Goal: Task Accomplishment & Management: Manage account settings

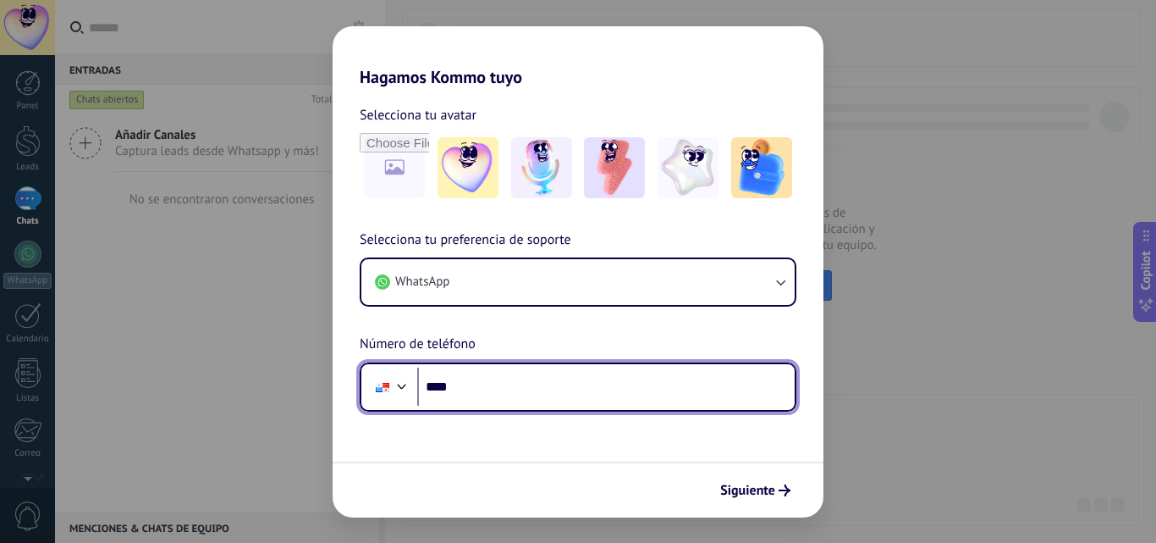
click at [489, 388] on input "****" at bounding box center [606, 386] width 378 height 39
click at [519, 406] on input "****" at bounding box center [606, 386] width 378 height 39
type input "**********"
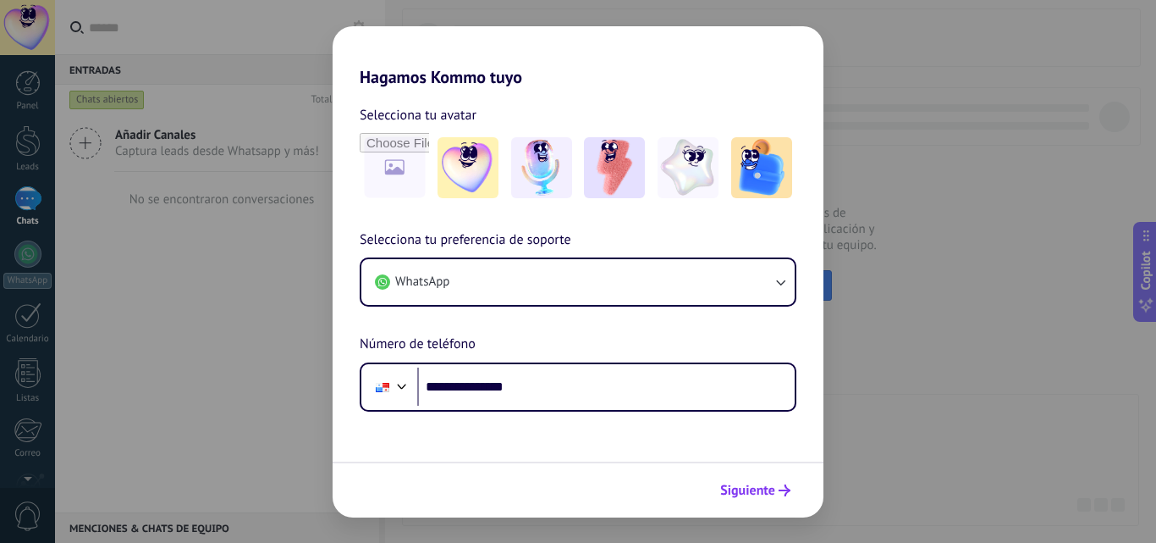
click at [771, 489] on span "Siguiente" at bounding box center [747, 490] width 55 height 12
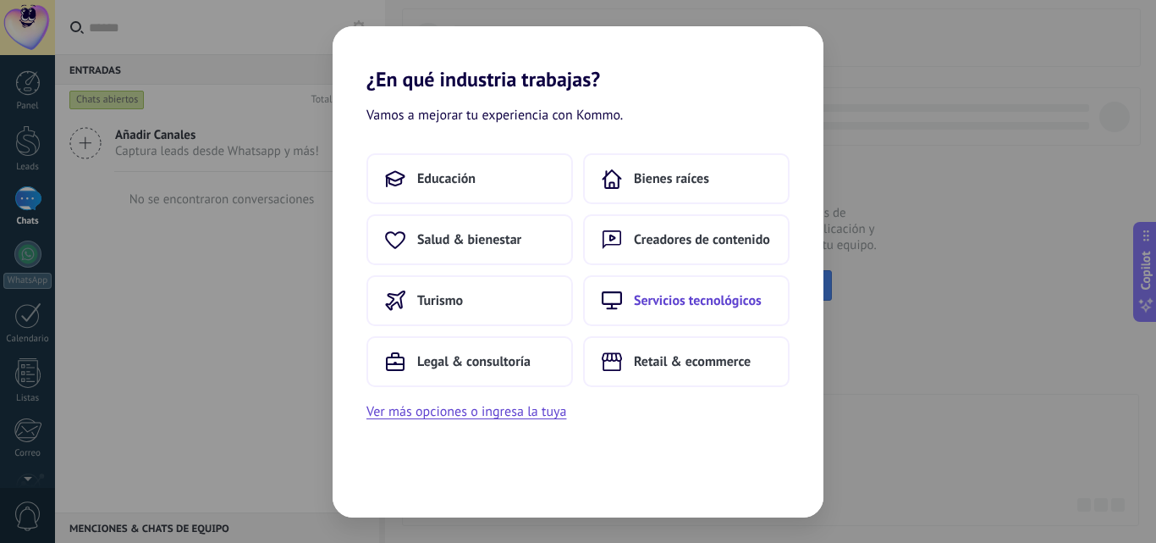
click at [696, 303] on span "Servicios tecnológicos" at bounding box center [698, 300] width 128 height 17
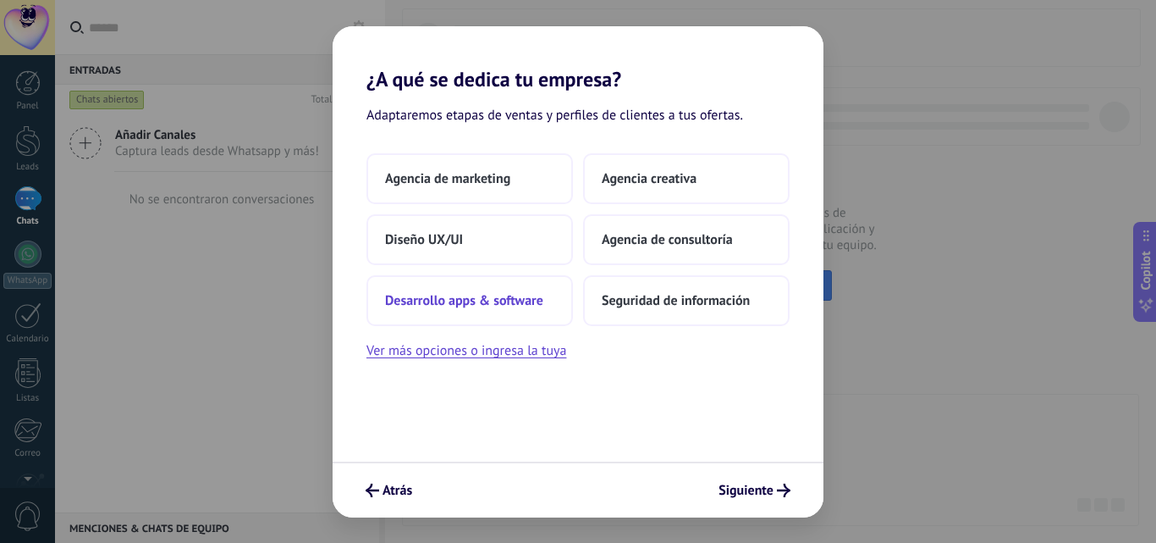
click at [428, 293] on span "Desarrollo apps & software" at bounding box center [464, 300] width 158 height 17
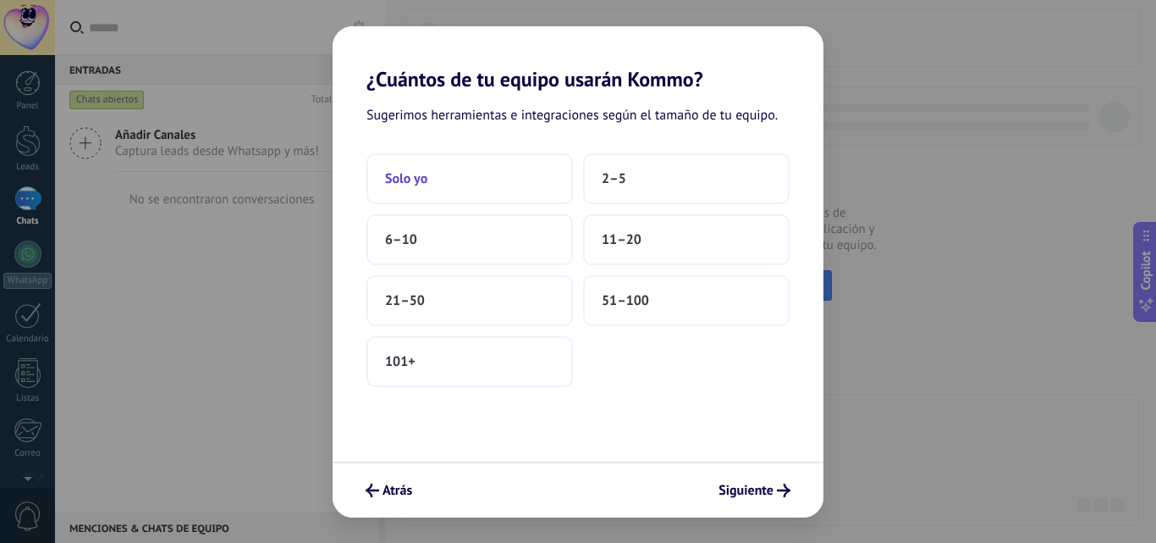
click at [427, 185] on span "Solo yo" at bounding box center [406, 178] width 42 height 17
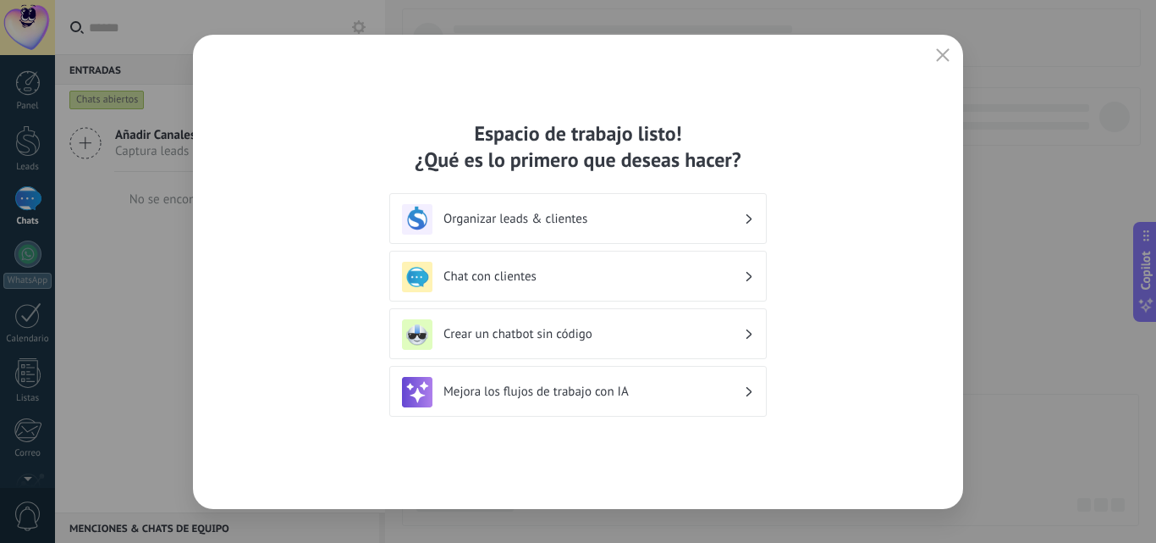
click at [500, 389] on h3 "Mejora los flujos de trabajo con IA" at bounding box center [594, 392] width 301 height 16
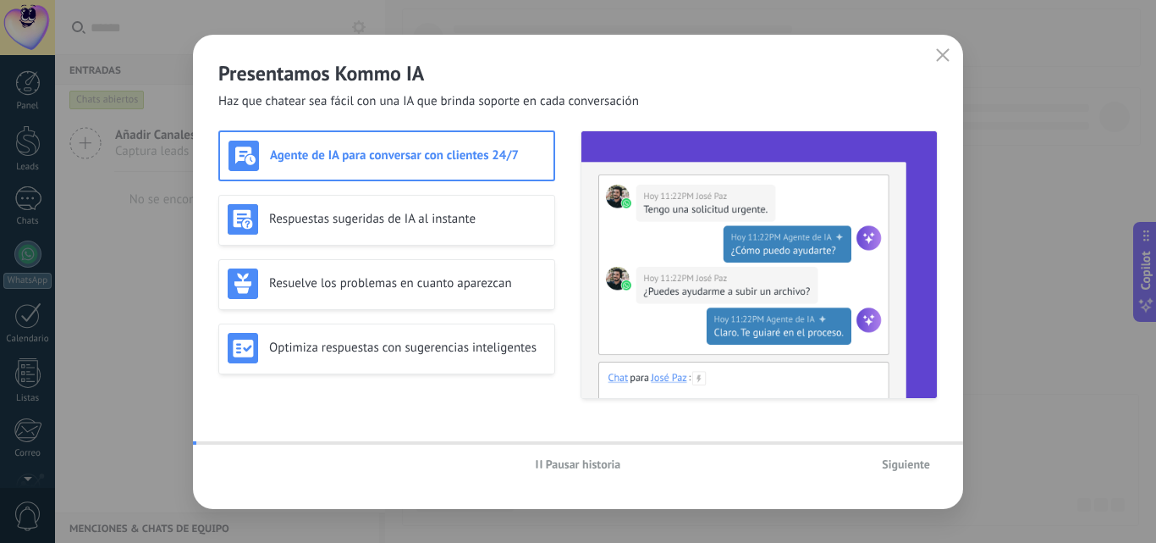
scroll to position [162, 0]
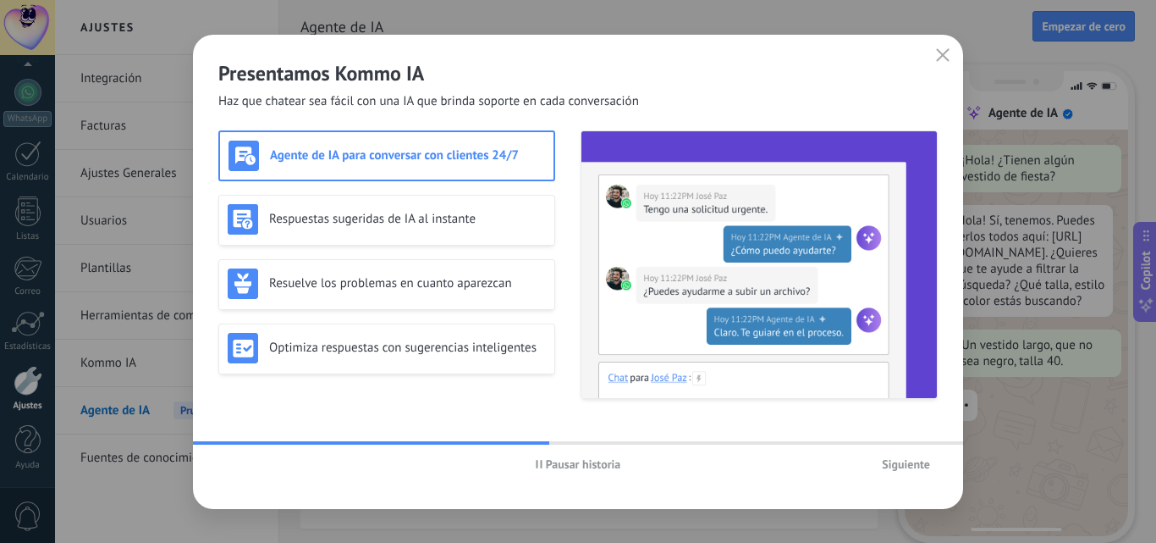
click at [886, 463] on span "Siguiente" at bounding box center [906, 464] width 48 height 12
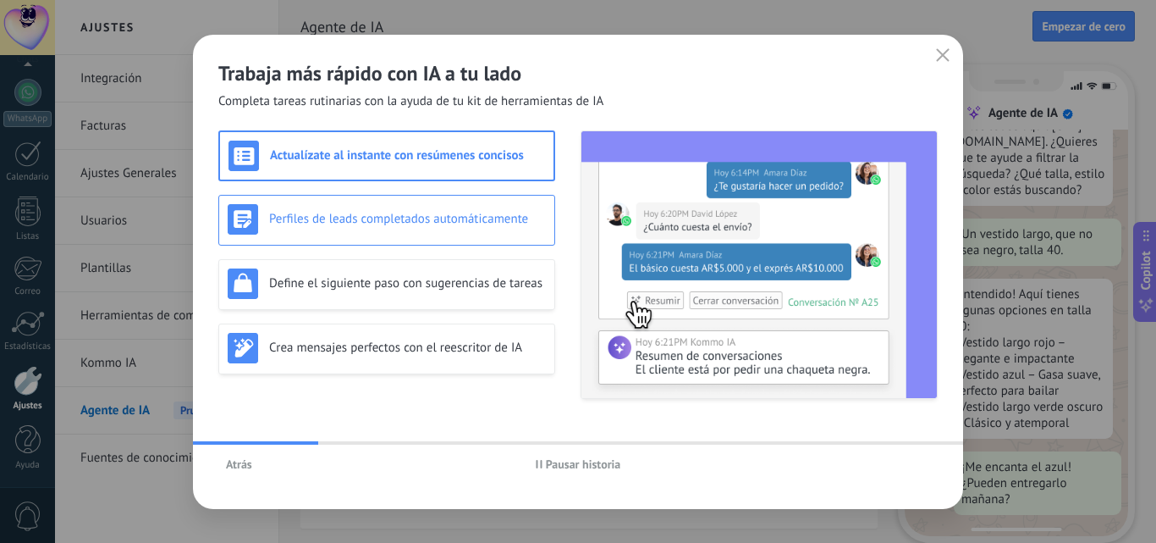
scroll to position [171, 0]
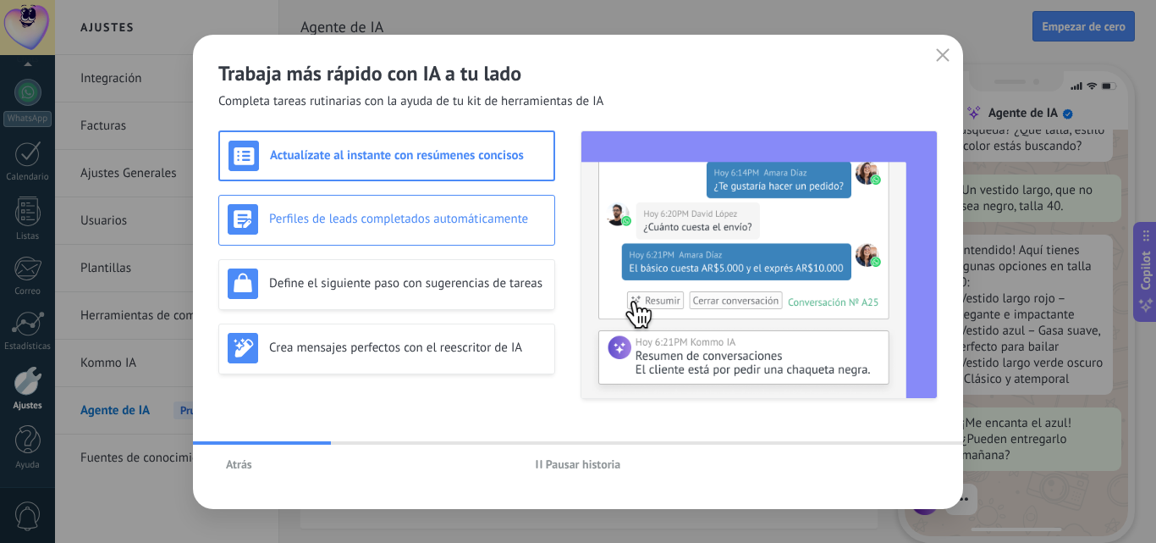
click at [284, 223] on h3 "Perfiles de leads completados automáticamente" at bounding box center [407, 219] width 277 height 16
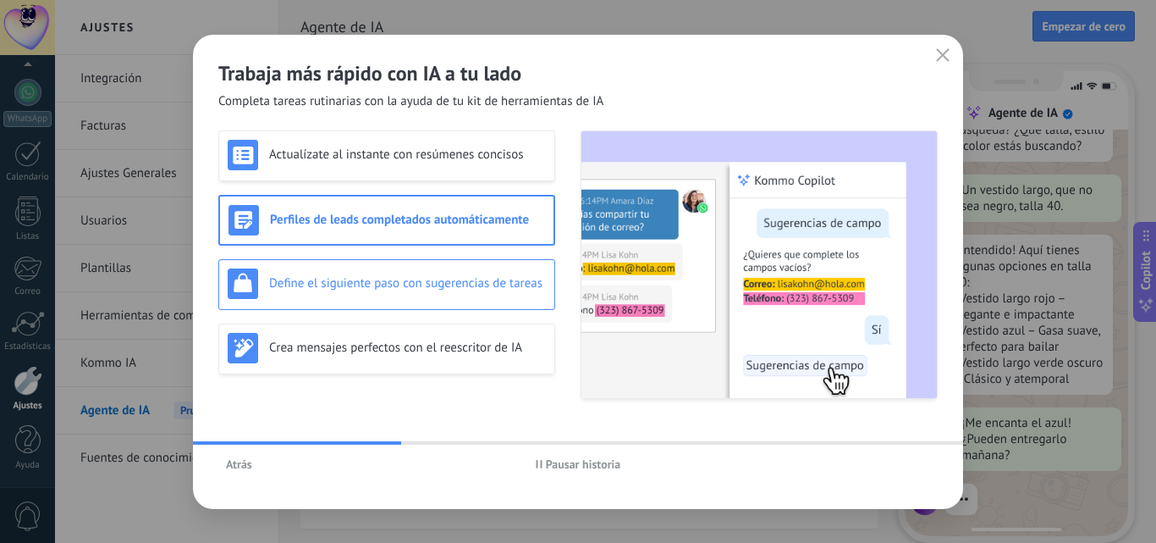
click at [392, 284] on h3 "Define el siguiente paso con sugerencias de tareas" at bounding box center [407, 283] width 277 height 16
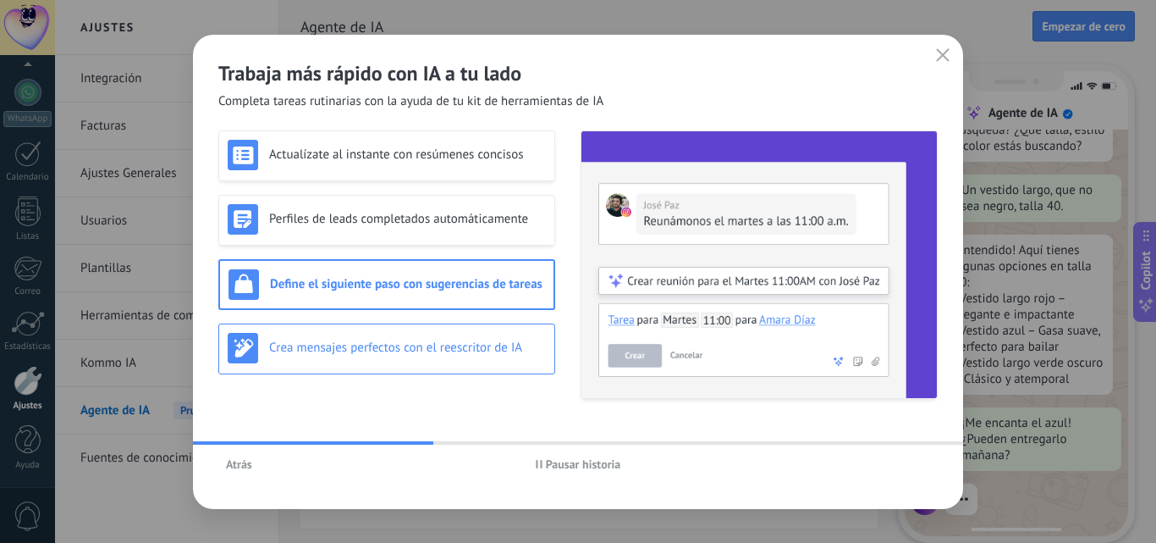
scroll to position [203, 0]
click at [375, 325] on div "Crea mensajes perfectos con el reescritor de IA" at bounding box center [386, 348] width 337 height 51
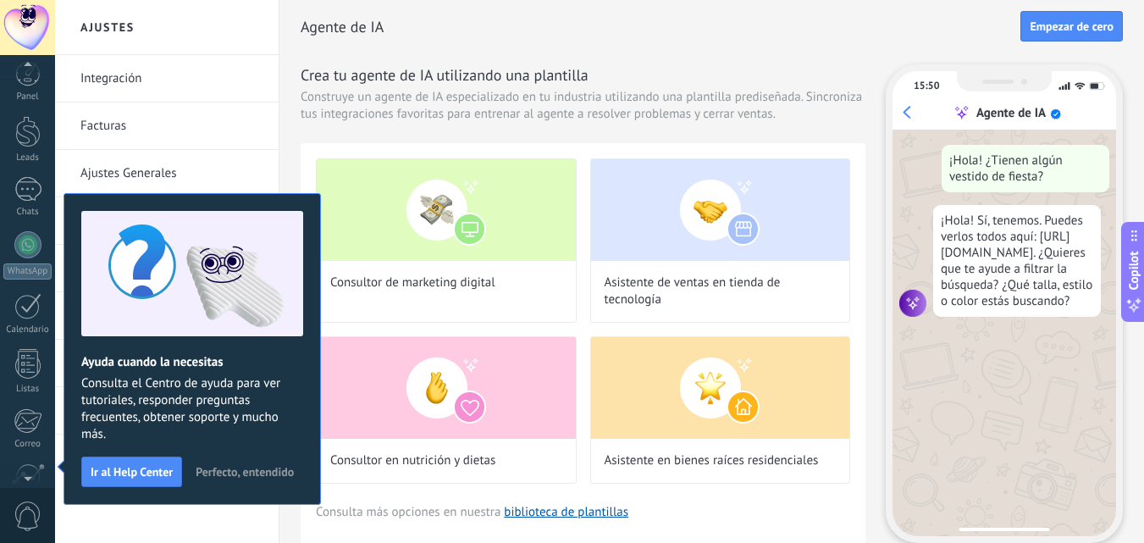
scroll to position [162, 0]
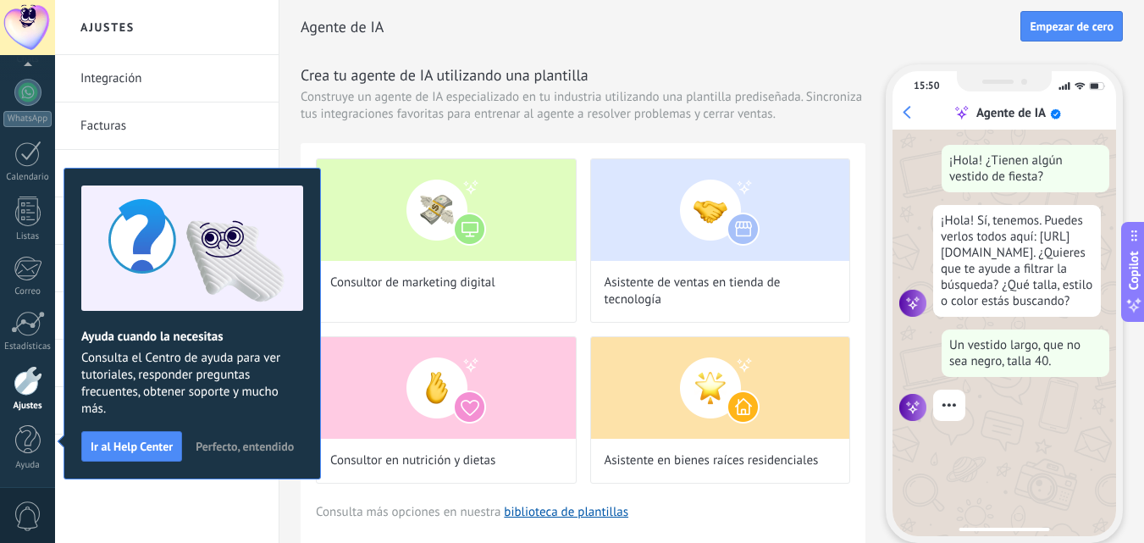
click at [230, 443] on span "Perfecto, entendido" at bounding box center [245, 446] width 98 height 12
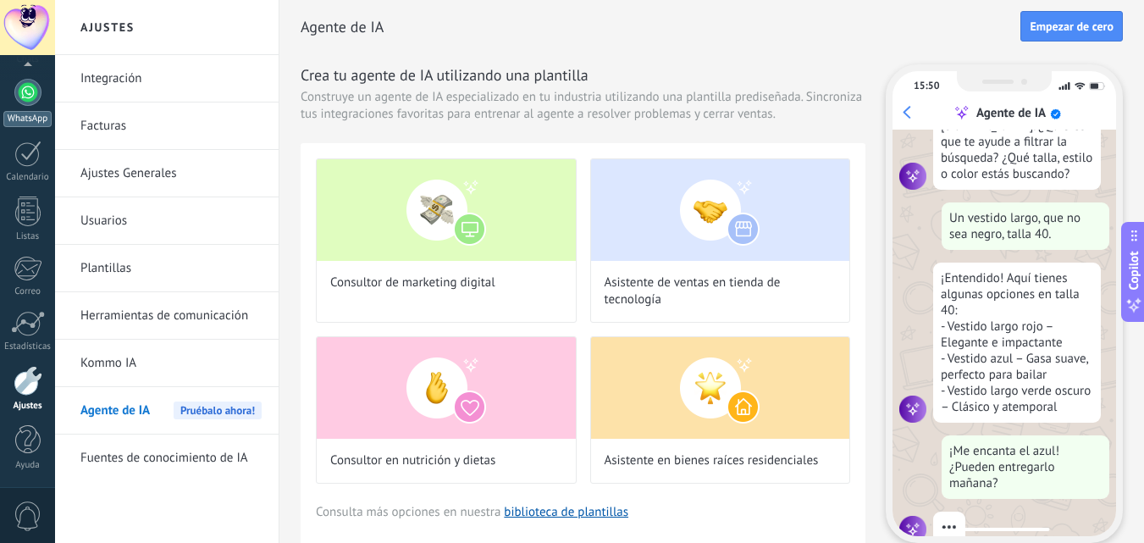
scroll to position [171, 0]
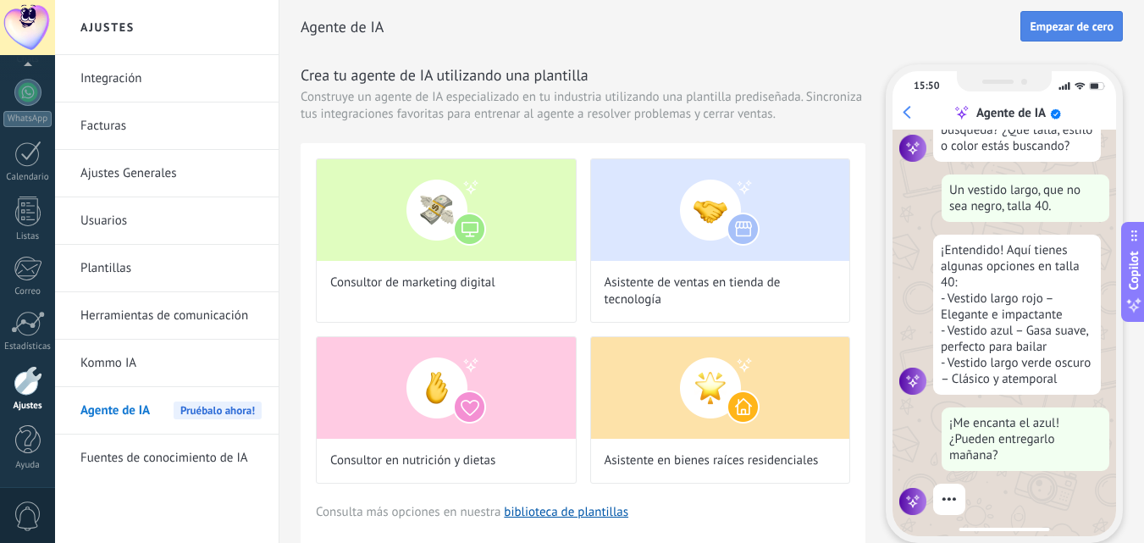
click at [1072, 13] on button "Empezar de cero" at bounding box center [1071, 26] width 102 height 30
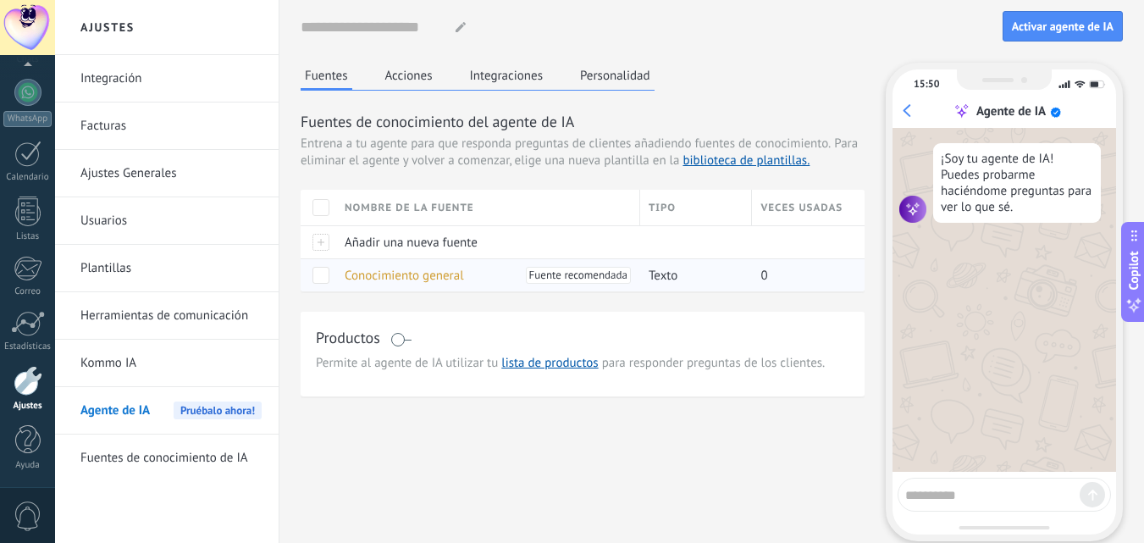
click at [322, 275] on span at bounding box center [320, 275] width 17 height 17
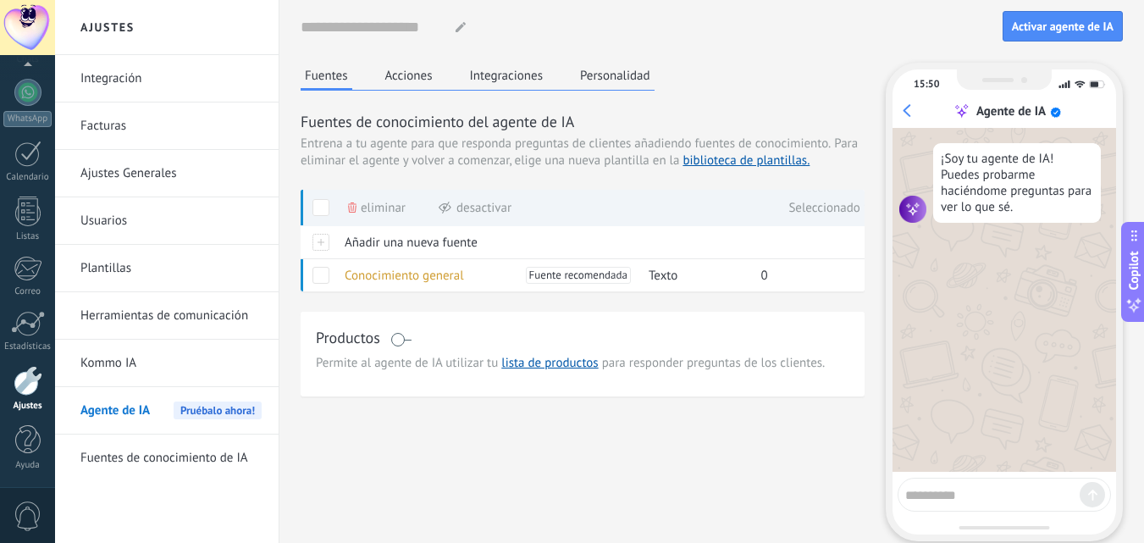
click at [406, 76] on button "Acciones" at bounding box center [409, 75] width 56 height 25
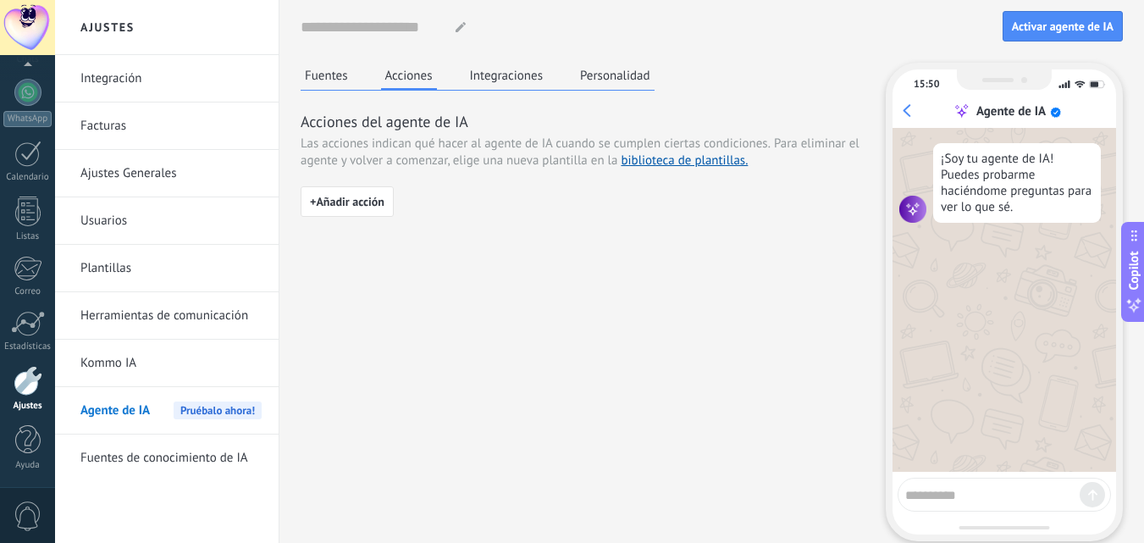
click at [495, 76] on button "Integraciones" at bounding box center [507, 75] width 82 height 25
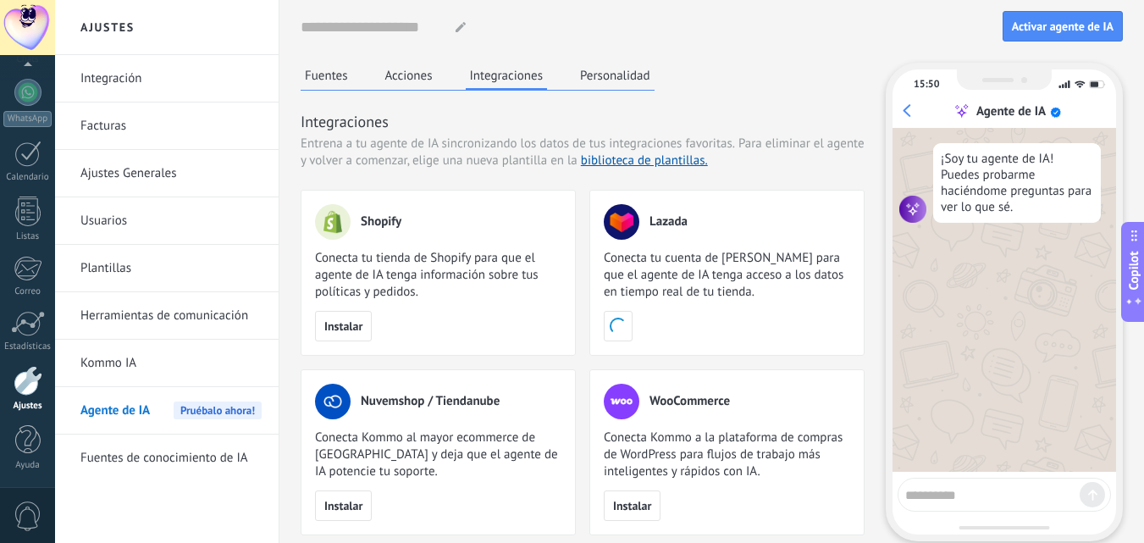
click at [631, 80] on button "Personalidad" at bounding box center [615, 75] width 79 height 25
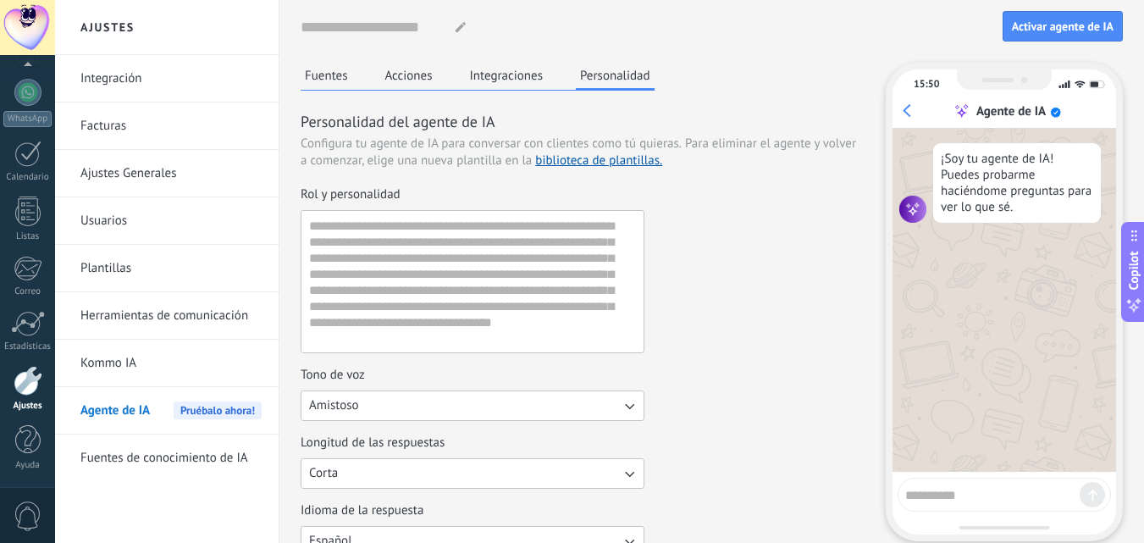
click at [322, 77] on button "Fuentes" at bounding box center [327, 75] width 52 height 25
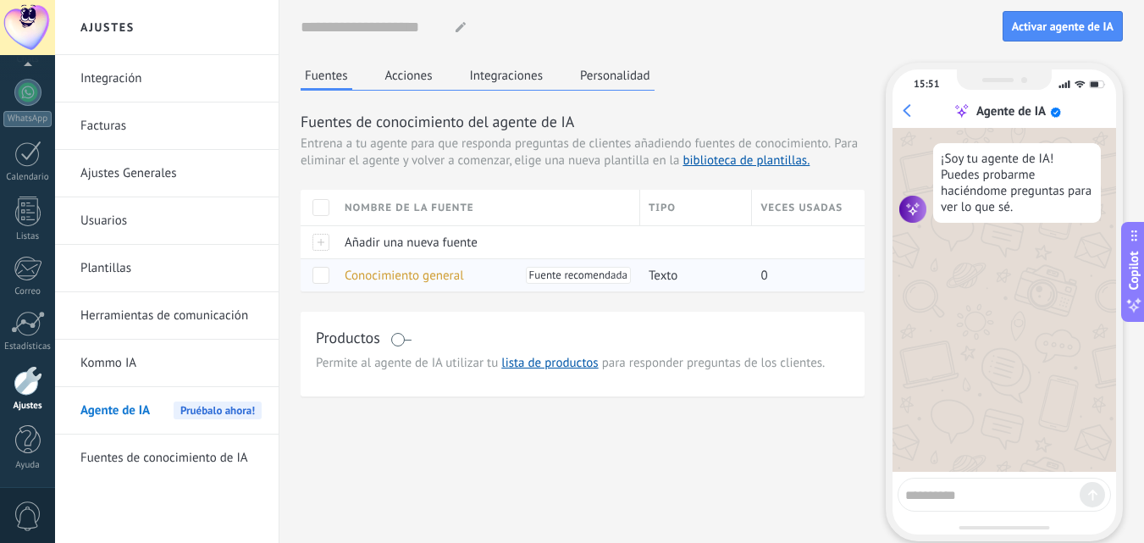
click at [328, 279] on span at bounding box center [320, 275] width 17 height 17
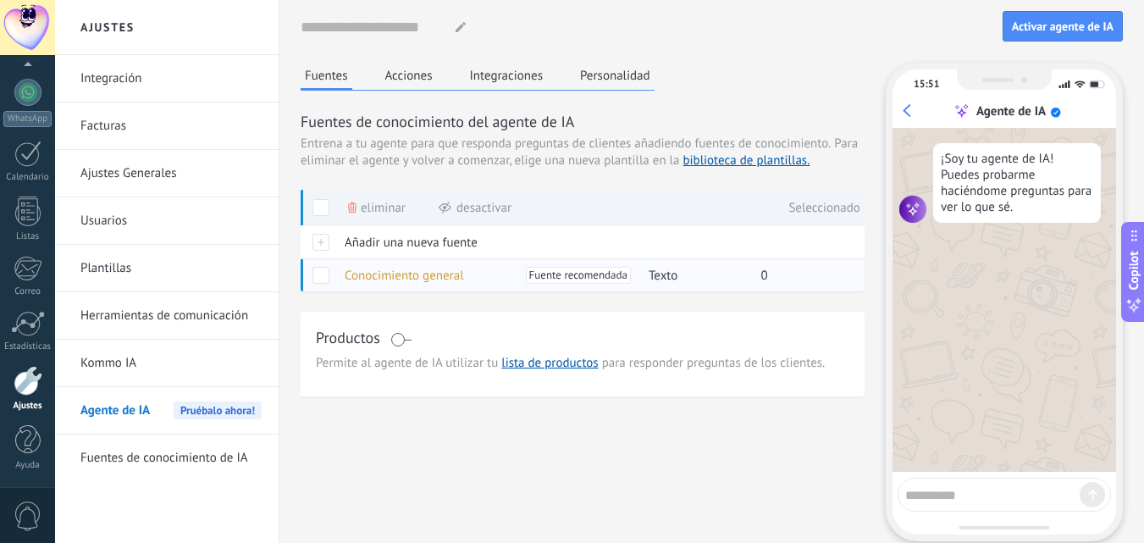
click at [314, 273] on span at bounding box center [320, 275] width 17 height 17
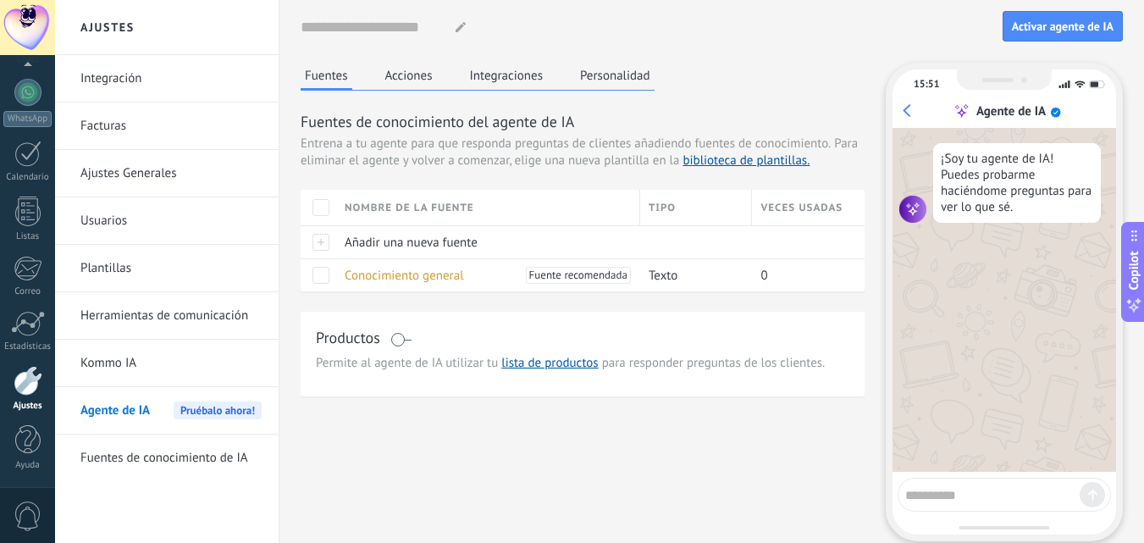
click at [151, 370] on link "Kommo IA" at bounding box center [170, 362] width 181 height 47
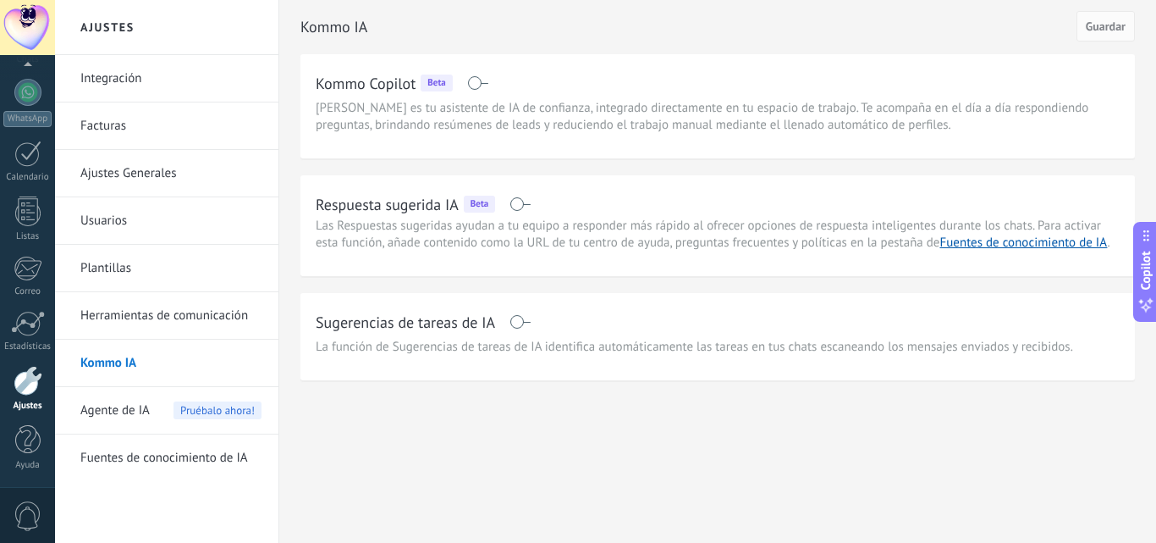
click at [124, 79] on link "Integración" at bounding box center [170, 78] width 181 height 47
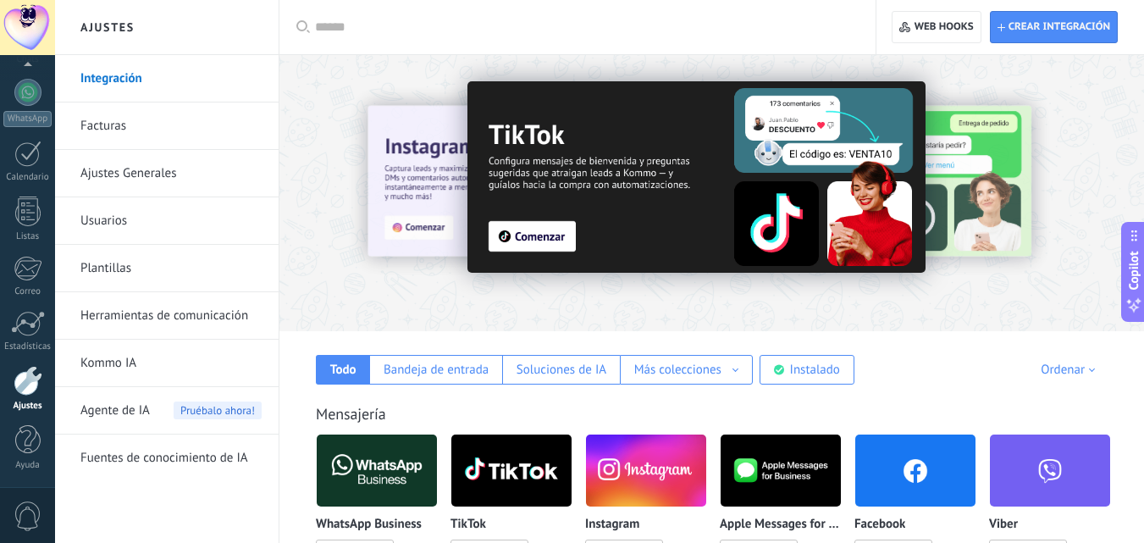
click at [111, 266] on link "Plantillas" at bounding box center [170, 268] width 181 height 47
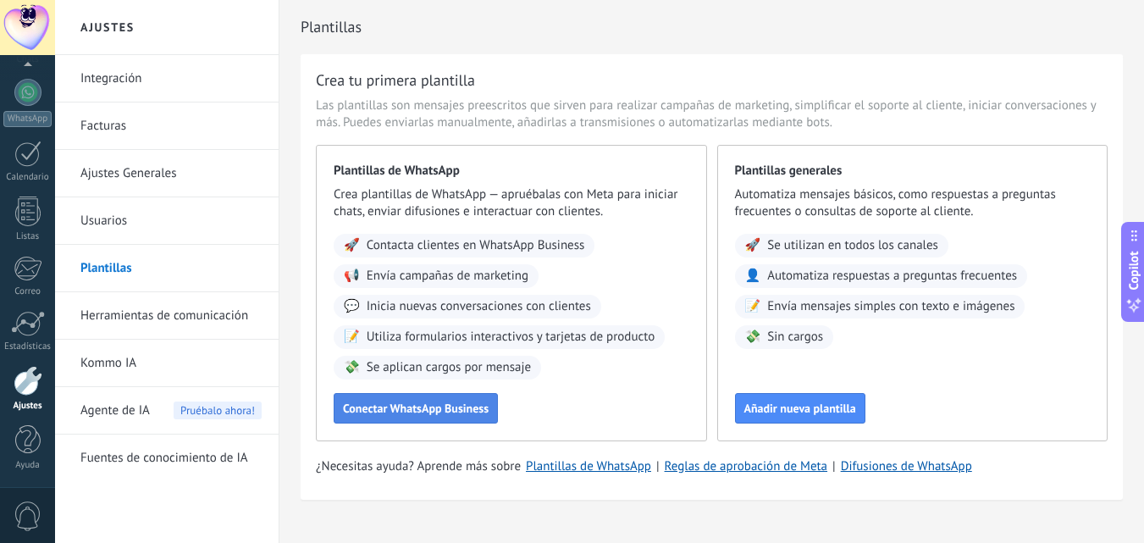
click at [418, 405] on span "Conectar WhatsApp Business" at bounding box center [416, 408] width 146 height 12
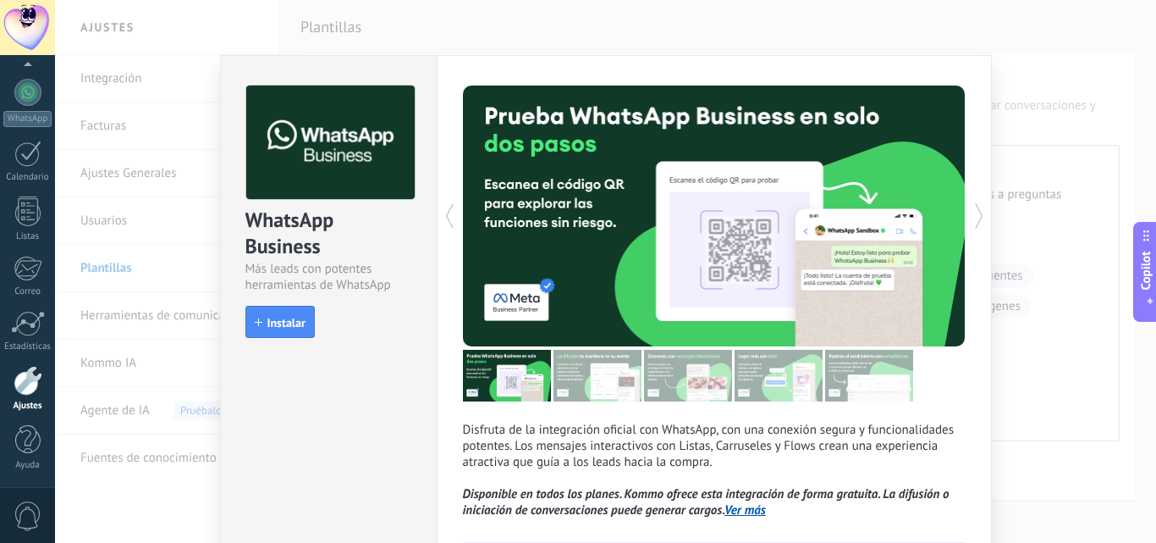
scroll to position [149, 0]
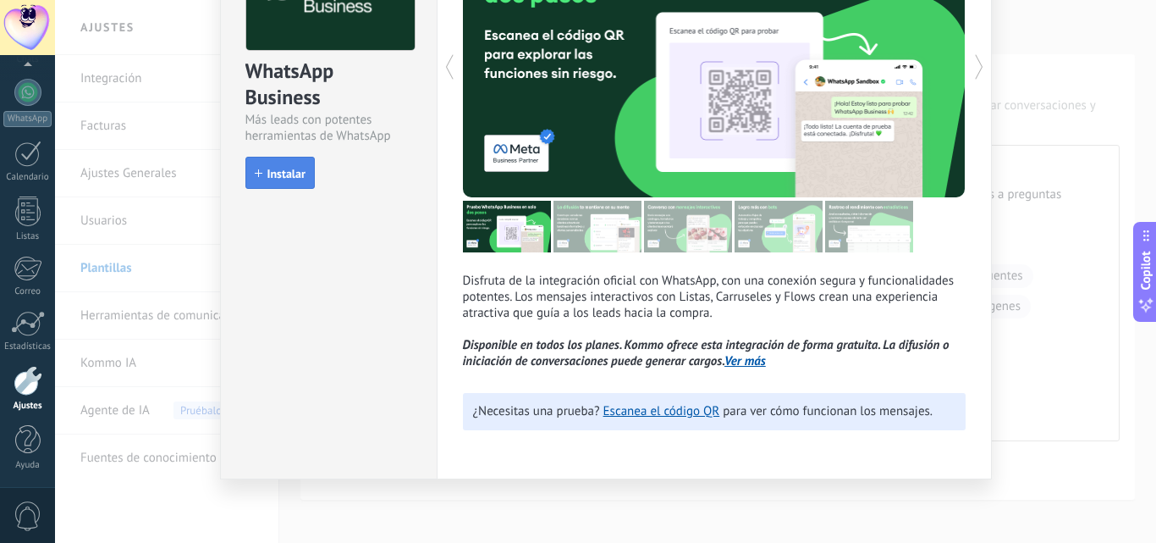
click at [275, 183] on button "Instalar" at bounding box center [280, 173] width 69 height 32
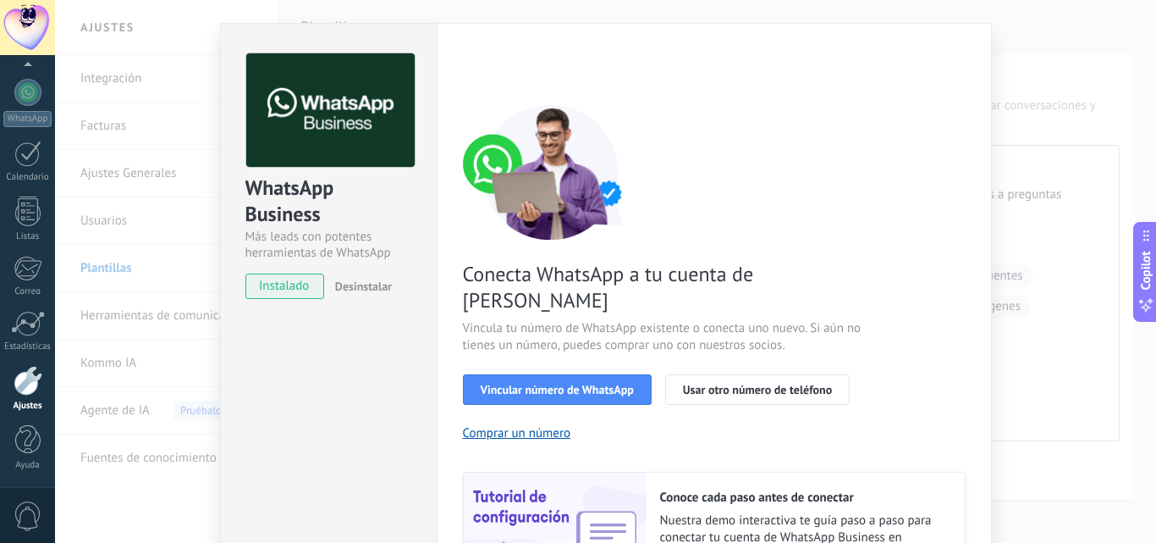
scroll to position [85, 0]
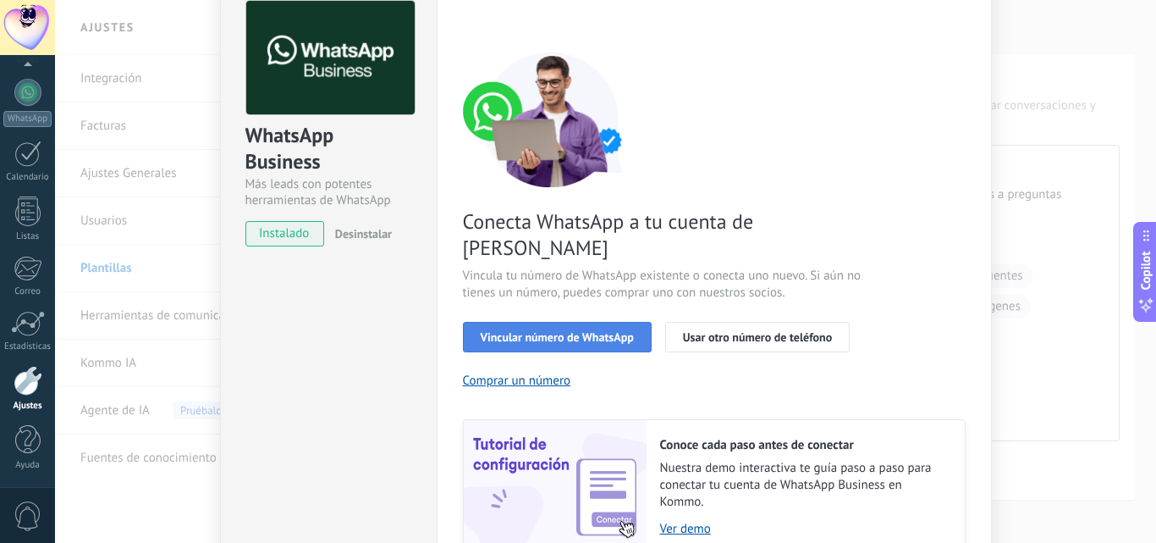
click at [558, 331] on span "Vincular número de WhatsApp" at bounding box center [557, 337] width 153 height 12
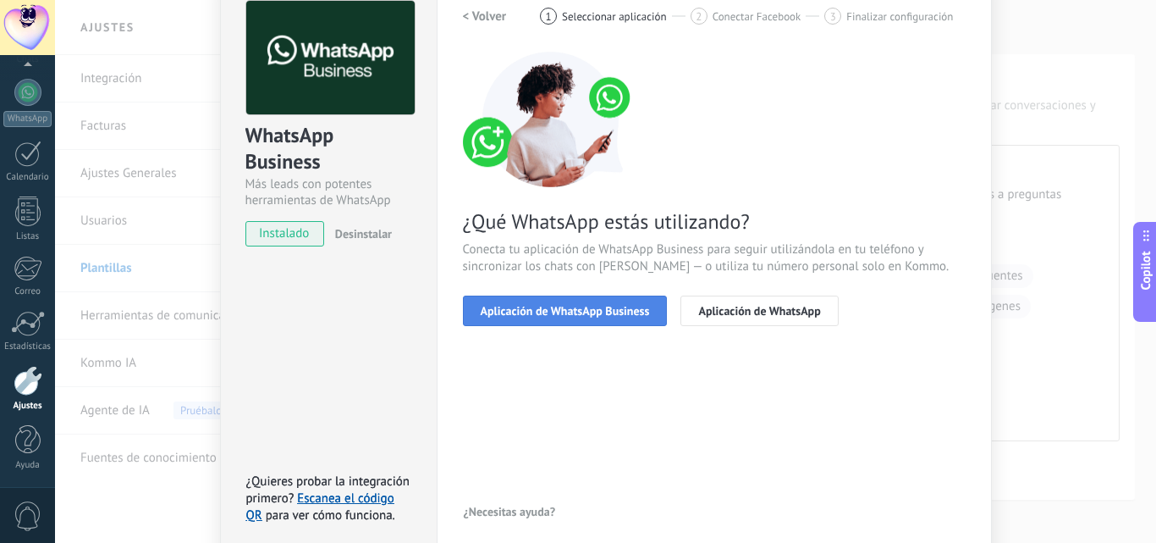
click at [520, 308] on span "Aplicación de WhatsApp Business" at bounding box center [565, 311] width 169 height 12
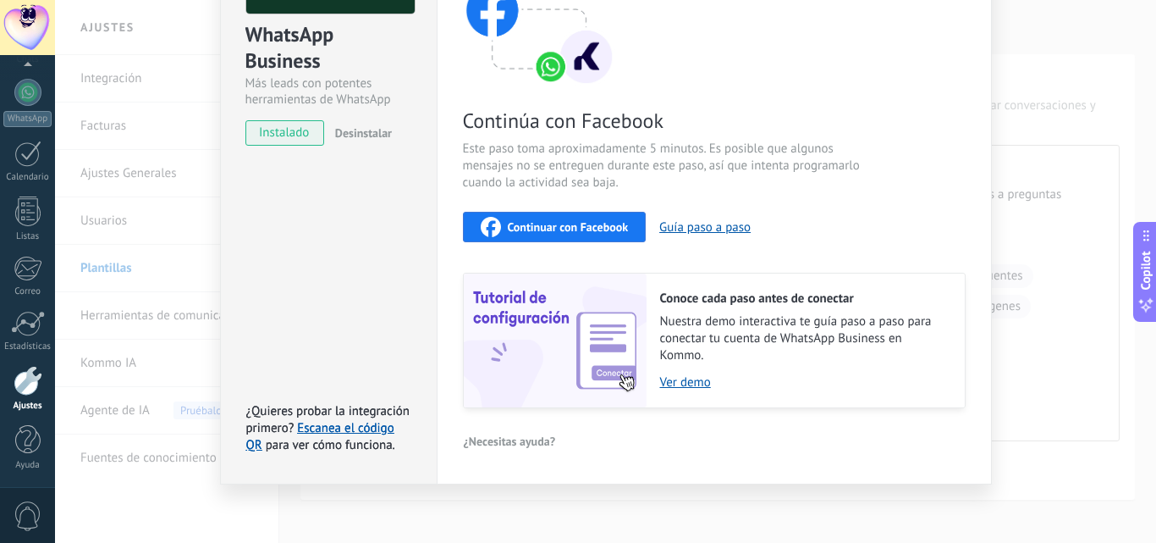
scroll to position [190, 0]
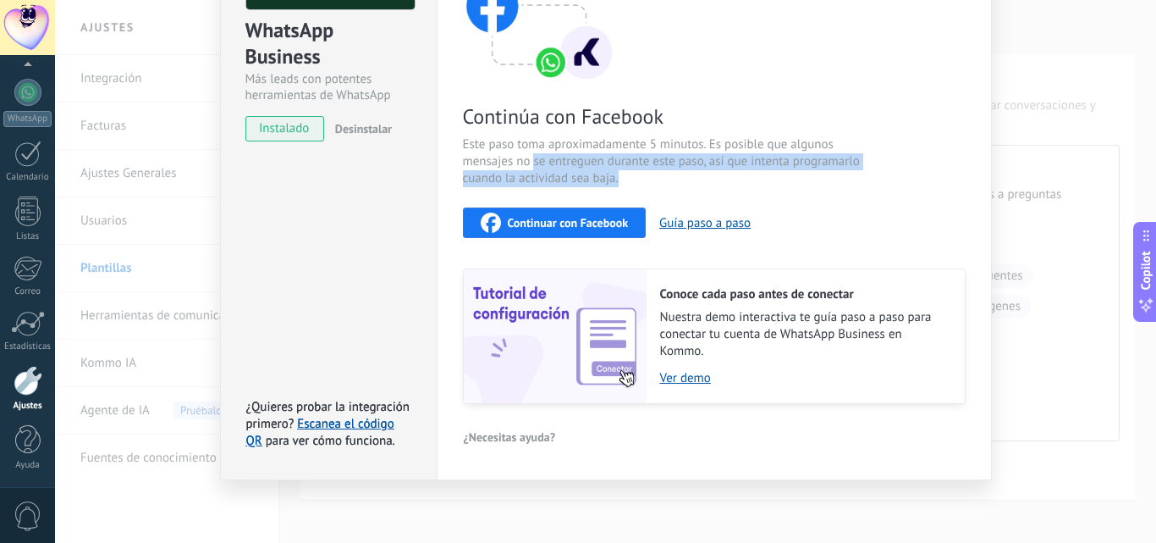
drag, startPoint x: 502, startPoint y: 200, endPoint x: 531, endPoint y: 154, distance: 54.0
click at [531, 154] on div "Continúa con Facebook Este paso toma aproximadamente 5 minutos. Es posible que …" at bounding box center [714, 175] width 503 height 457
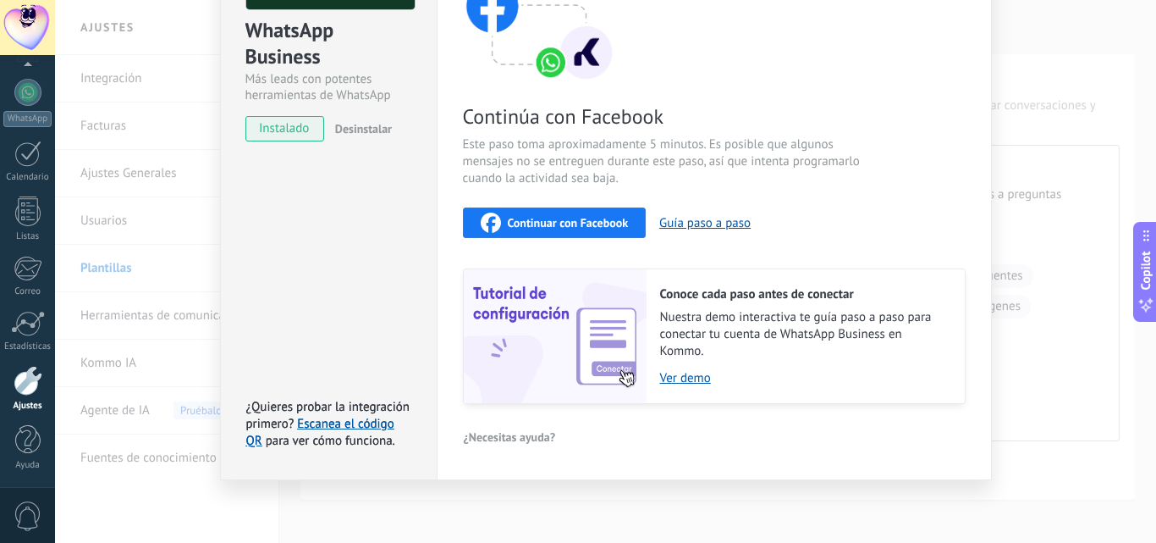
click at [540, 144] on span "Este paso toma aproximadamente 5 minutos. Es posible que algunos mensajes no se…" at bounding box center [664, 161] width 403 height 51
click at [516, 218] on span "Continuar con Facebook" at bounding box center [568, 223] width 121 height 12
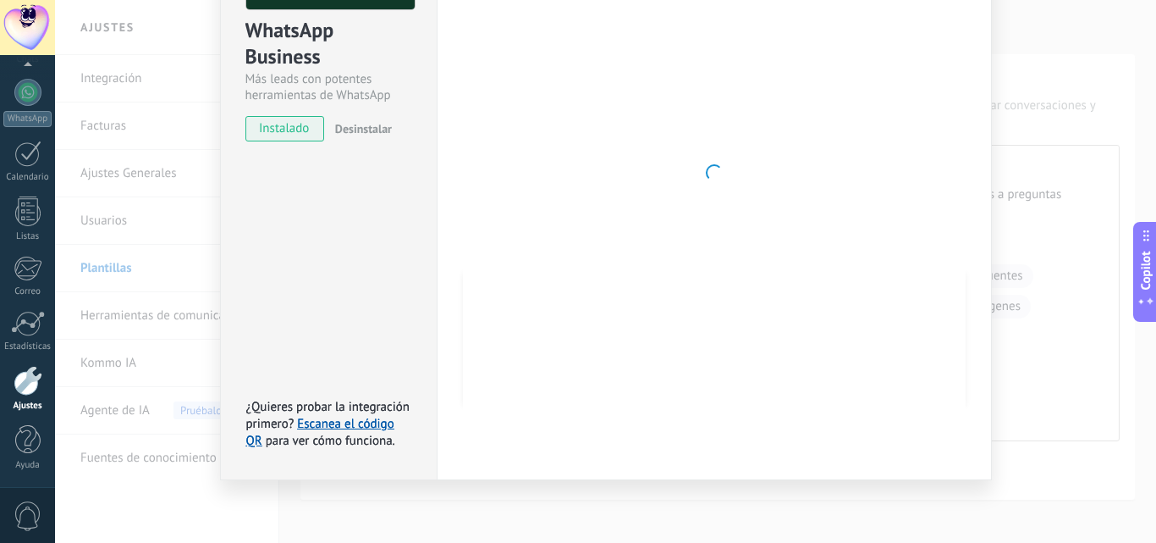
scroll to position [160, 0]
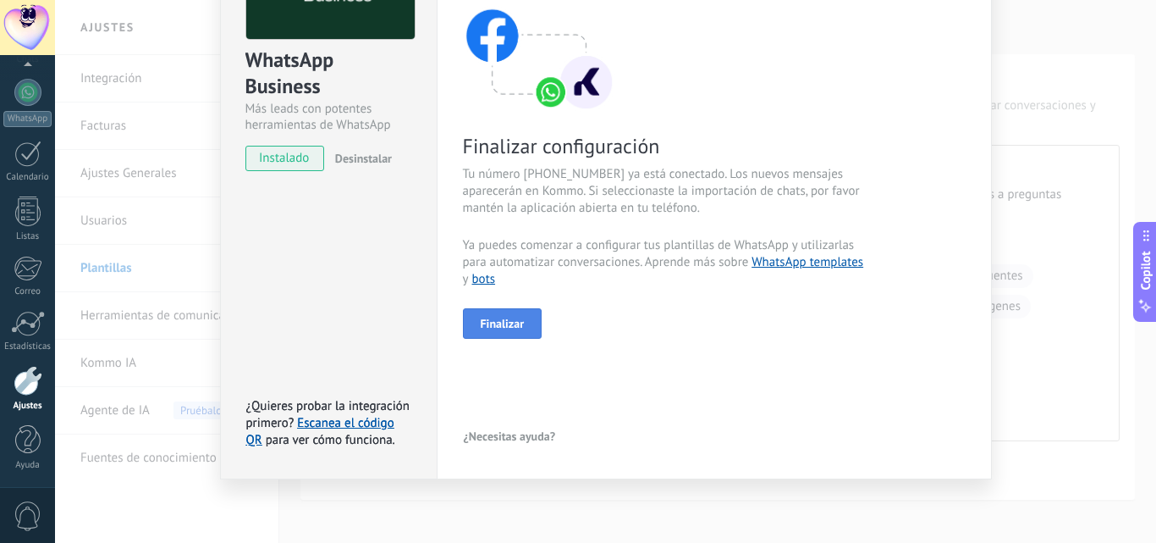
click at [500, 319] on span "Finalizar" at bounding box center [503, 323] width 44 height 12
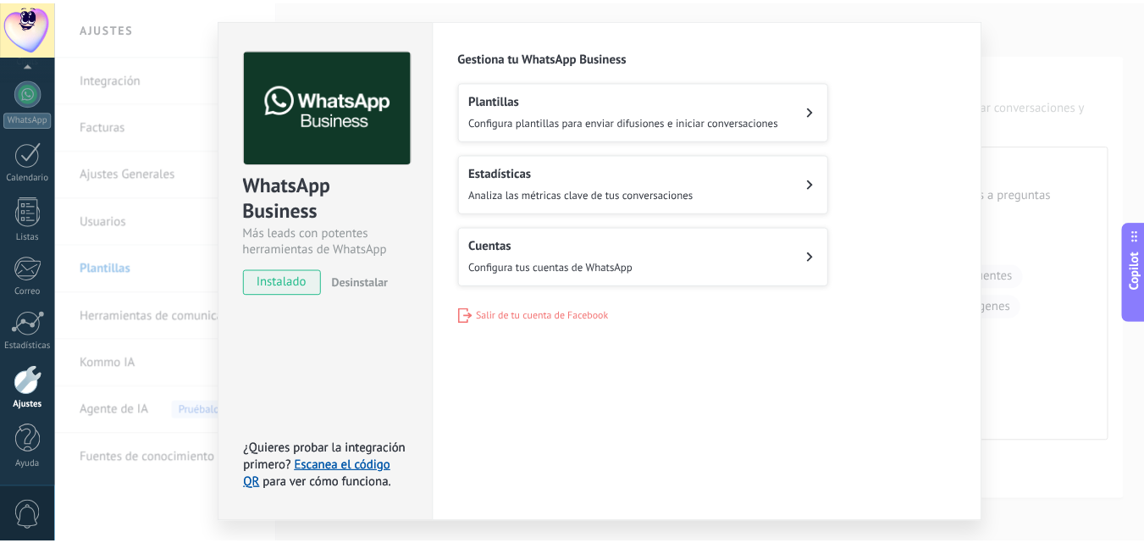
scroll to position [0, 0]
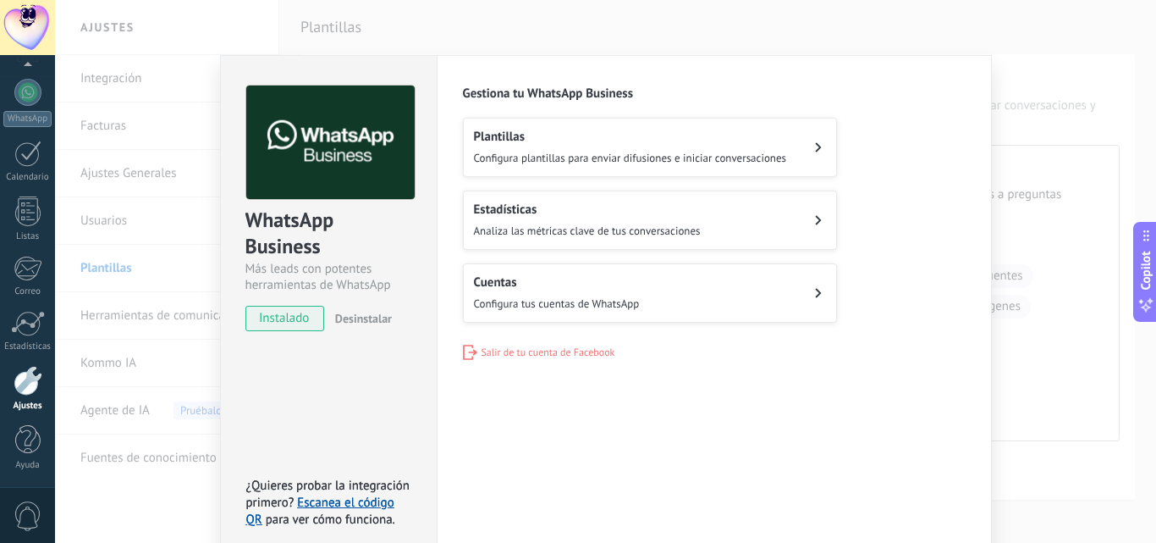
click at [516, 152] on span "Configura plantillas para enviar difusiones e iniciar conversaciones" at bounding box center [630, 158] width 313 height 14
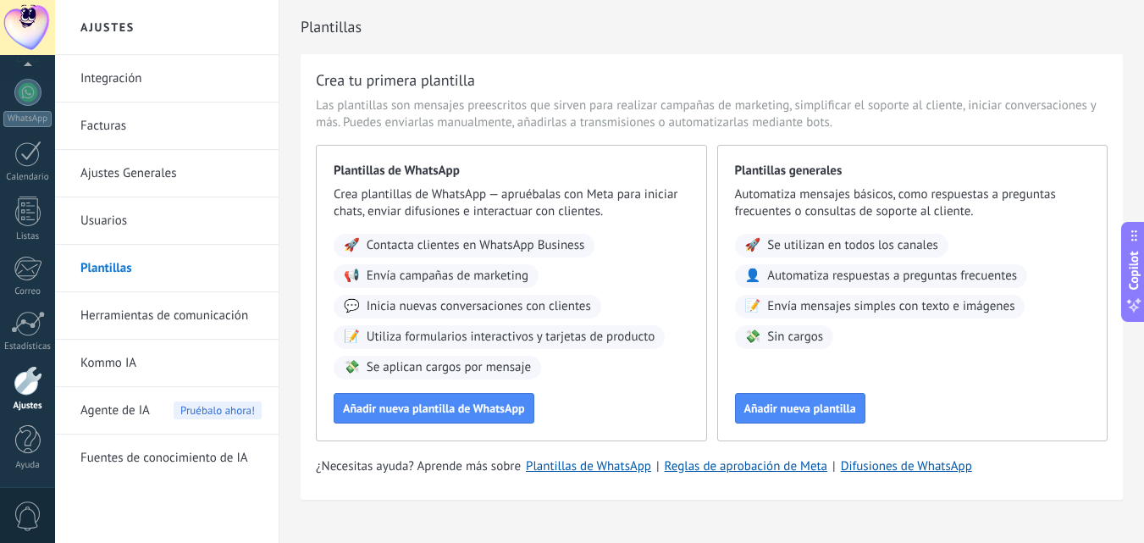
click at [115, 356] on link "Kommo IA" at bounding box center [170, 362] width 181 height 47
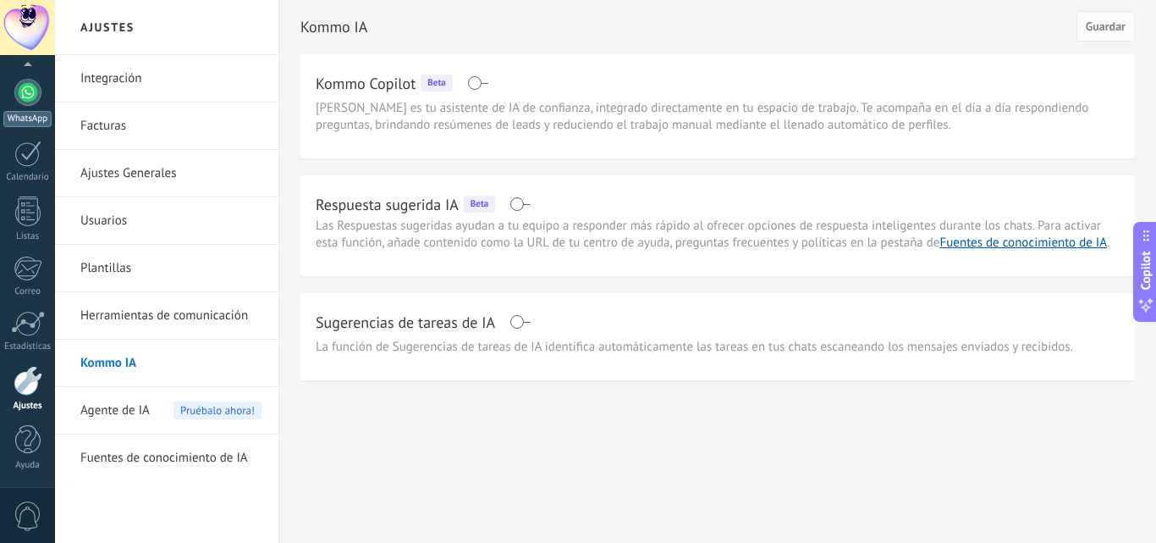
click at [33, 101] on div at bounding box center [27, 92] width 27 height 27
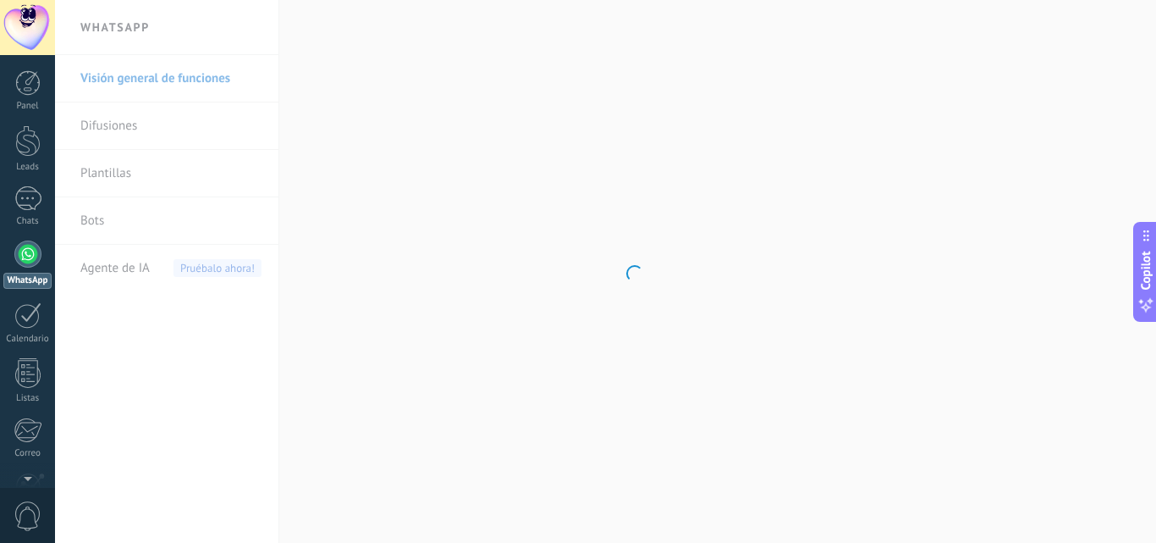
click at [18, 253] on div at bounding box center [27, 253] width 27 height 27
click at [22, 319] on div at bounding box center [27, 315] width 27 height 26
click at [23, 367] on div at bounding box center [27, 373] width 25 height 30
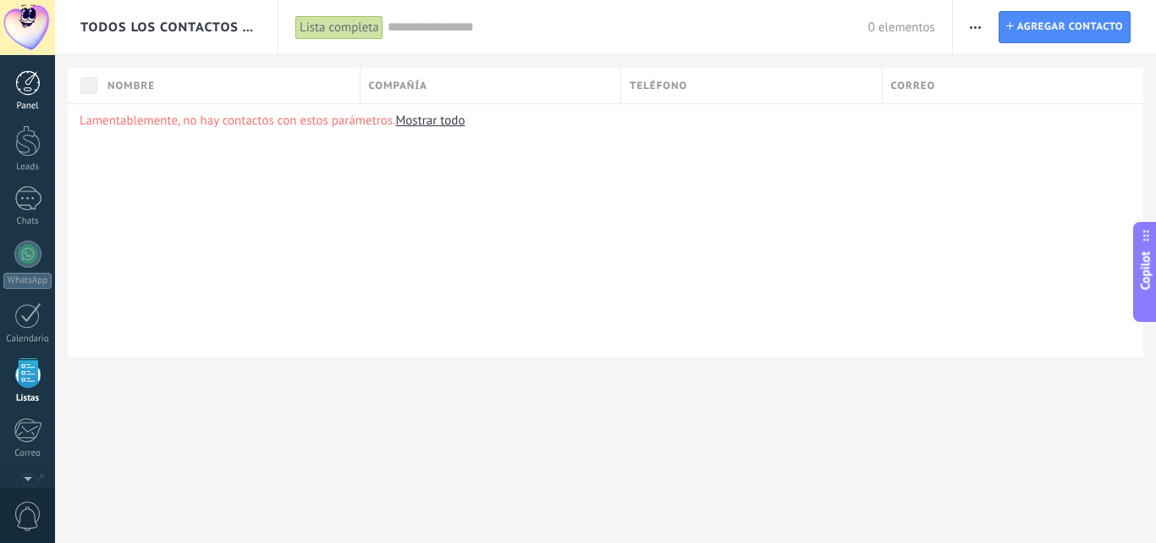
click at [30, 84] on div at bounding box center [27, 82] width 25 height 25
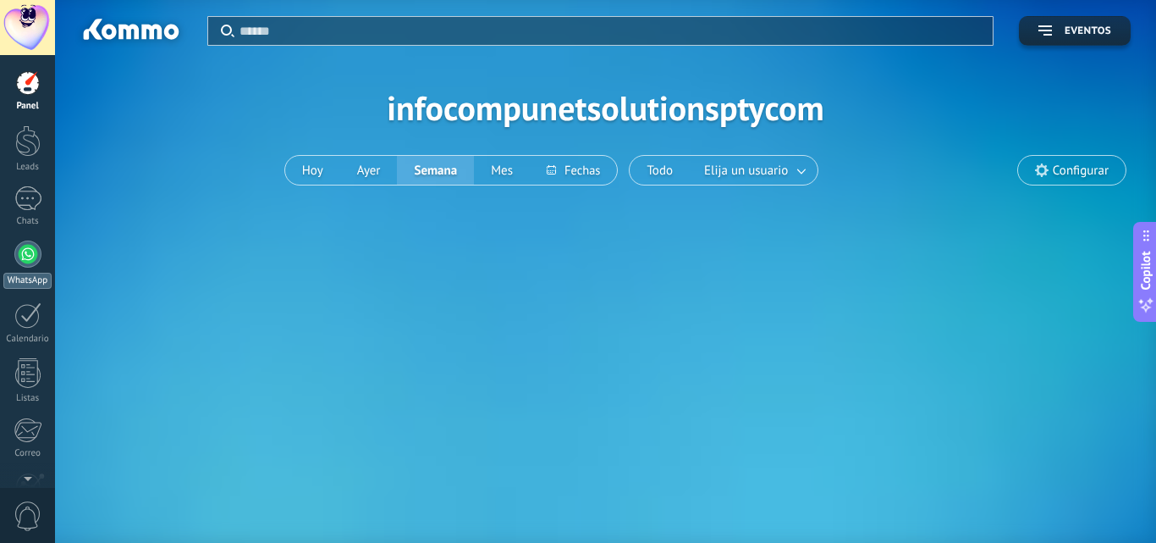
click at [25, 252] on div at bounding box center [27, 253] width 27 height 27
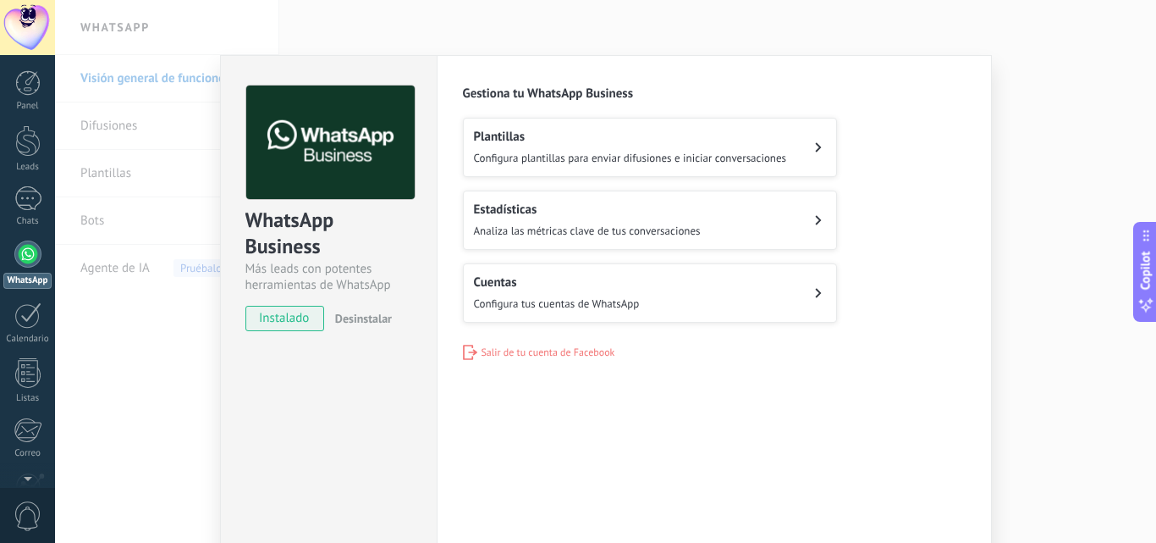
click at [548, 296] on span "Configura tus cuentas de WhatsApp" at bounding box center [557, 303] width 166 height 14
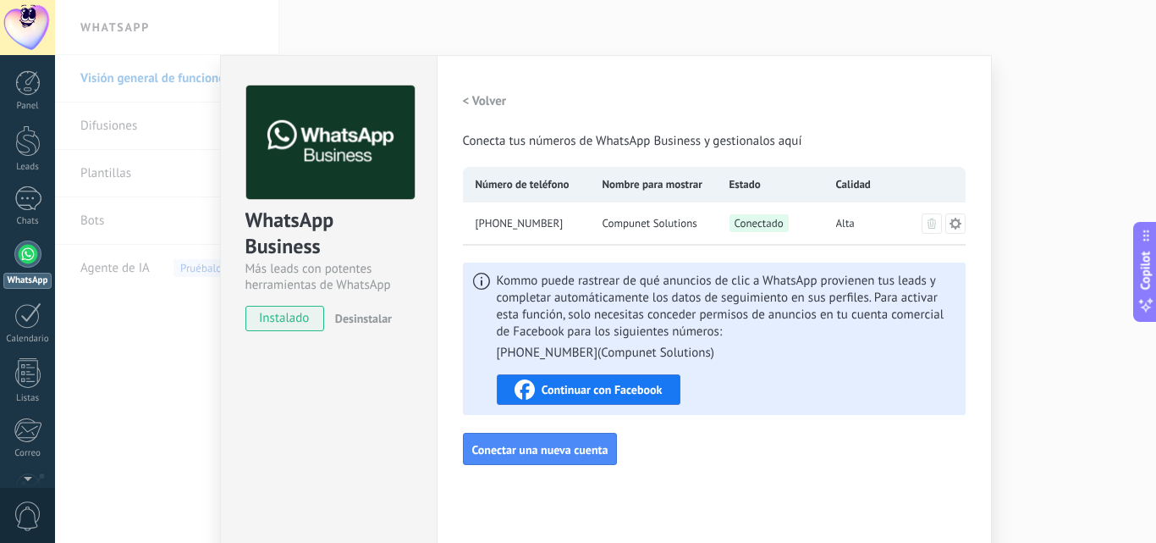
click at [117, 389] on div "WhatsApp Business Más leads con potentes herramientas de WhatsApp instalado Des…" at bounding box center [605, 271] width 1101 height 543
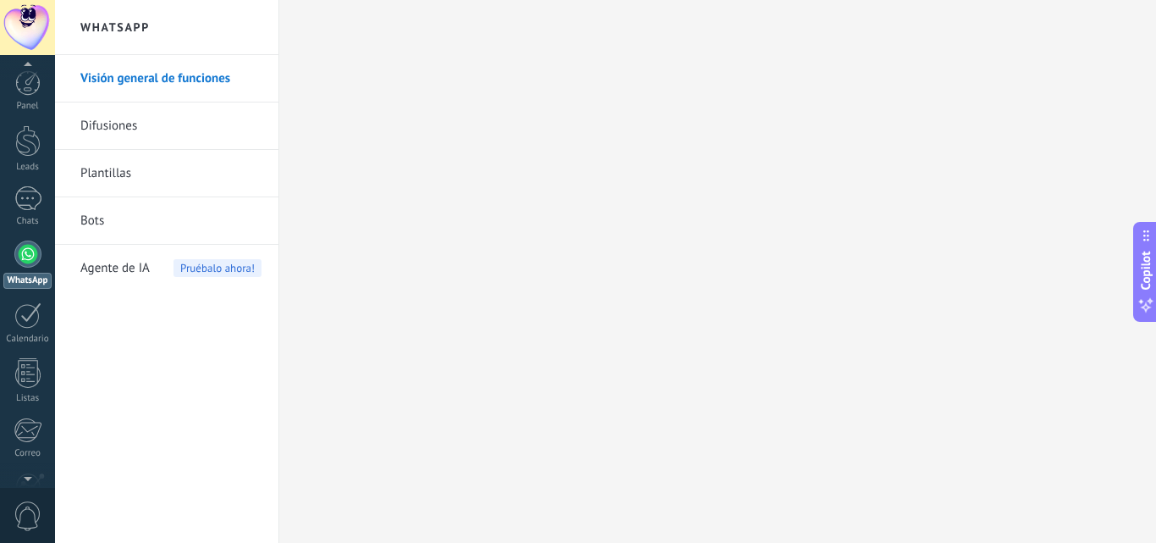
click at [33, 253] on div at bounding box center [27, 253] width 27 height 27
click at [85, 220] on link "Bots" at bounding box center [170, 220] width 181 height 47
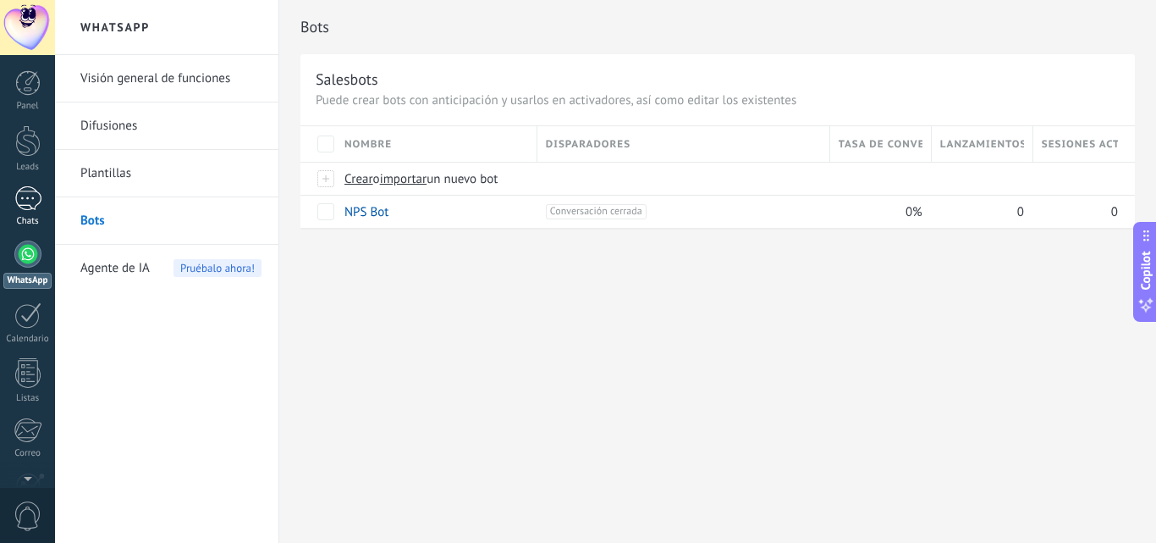
click at [30, 201] on div at bounding box center [27, 198] width 27 height 25
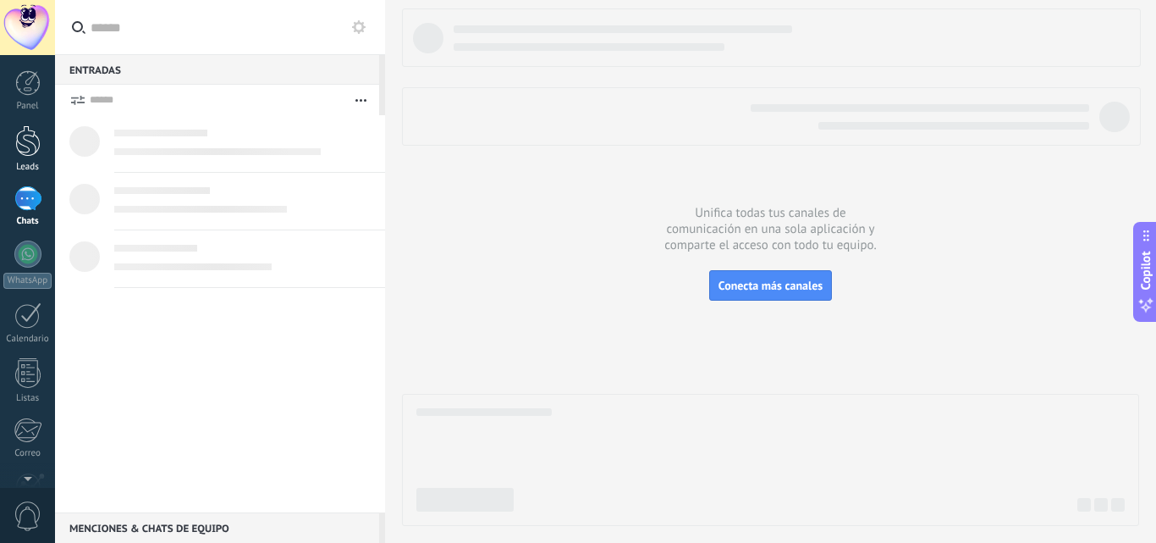
click at [25, 152] on div at bounding box center [27, 140] width 25 height 31
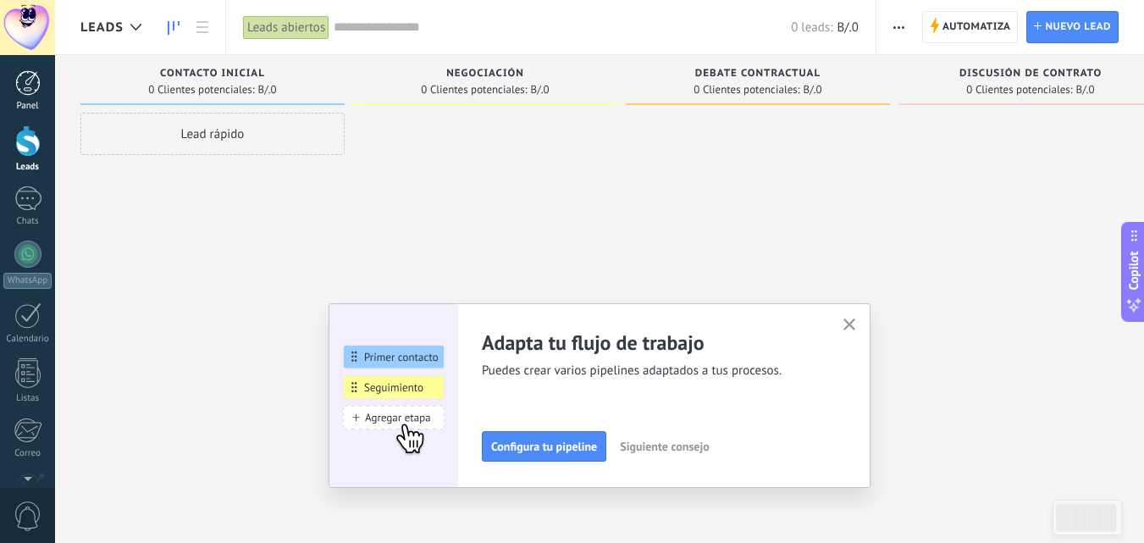
click at [27, 84] on div at bounding box center [27, 82] width 25 height 25
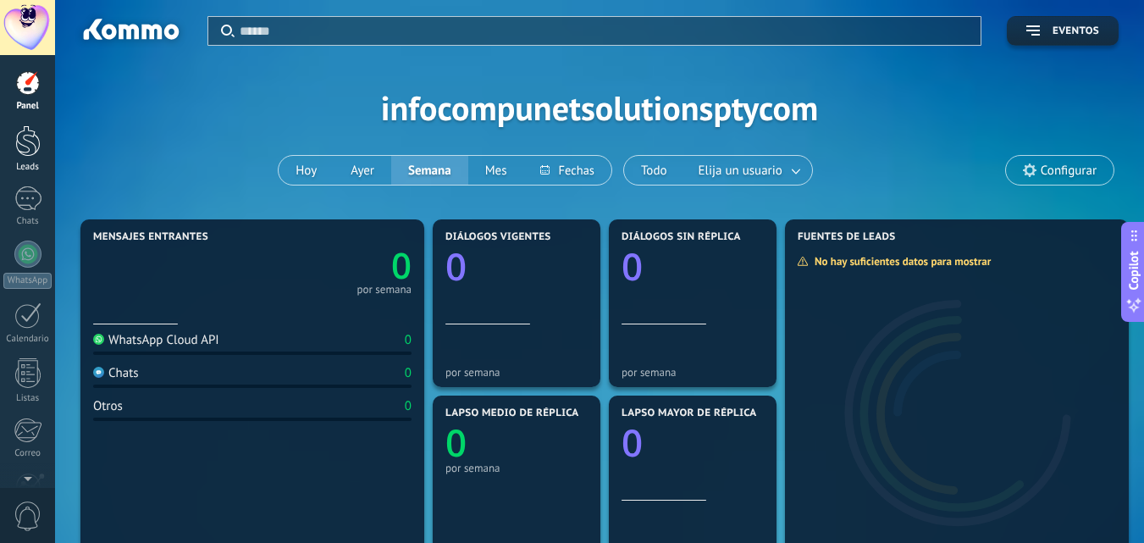
click at [34, 151] on div at bounding box center [27, 140] width 25 height 31
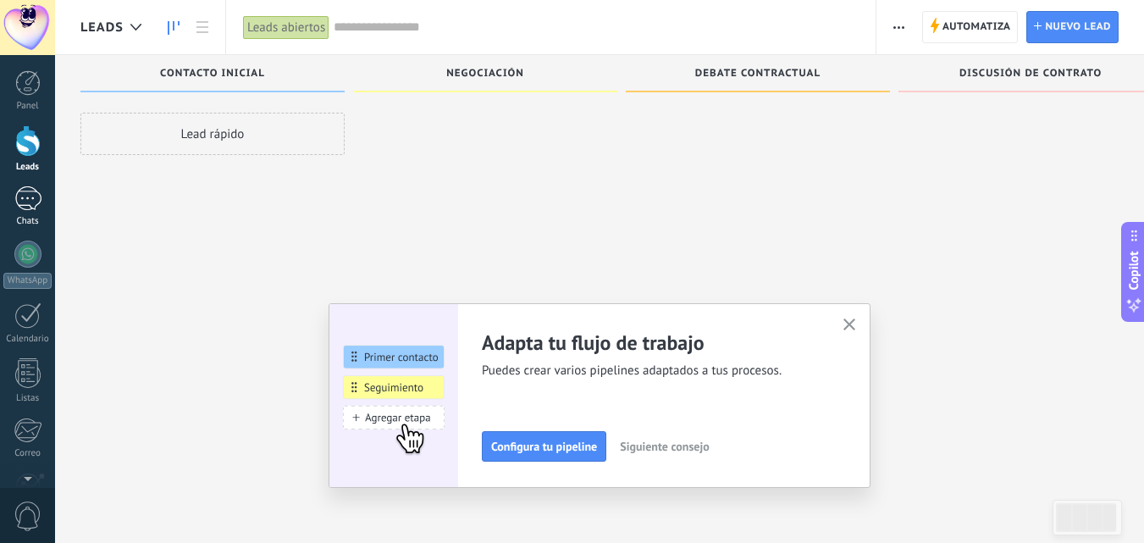
click at [23, 201] on div at bounding box center [27, 198] width 27 height 25
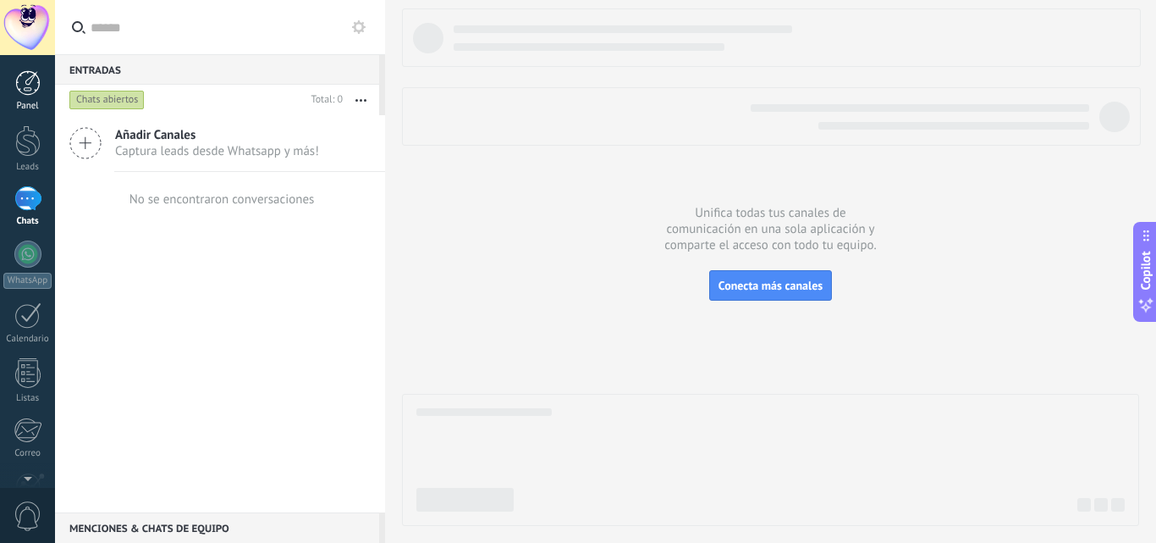
click at [33, 82] on div at bounding box center [27, 82] width 25 height 25
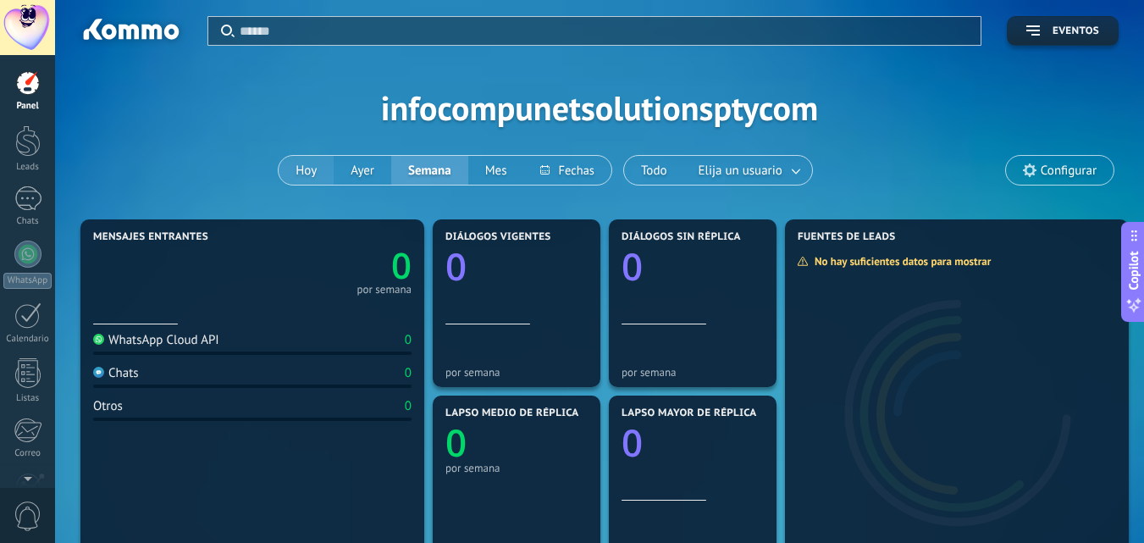
click at [310, 172] on button "Hoy" at bounding box center [306, 170] width 55 height 29
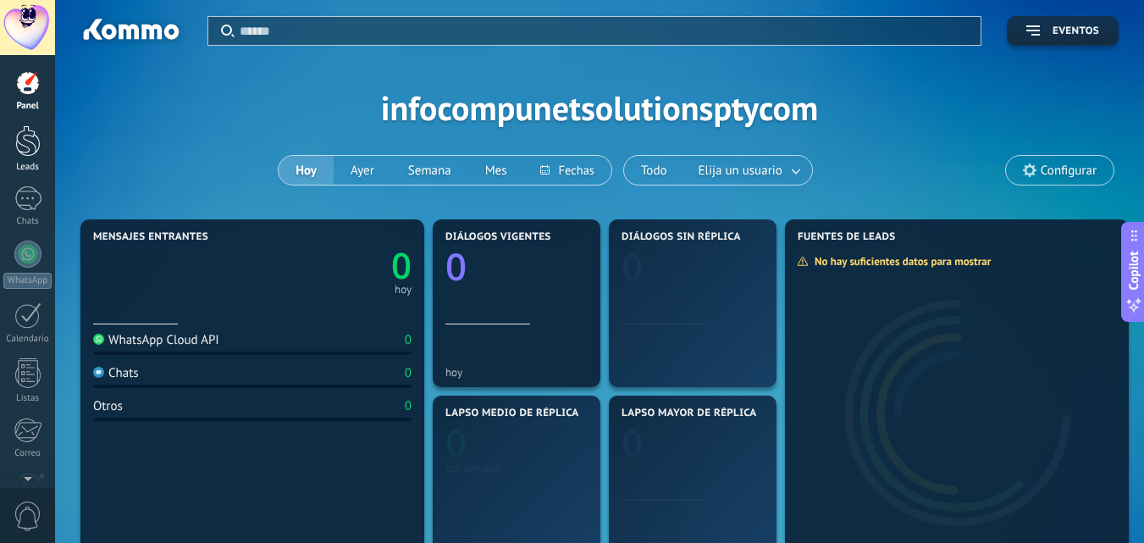
click at [30, 157] on link "Leads" at bounding box center [27, 148] width 55 height 47
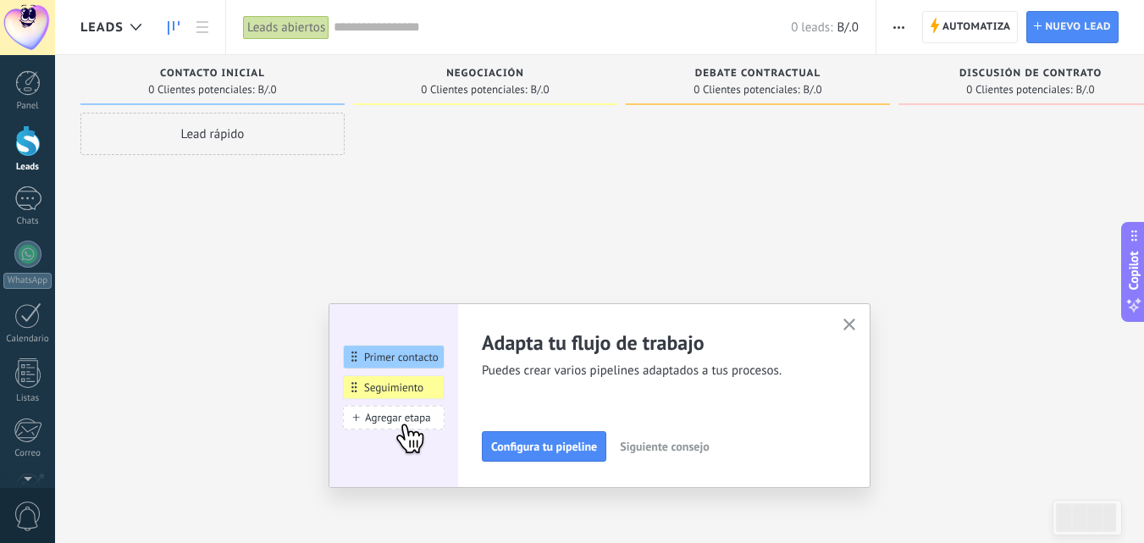
click at [682, 451] on span "Siguiente consejo" at bounding box center [664, 446] width 89 height 12
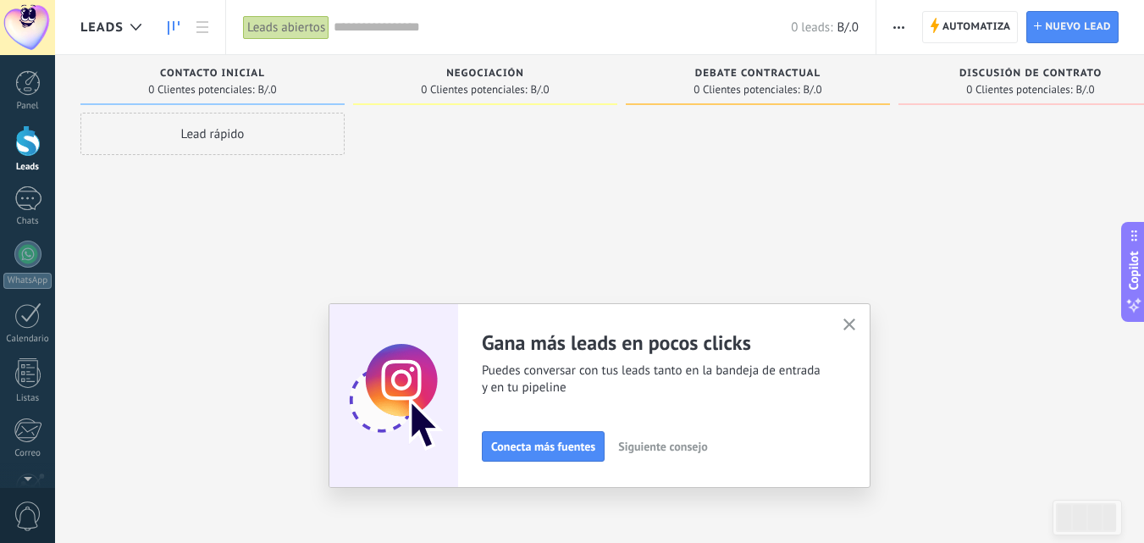
click at [670, 432] on div "Conecta más fuentes Siguiente consejo" at bounding box center [652, 446] width 340 height 30
click at [660, 449] on span "Siguiente consejo" at bounding box center [662, 446] width 89 height 12
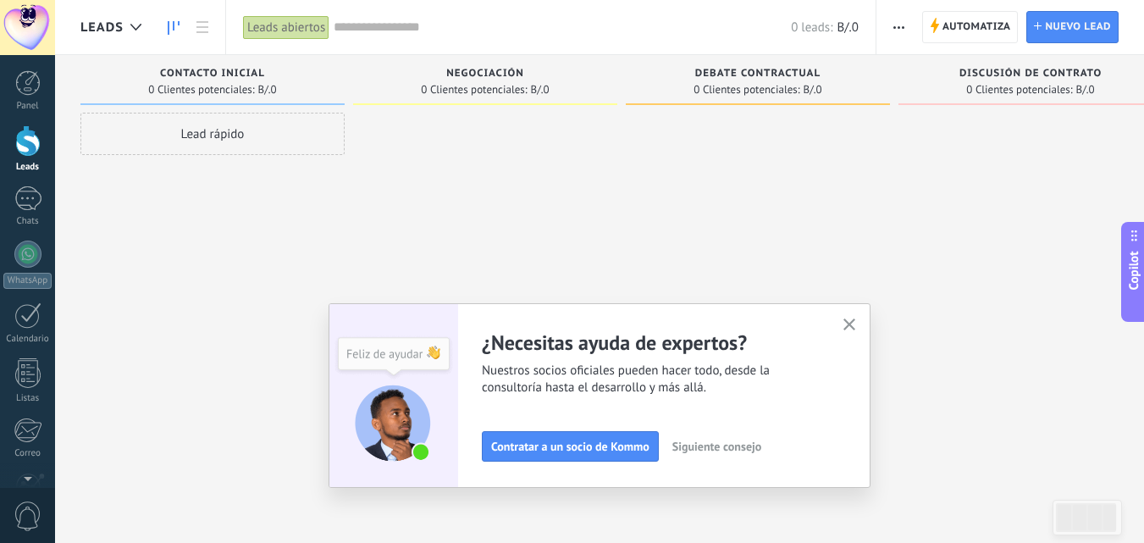
click at [704, 446] on span "Siguiente consejo" at bounding box center [716, 446] width 89 height 12
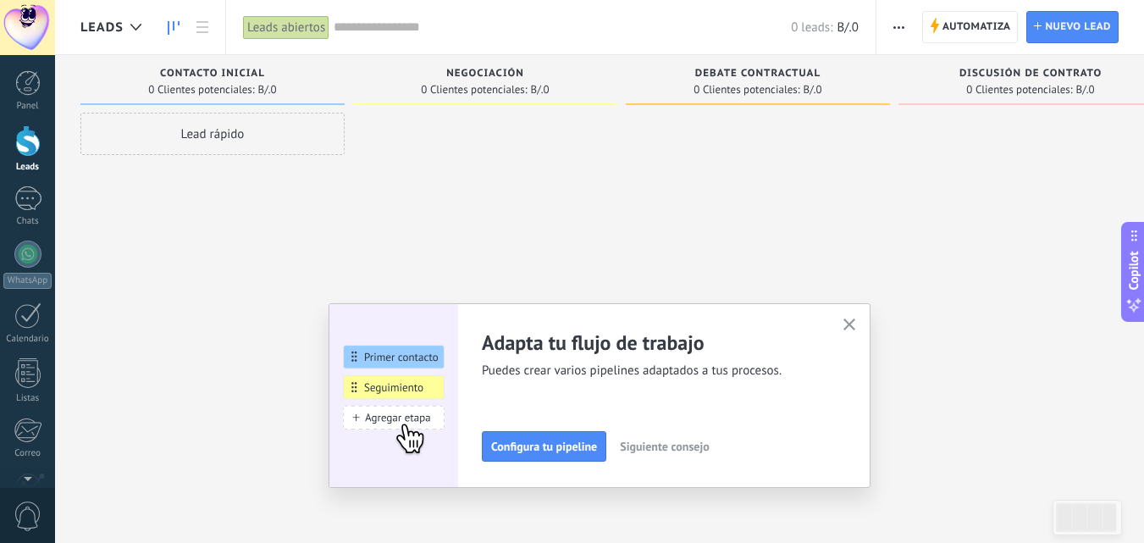
click at [853, 334] on button "button" at bounding box center [849, 325] width 21 height 23
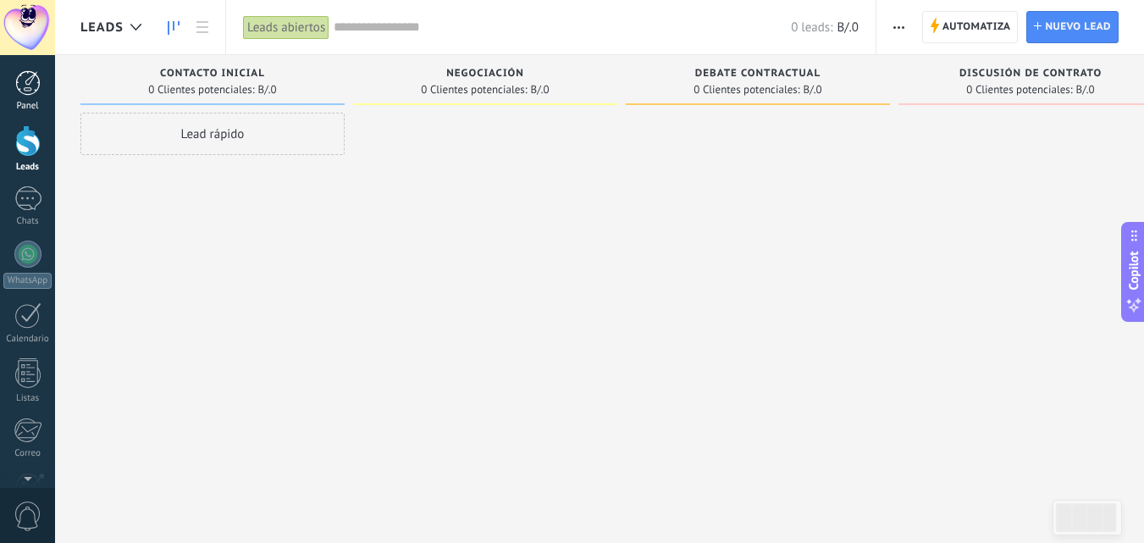
click at [16, 75] on div at bounding box center [27, 82] width 25 height 25
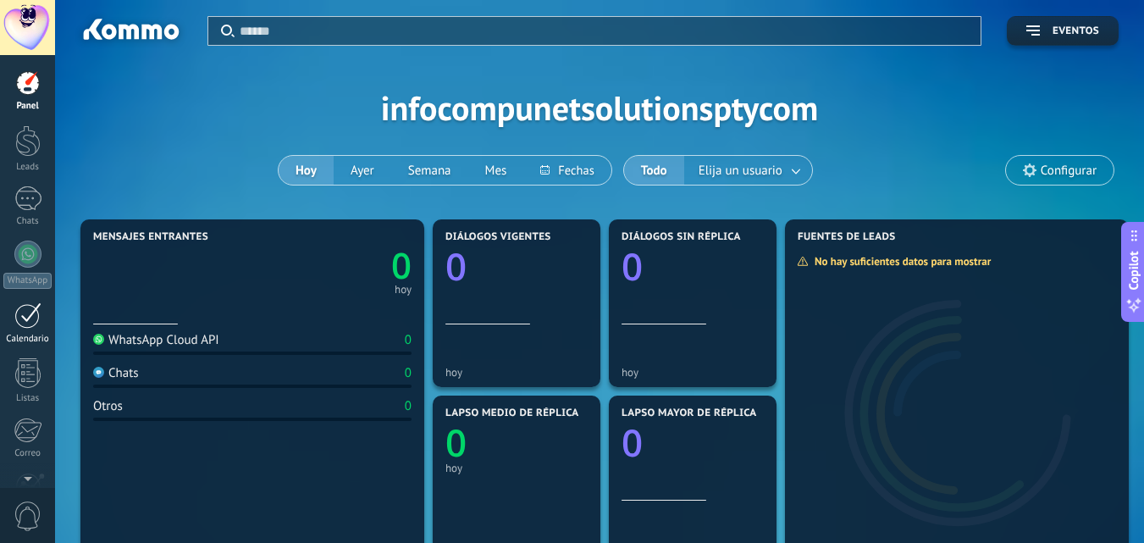
click at [24, 331] on link "Calendario" at bounding box center [27, 323] width 55 height 42
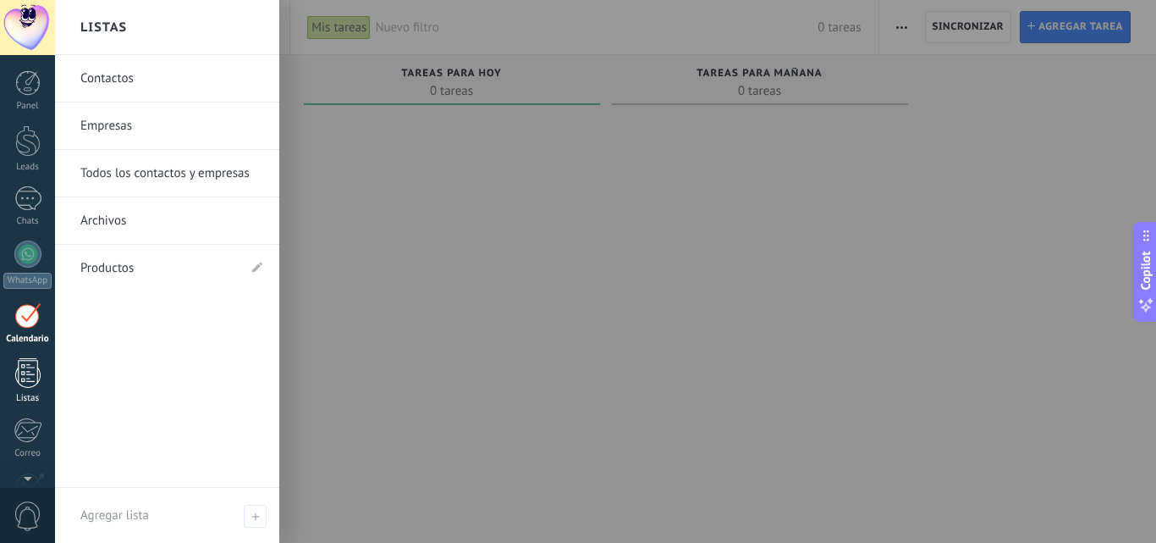
click at [26, 386] on div at bounding box center [27, 373] width 25 height 30
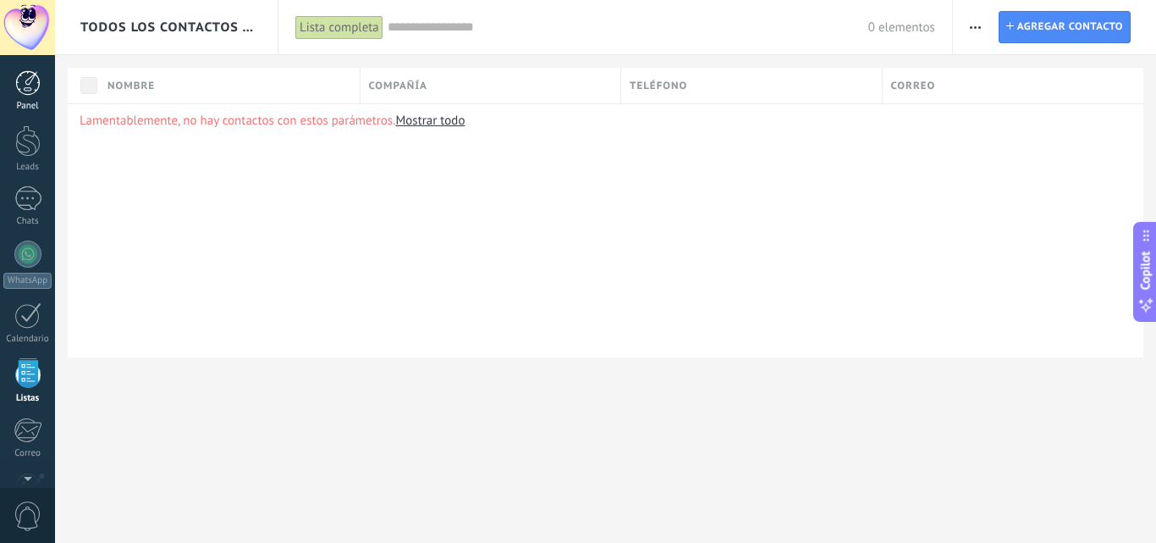
click at [34, 86] on div at bounding box center [27, 82] width 25 height 25
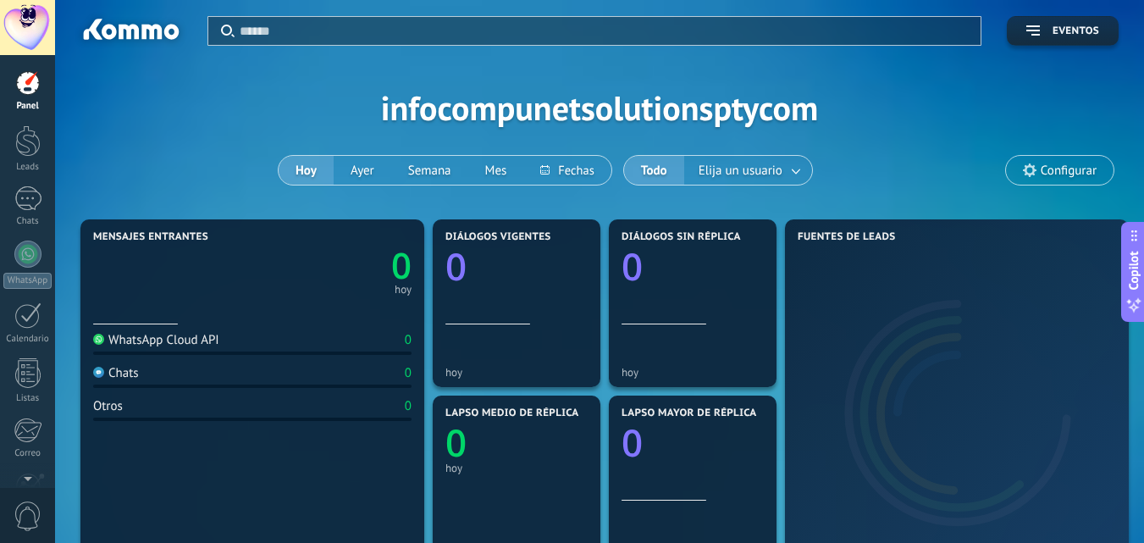
click at [22, 14] on div at bounding box center [27, 27] width 55 height 55
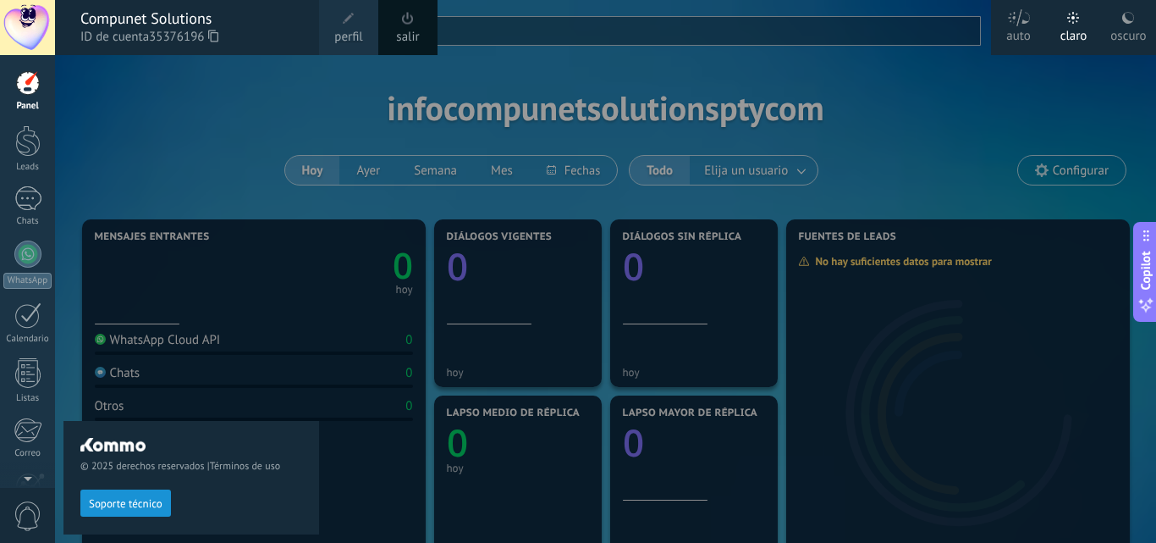
click at [268, 293] on div "© 2025 derechos reservados | Términos de uso Soporte técnico" at bounding box center [191, 299] width 256 height 488
click at [18, 327] on div at bounding box center [27, 315] width 27 height 26
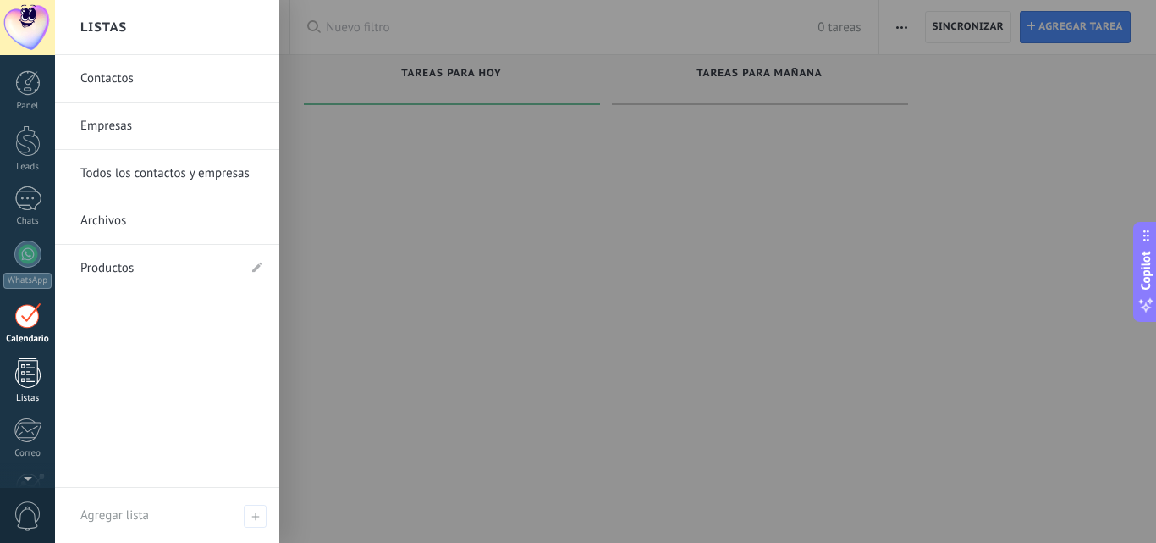
click at [31, 378] on div at bounding box center [27, 373] width 25 height 30
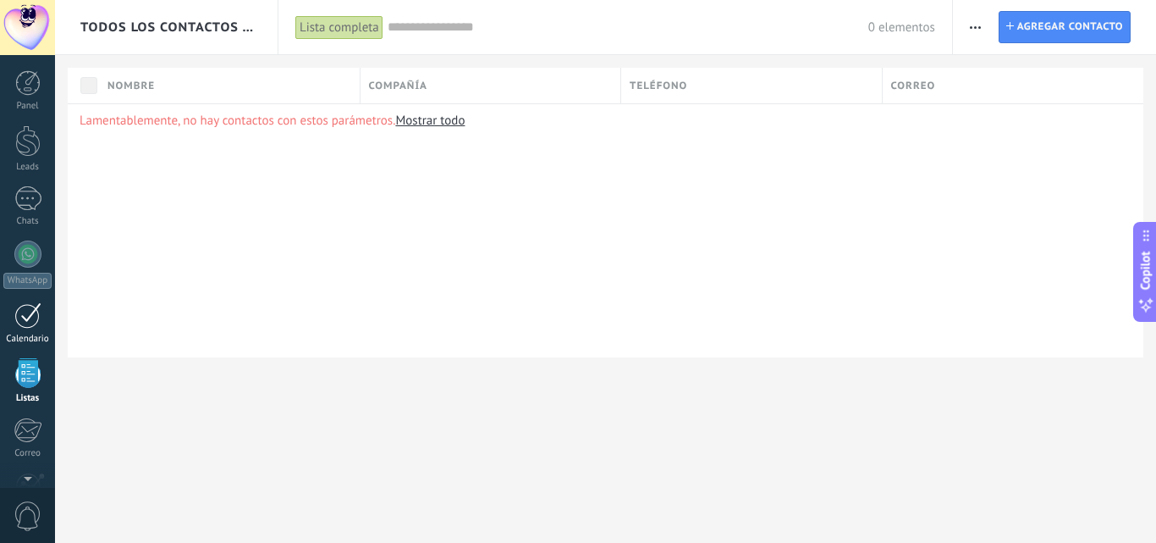
click at [20, 327] on div at bounding box center [27, 315] width 27 height 26
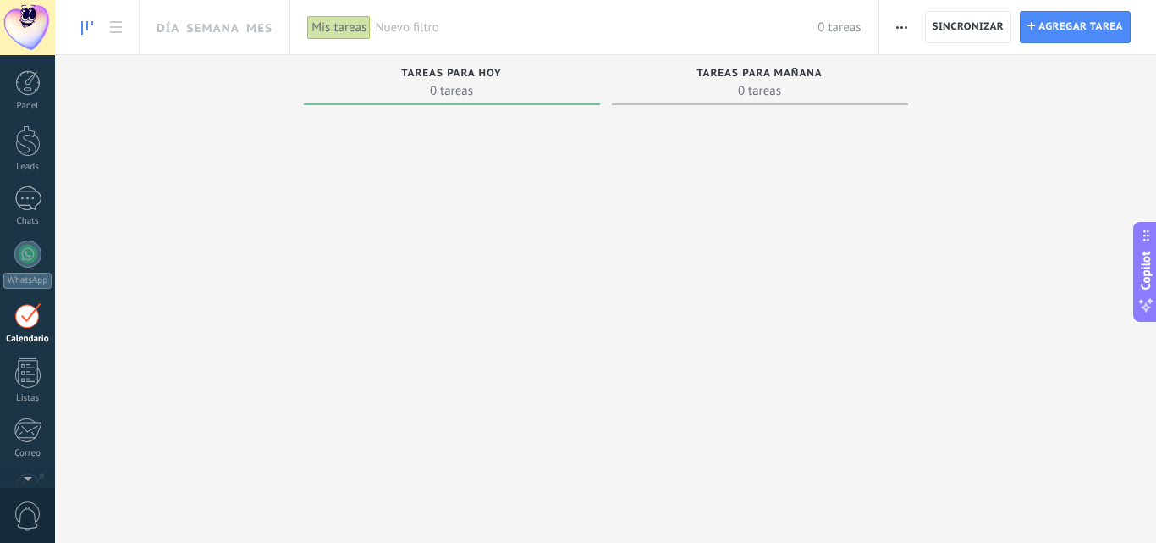
scroll to position [49, 0]
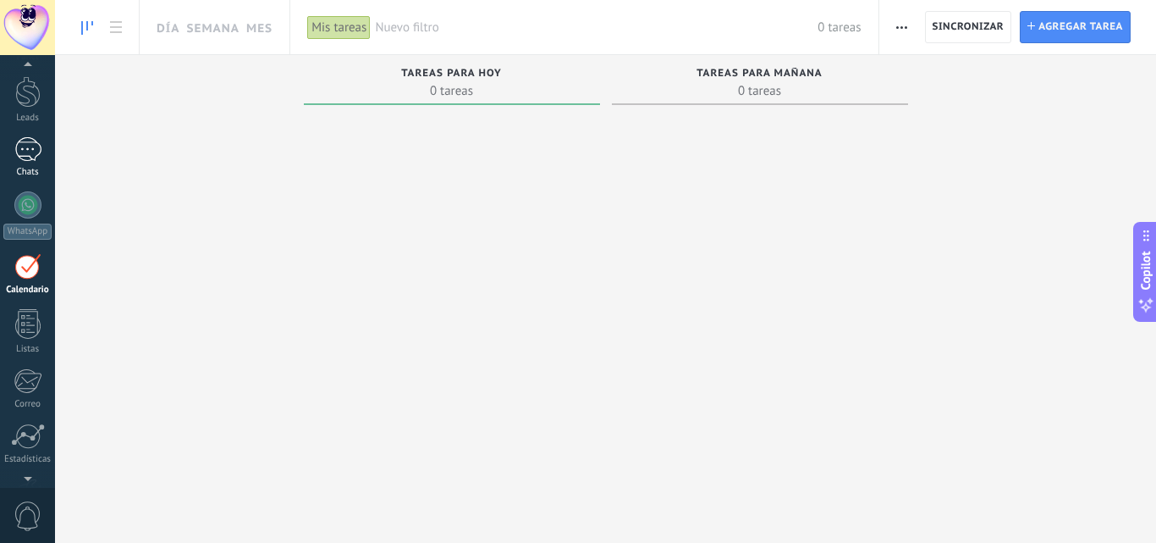
click at [27, 143] on div at bounding box center [27, 149] width 27 height 25
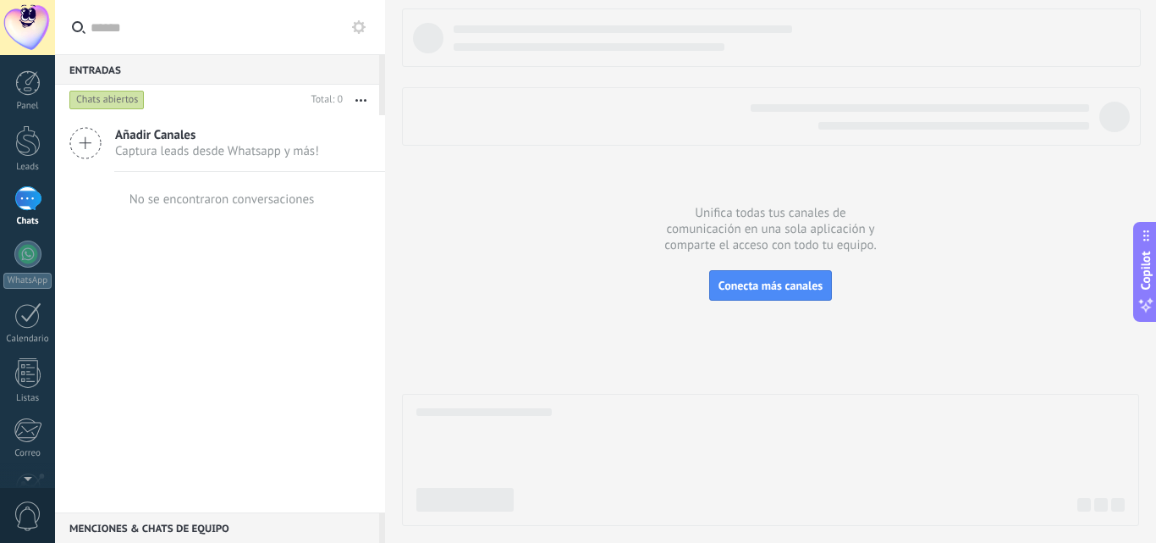
drag, startPoint x: 80, startPoint y: 135, endPoint x: 73, endPoint y: 139, distance: 8.7
click at [73, 139] on icon at bounding box center [85, 143] width 32 height 32
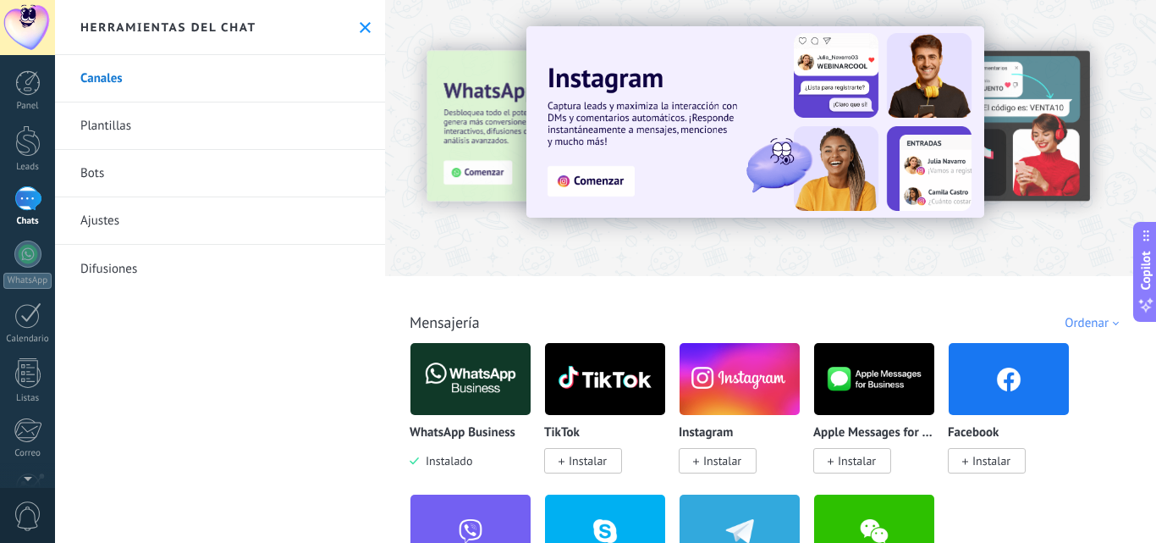
click at [367, 26] on div "Herramientas del chat" at bounding box center [220, 27] width 330 height 55
click at [19, 81] on div at bounding box center [27, 82] width 25 height 25
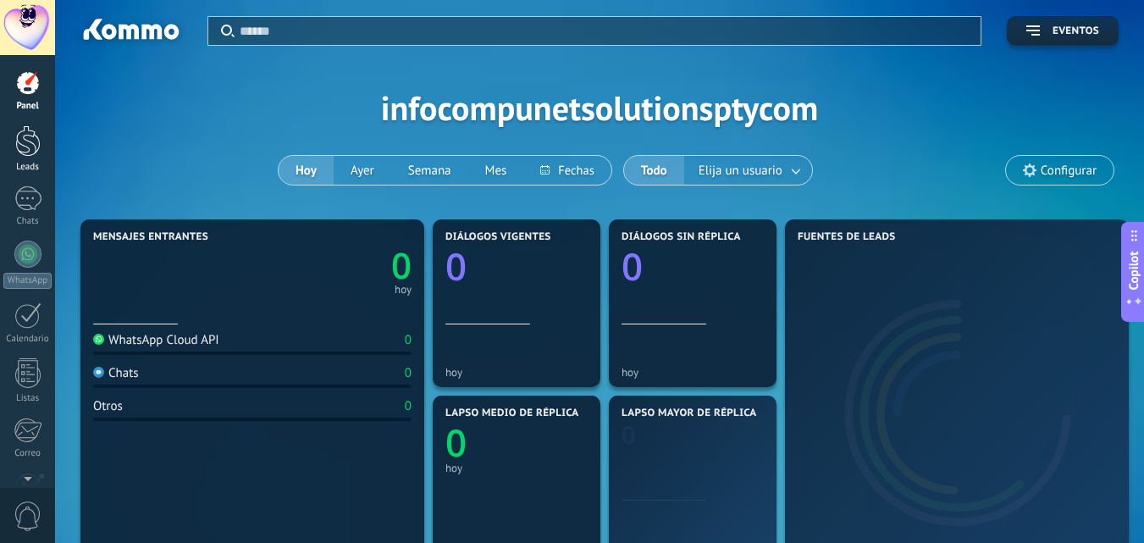
click at [27, 143] on div at bounding box center [27, 140] width 25 height 31
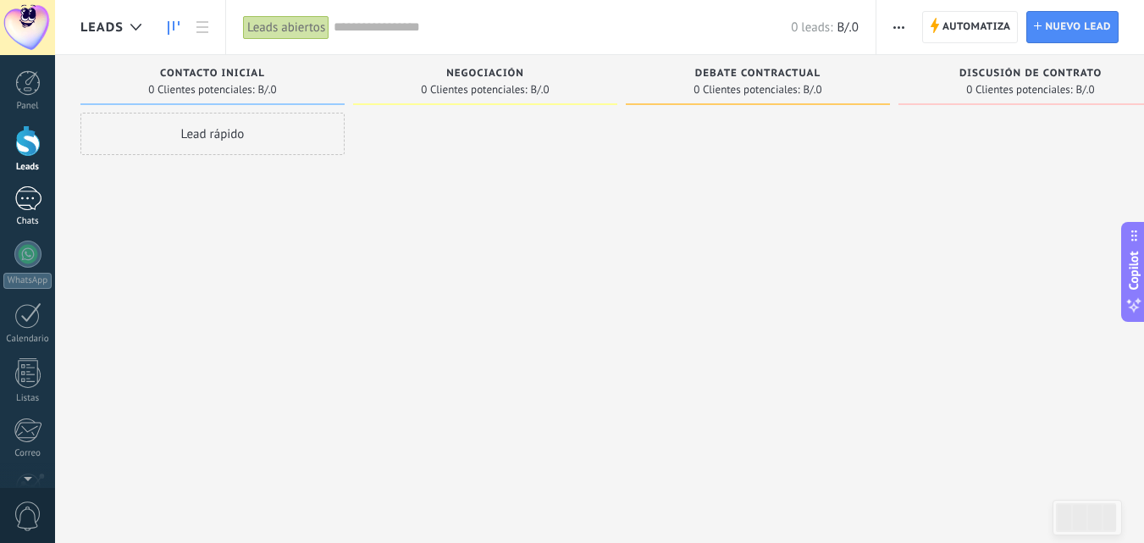
click at [31, 204] on div at bounding box center [27, 198] width 27 height 25
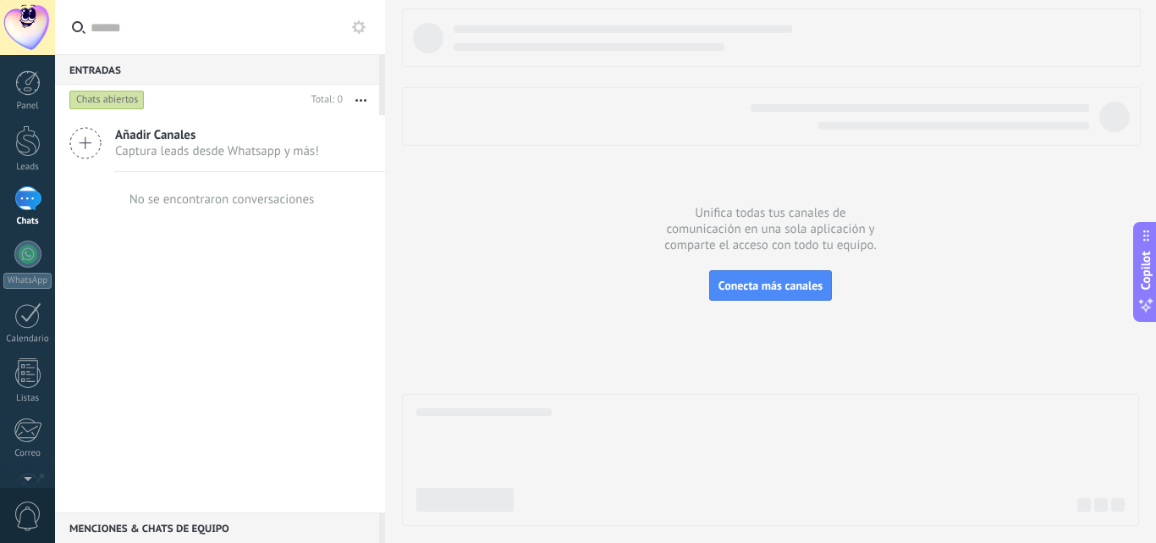
click at [363, 21] on icon at bounding box center [359, 27] width 14 height 14
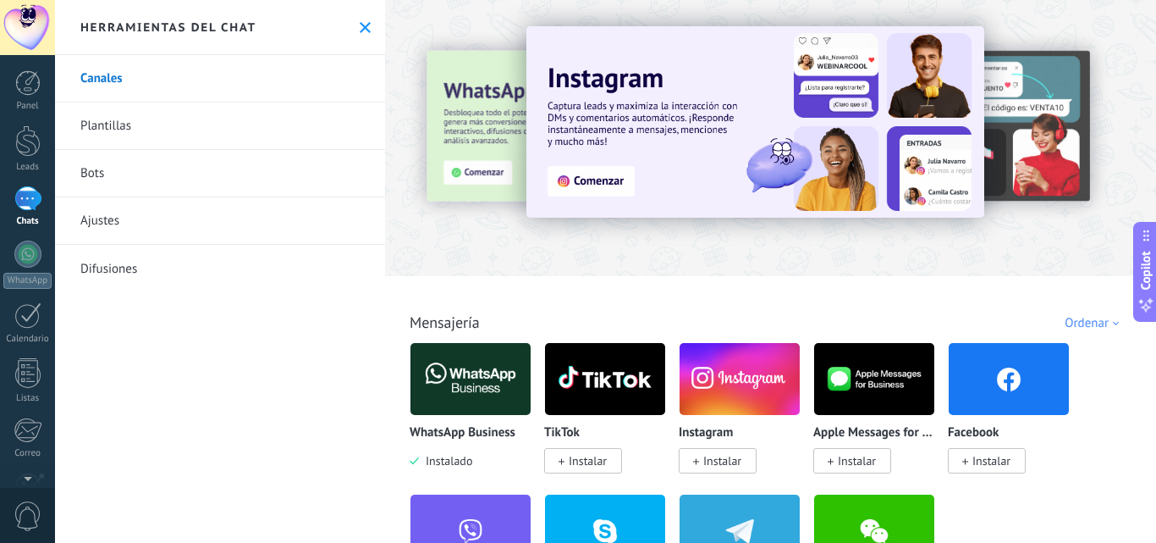
click at [363, 22] on icon at bounding box center [365, 27] width 11 height 11
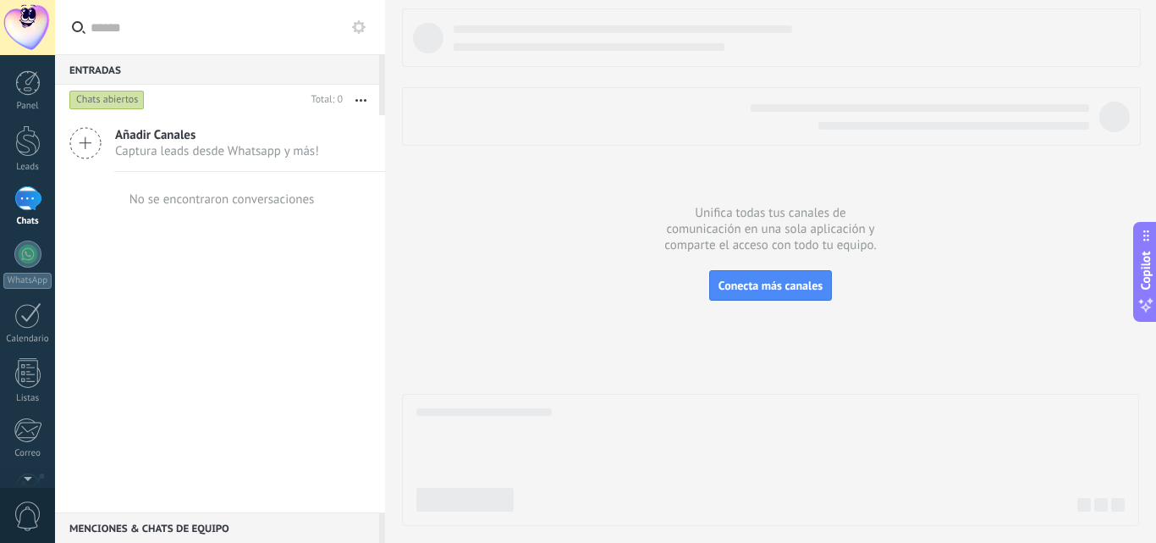
click at [146, 528] on div "Menciones & Chats de equipo 0" at bounding box center [217, 527] width 324 height 30
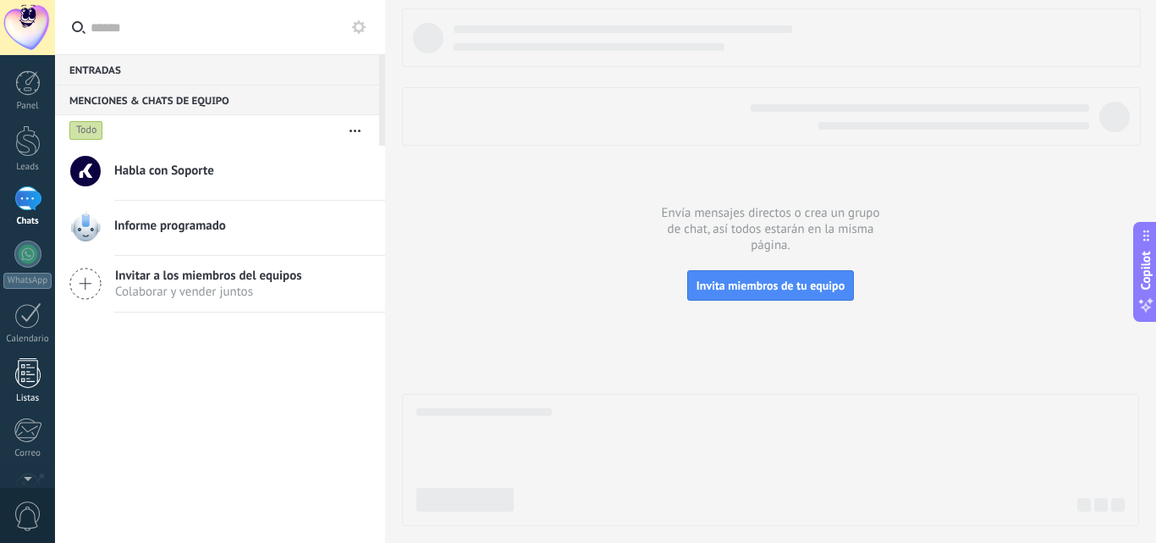
click at [26, 379] on div at bounding box center [27, 373] width 25 height 30
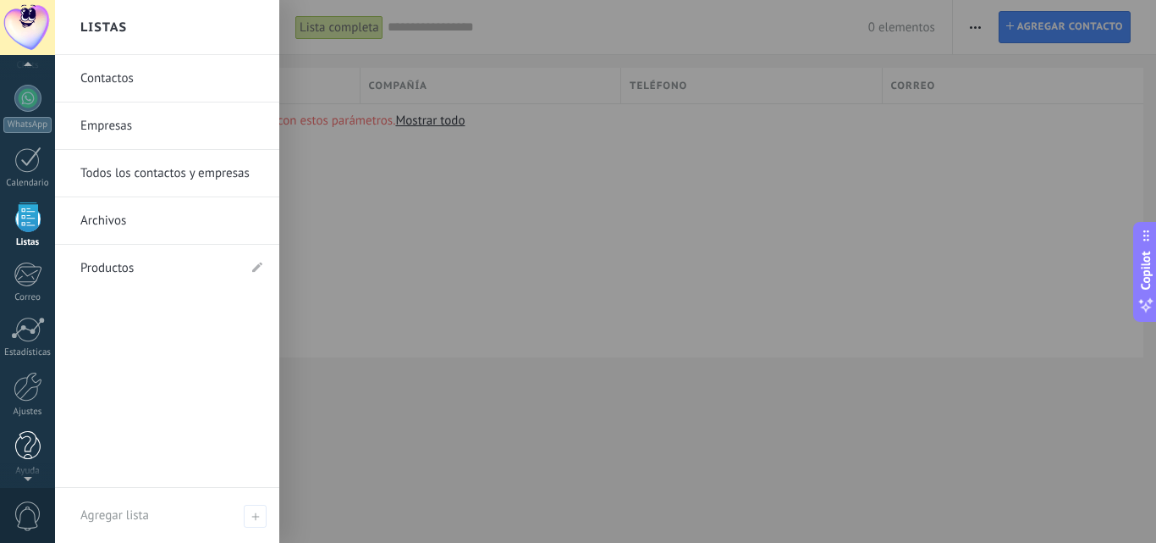
scroll to position [162, 0]
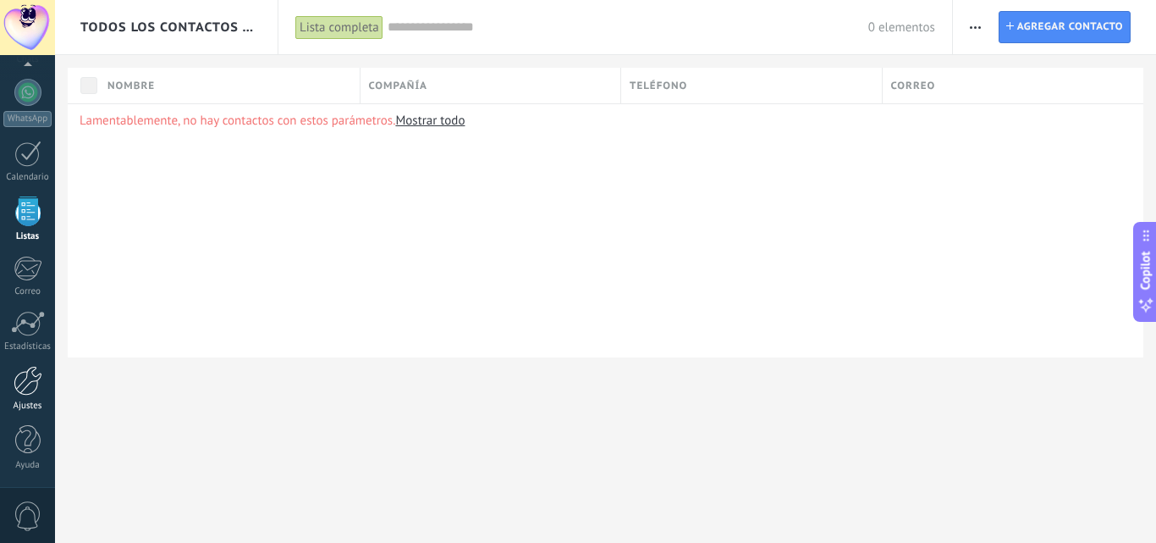
click at [41, 384] on div at bounding box center [28, 381] width 29 height 30
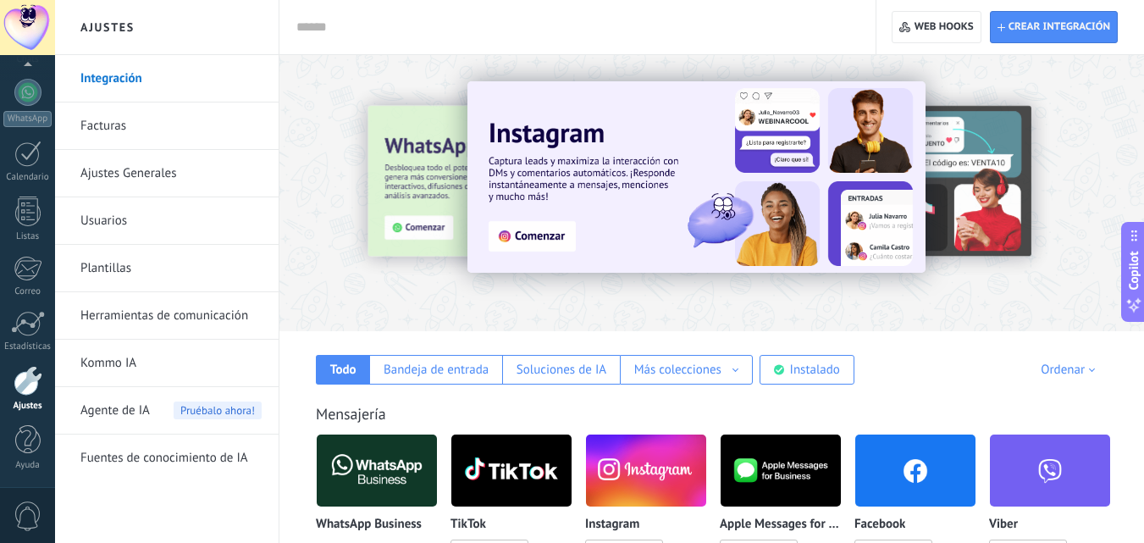
click at [158, 363] on link "Kommo IA" at bounding box center [170, 362] width 181 height 47
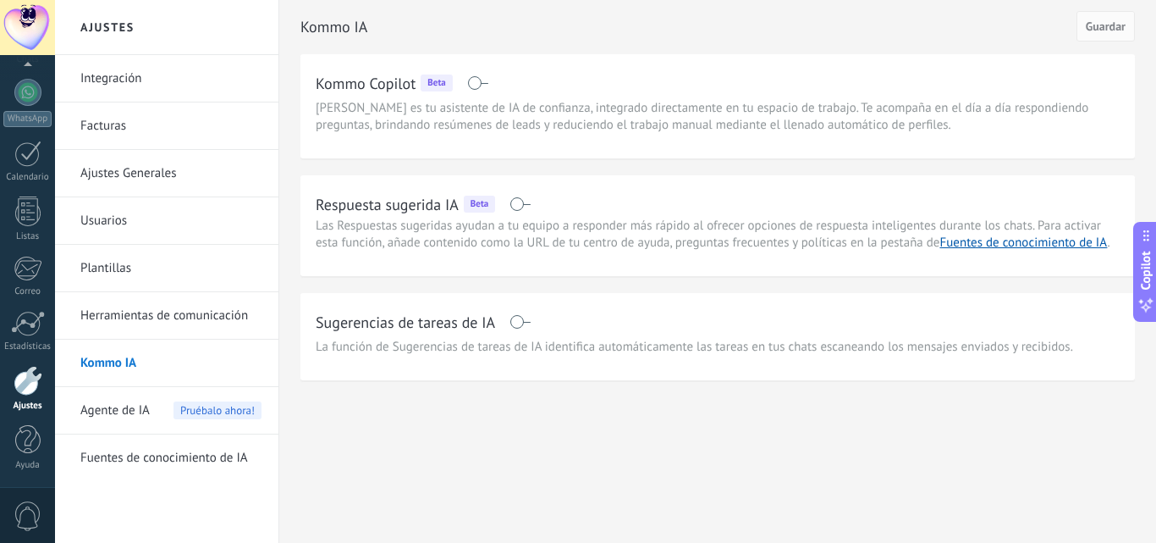
click at [517, 201] on span at bounding box center [520, 204] width 21 height 14
click at [1110, 22] on span "Guardar" at bounding box center [1106, 26] width 40 height 12
click at [26, 94] on div at bounding box center [27, 92] width 27 height 27
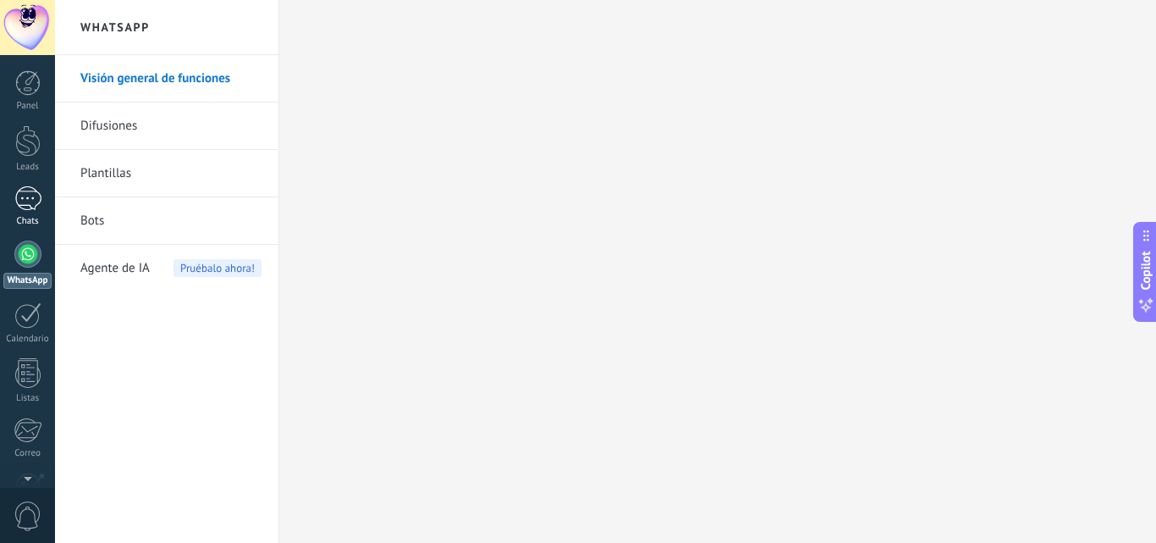
click at [34, 191] on div at bounding box center [27, 198] width 27 height 25
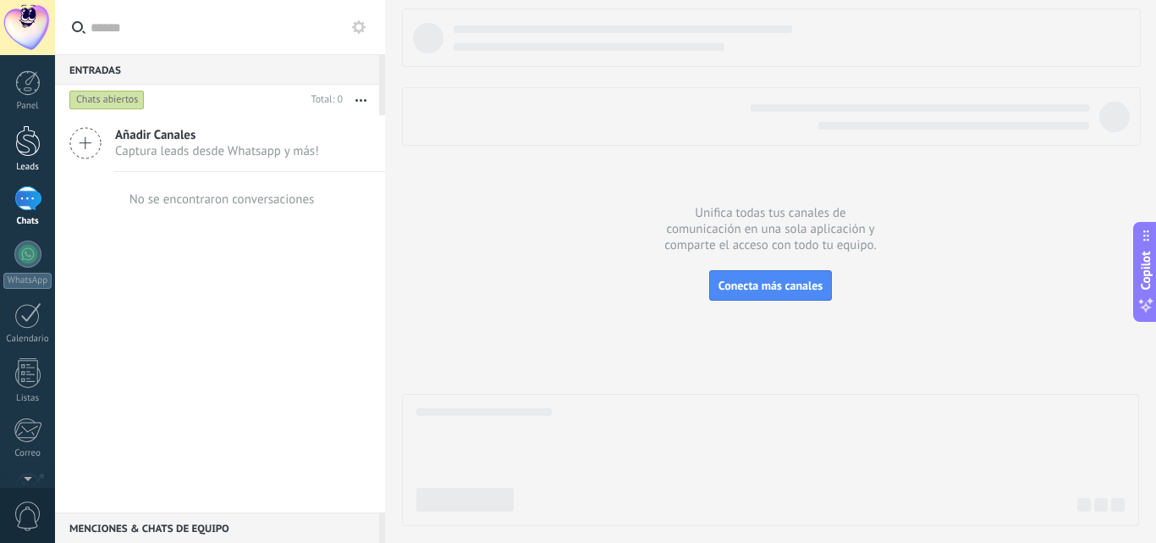
click at [26, 135] on div at bounding box center [27, 140] width 25 height 31
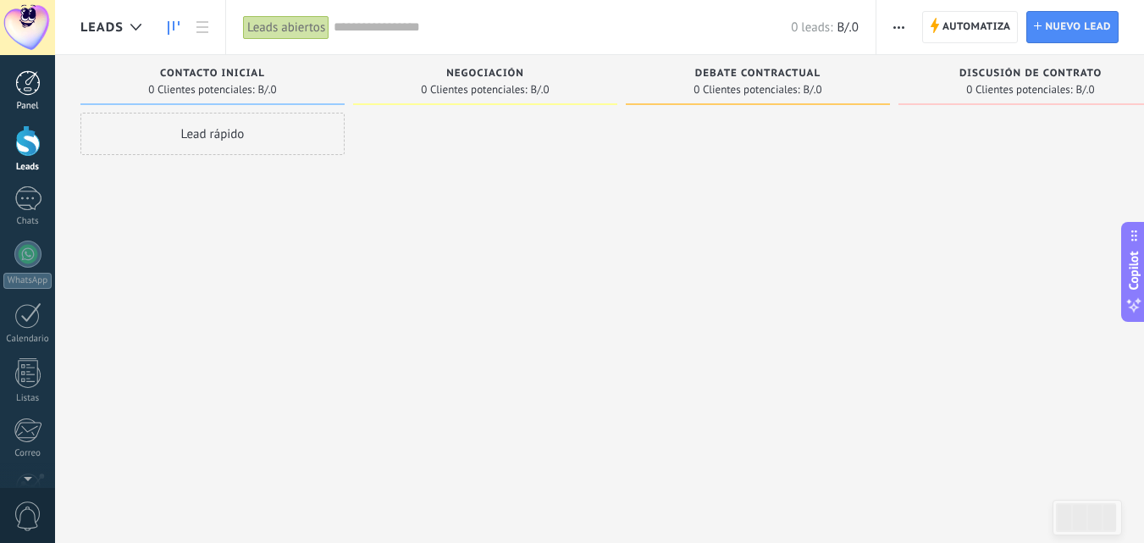
click at [23, 86] on div at bounding box center [27, 82] width 25 height 25
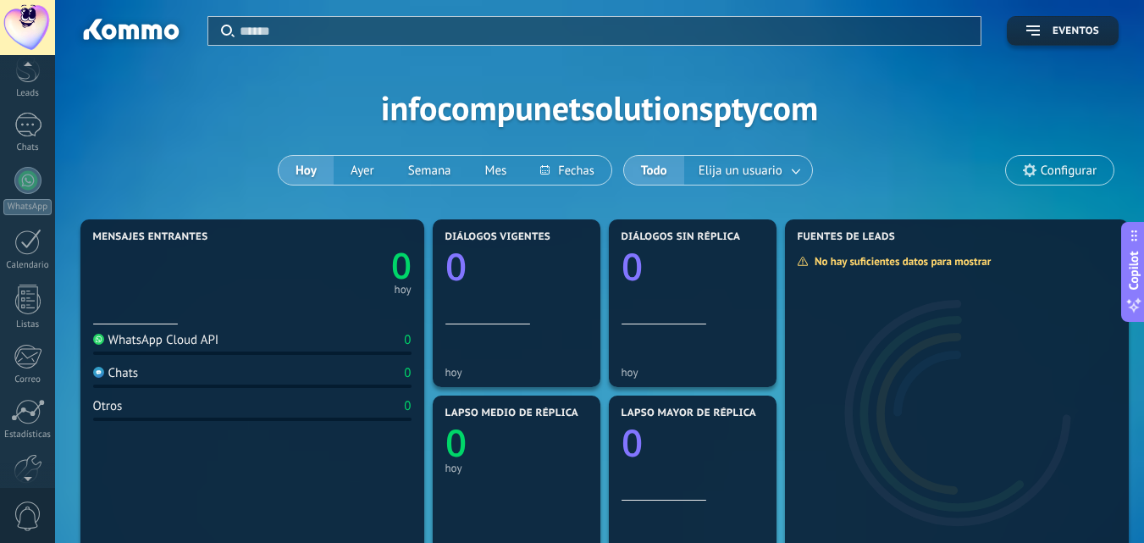
click at [18, 472] on div at bounding box center [27, 474] width 55 height 25
click at [186, 345] on div "WhatsApp Cloud API" at bounding box center [156, 340] width 126 height 16
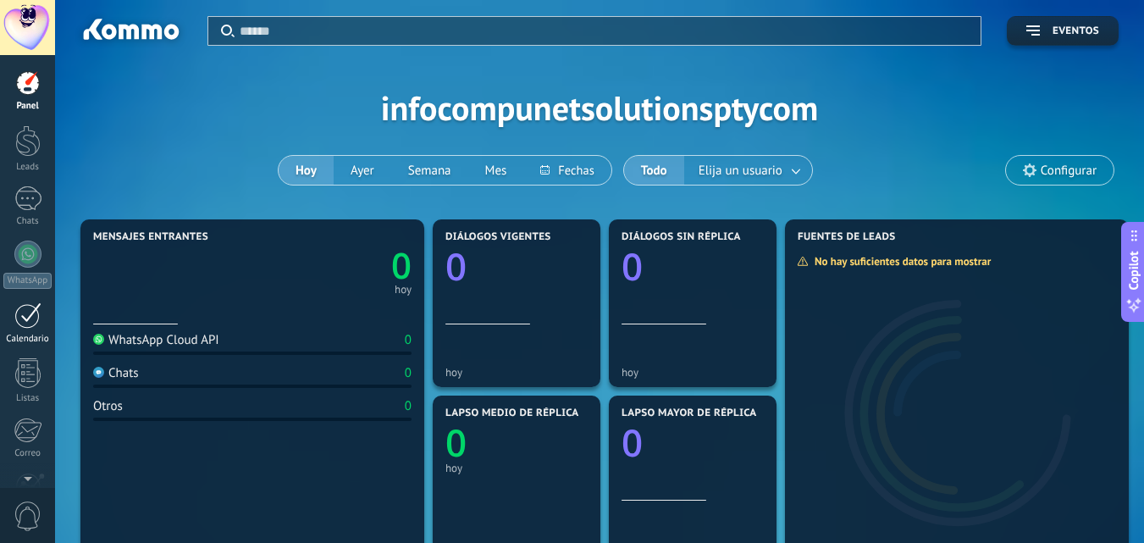
click at [28, 317] on div at bounding box center [27, 315] width 27 height 26
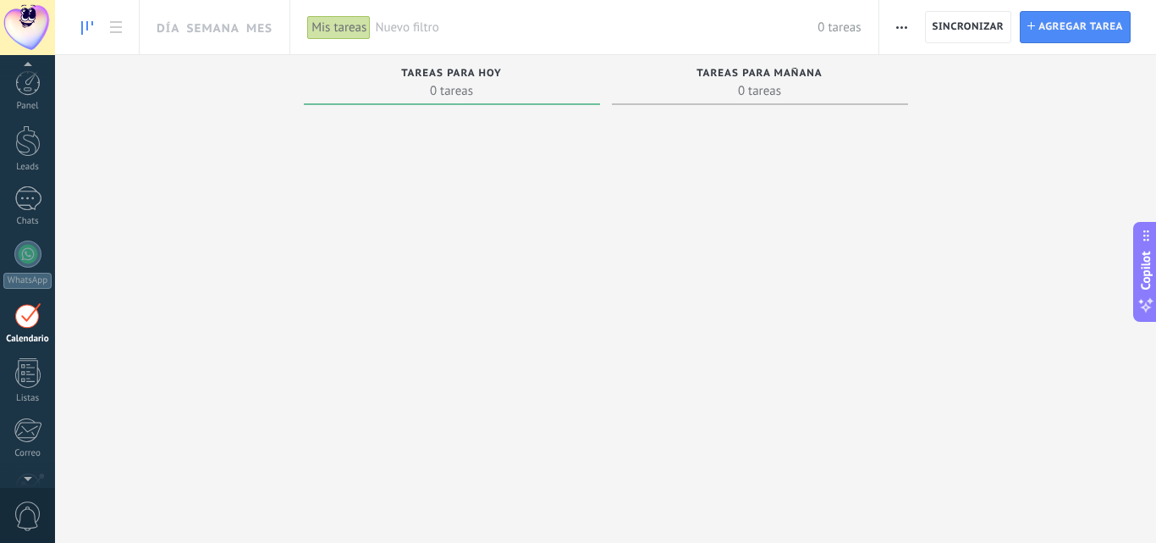
scroll to position [49, 0]
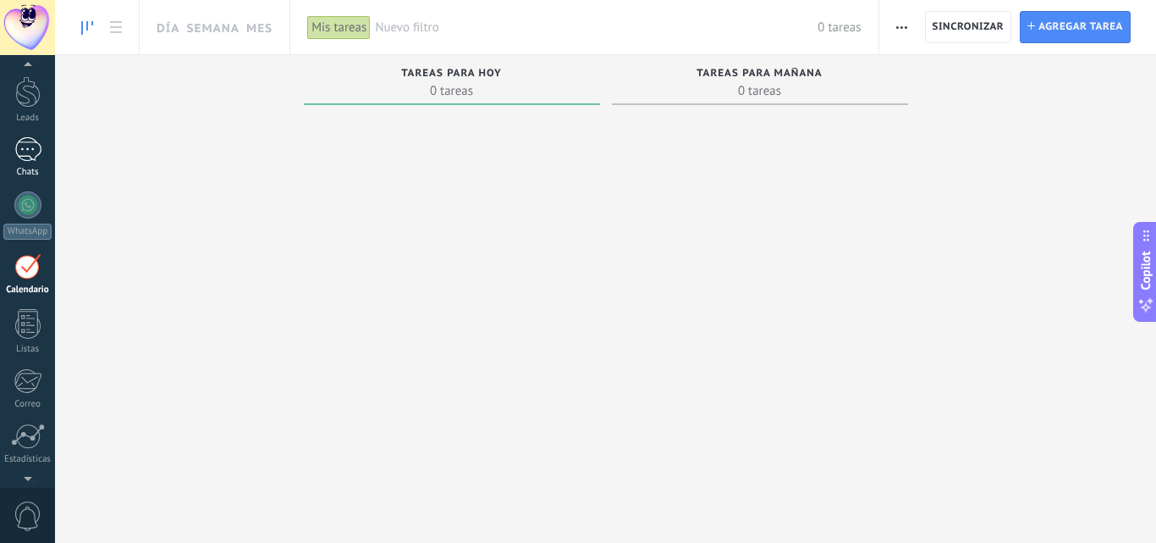
click at [36, 164] on link "Chats" at bounding box center [27, 157] width 55 height 41
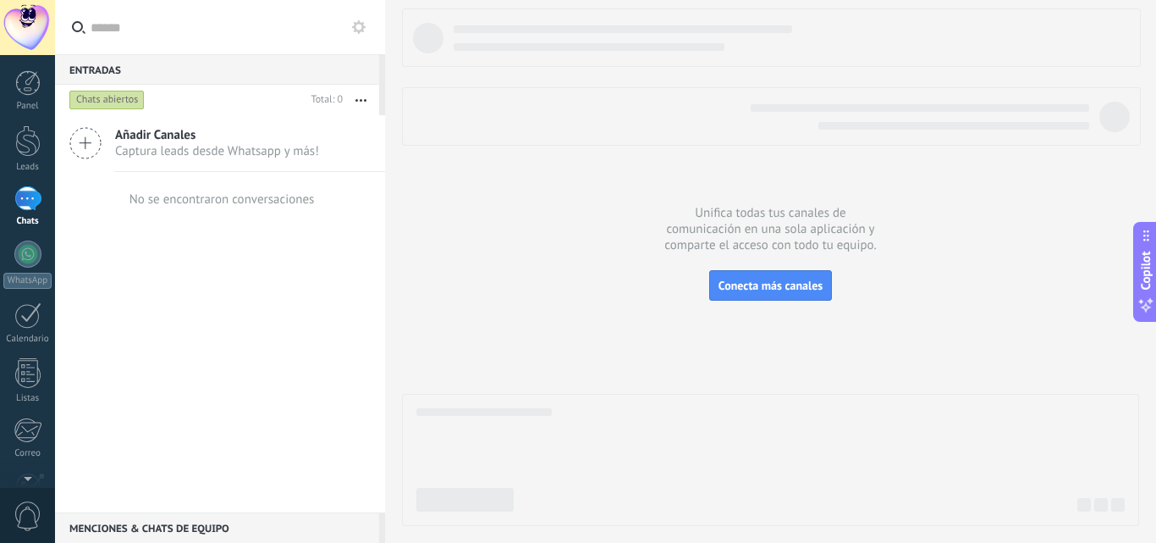
click at [19, 122] on div "Panel Leads Chats WhatsApp Clientes" at bounding box center [27, 359] width 55 height 579
drag, startPoint x: 21, startPoint y: 141, endPoint x: 29, endPoint y: 97, distance: 44.7
click at [21, 140] on div at bounding box center [27, 140] width 25 height 31
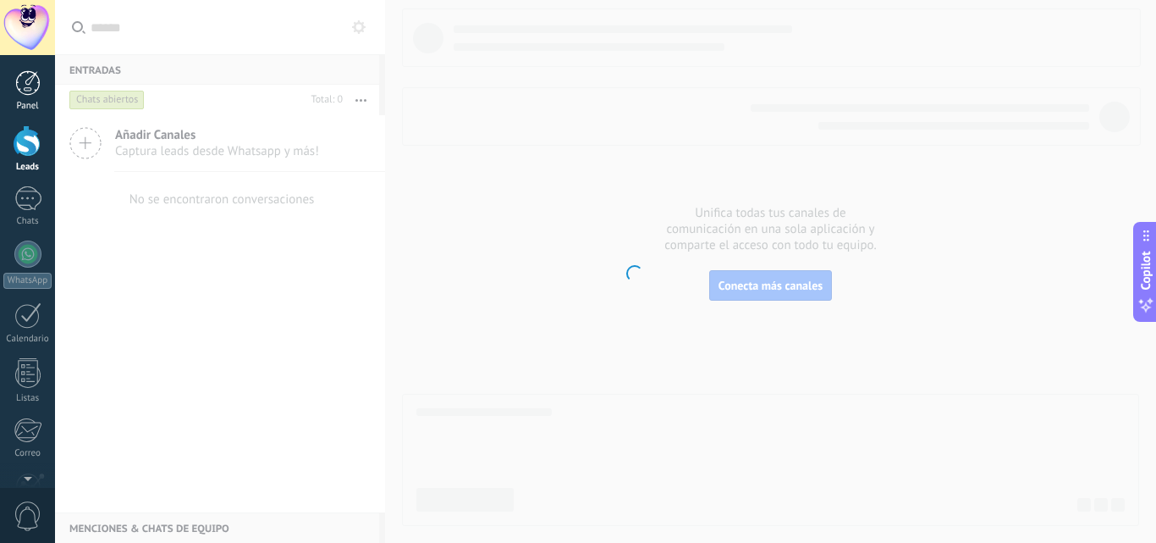
click at [29, 94] on div at bounding box center [27, 82] width 25 height 25
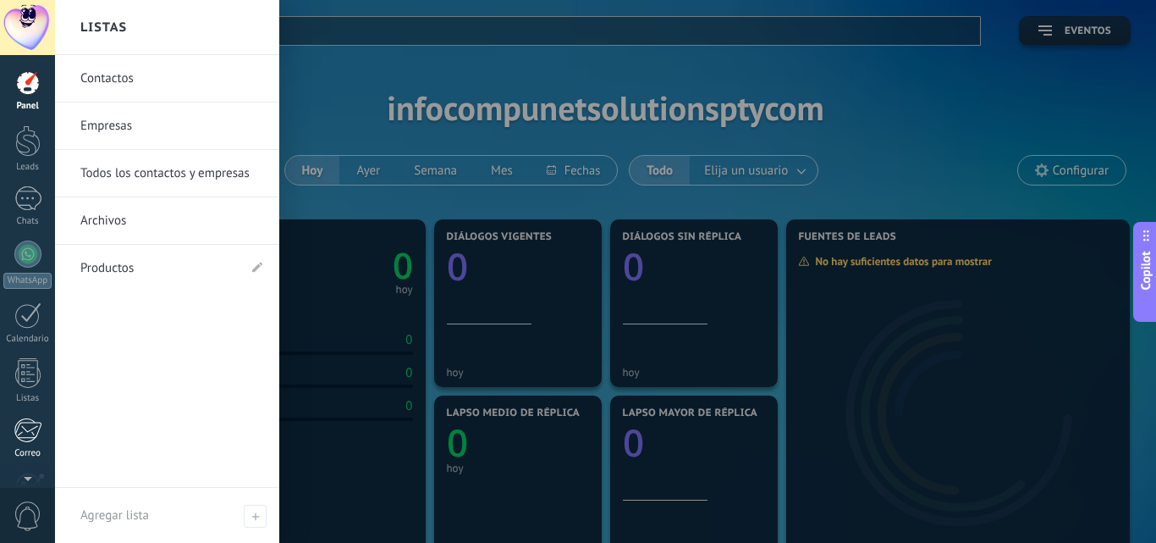
click at [27, 430] on div at bounding box center [28, 429] width 28 height 25
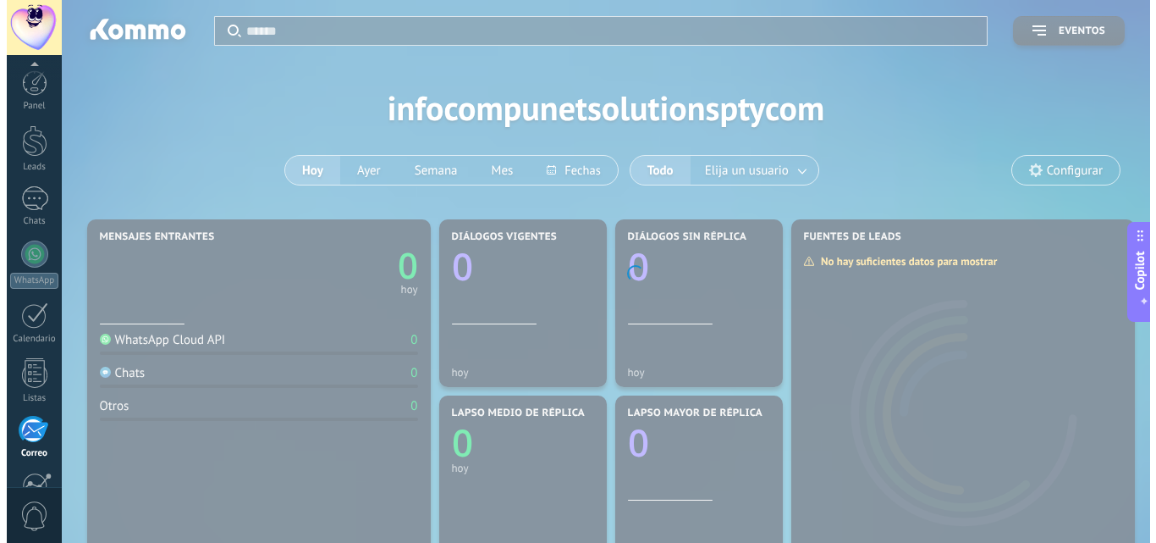
scroll to position [162, 0]
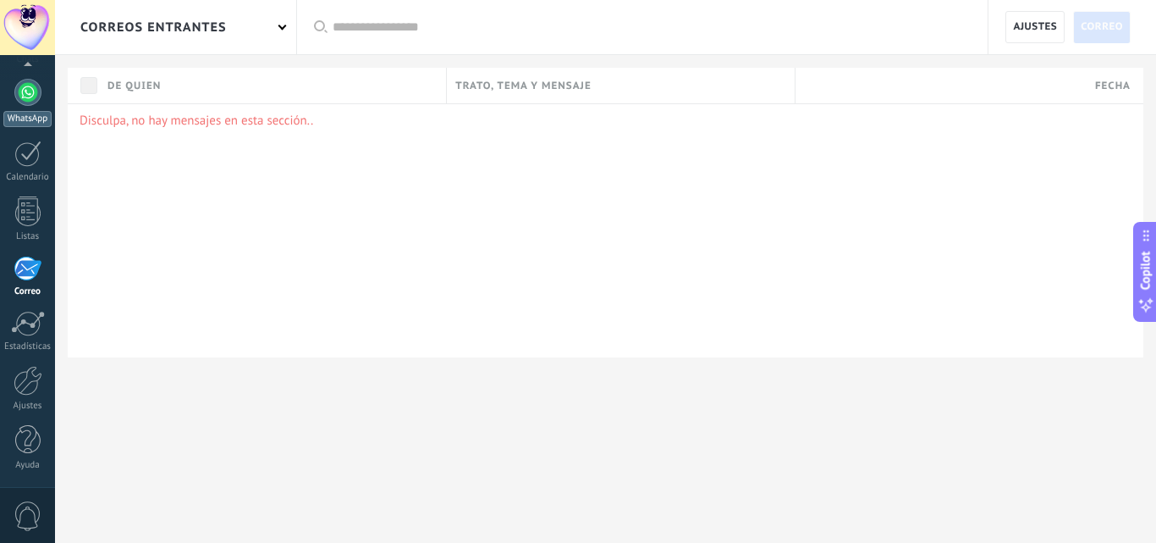
click at [25, 99] on div at bounding box center [27, 92] width 27 height 27
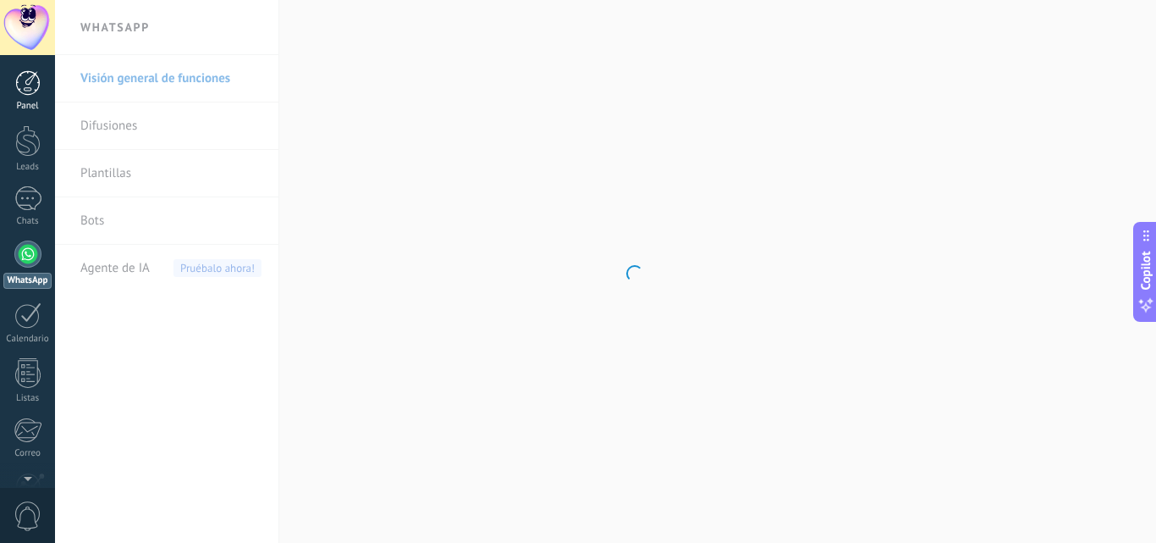
click at [30, 85] on div at bounding box center [27, 82] width 25 height 25
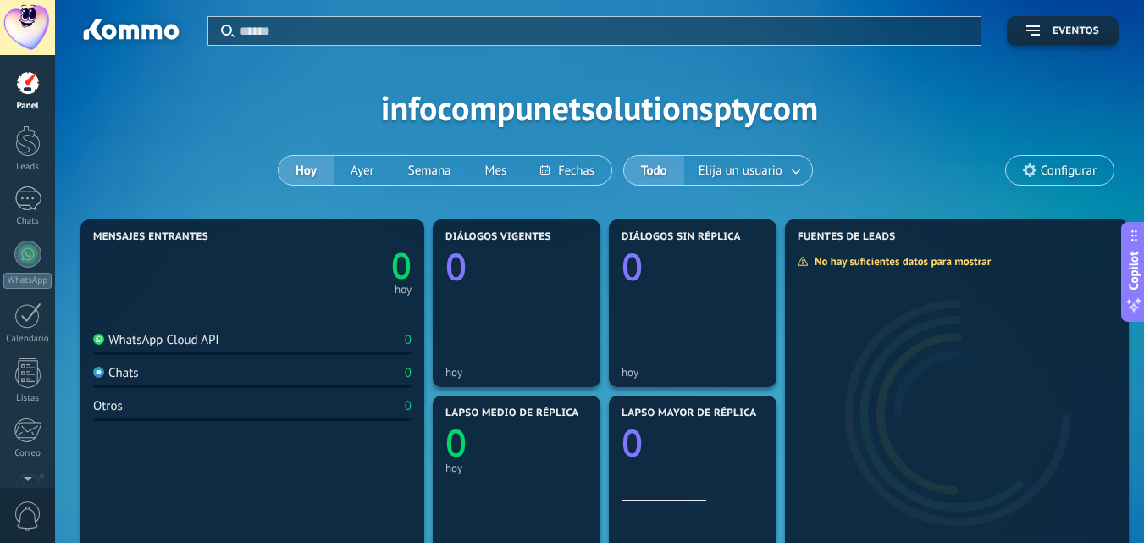
click at [178, 301] on div at bounding box center [252, 306] width 318 height 14
click at [28, 316] on div at bounding box center [27, 315] width 27 height 26
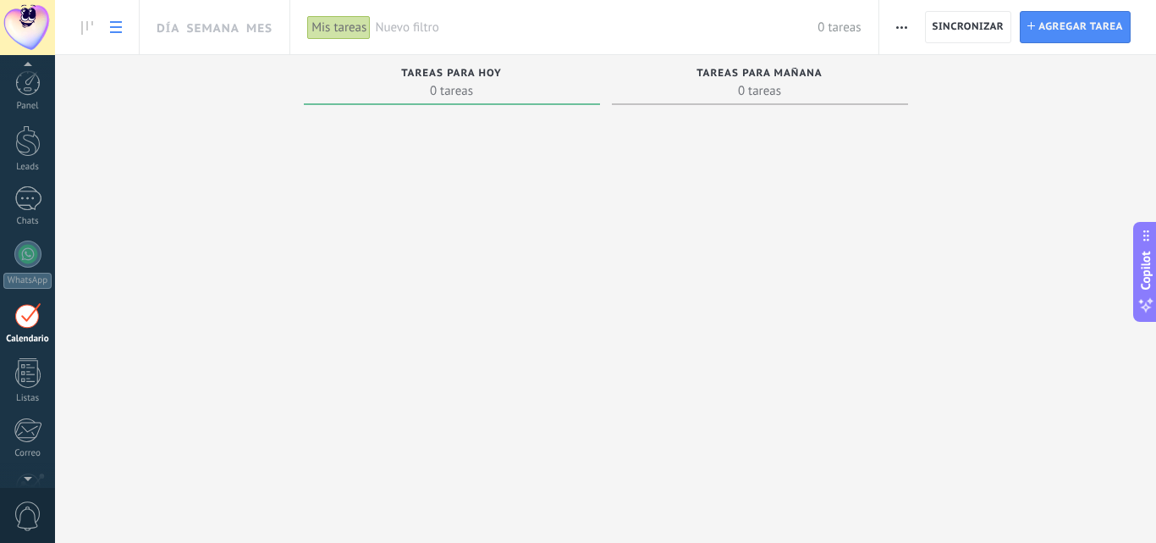
scroll to position [49, 0]
click at [119, 17] on link at bounding box center [116, 27] width 29 height 33
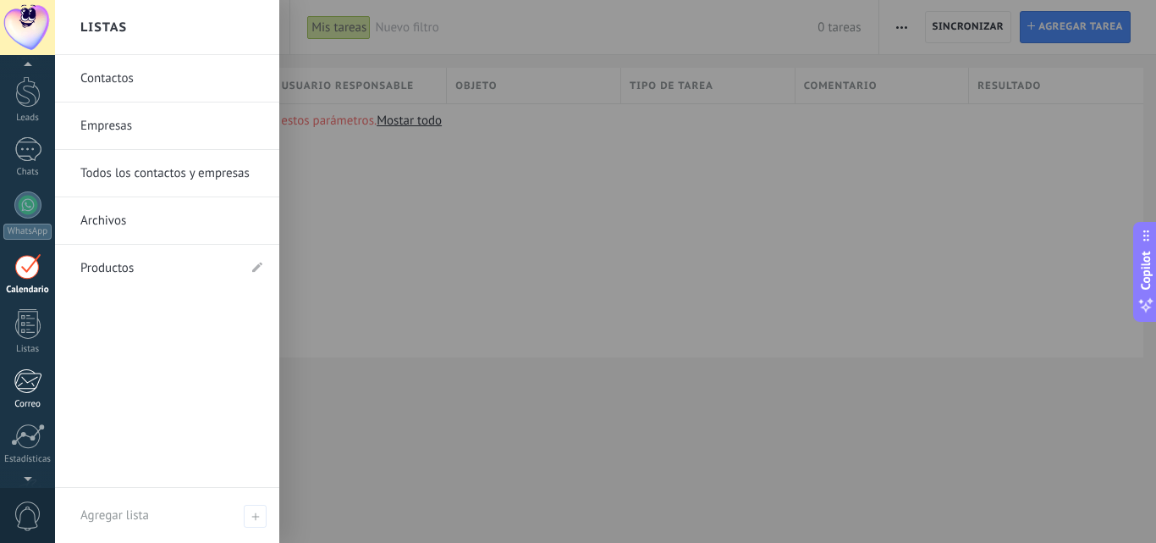
click at [24, 378] on div at bounding box center [28, 380] width 28 height 25
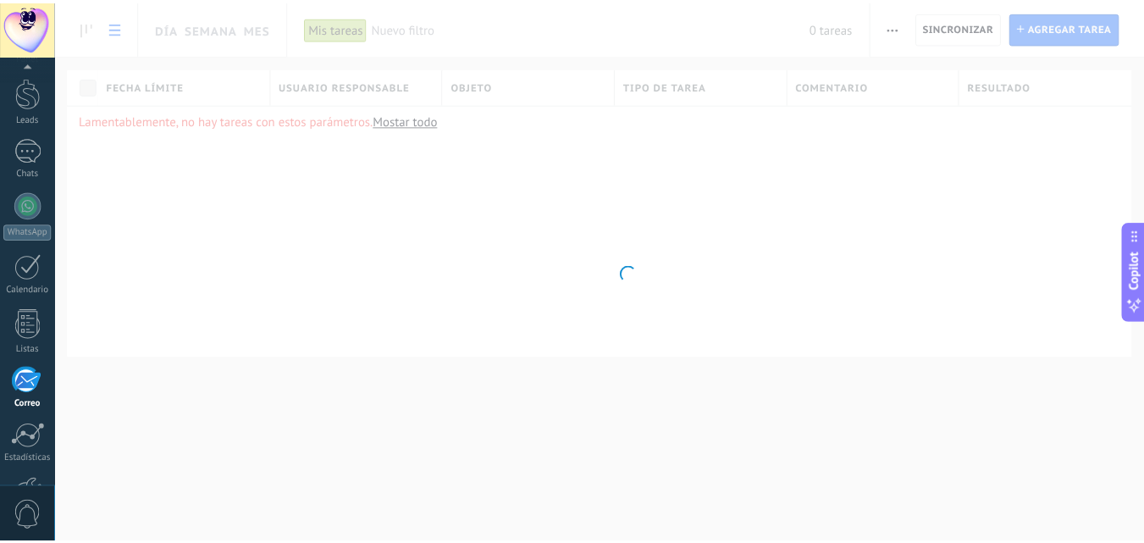
scroll to position [162, 0]
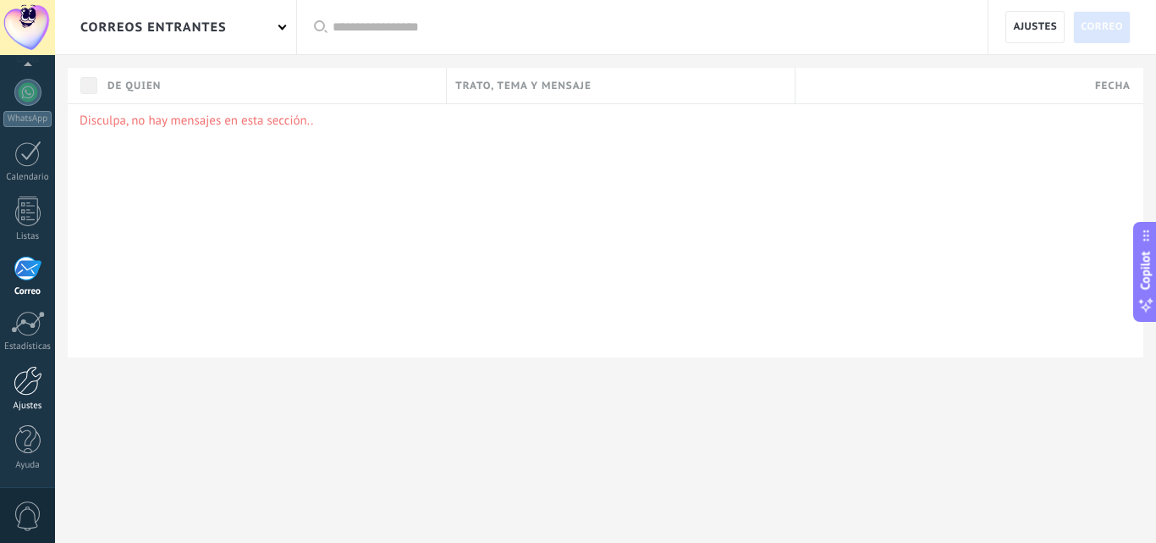
click at [23, 386] on div at bounding box center [28, 381] width 29 height 30
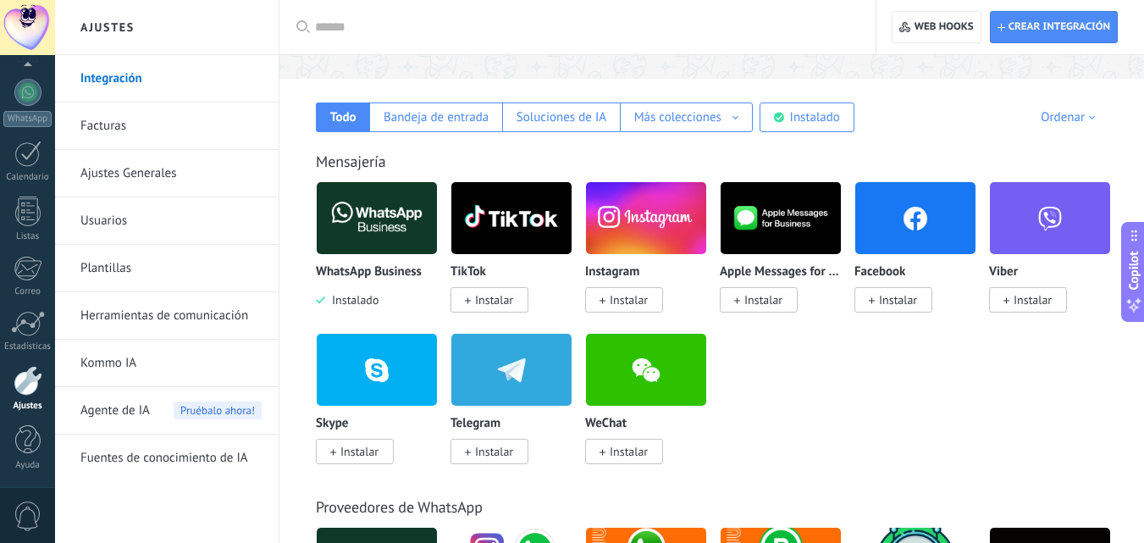
scroll to position [254, 0]
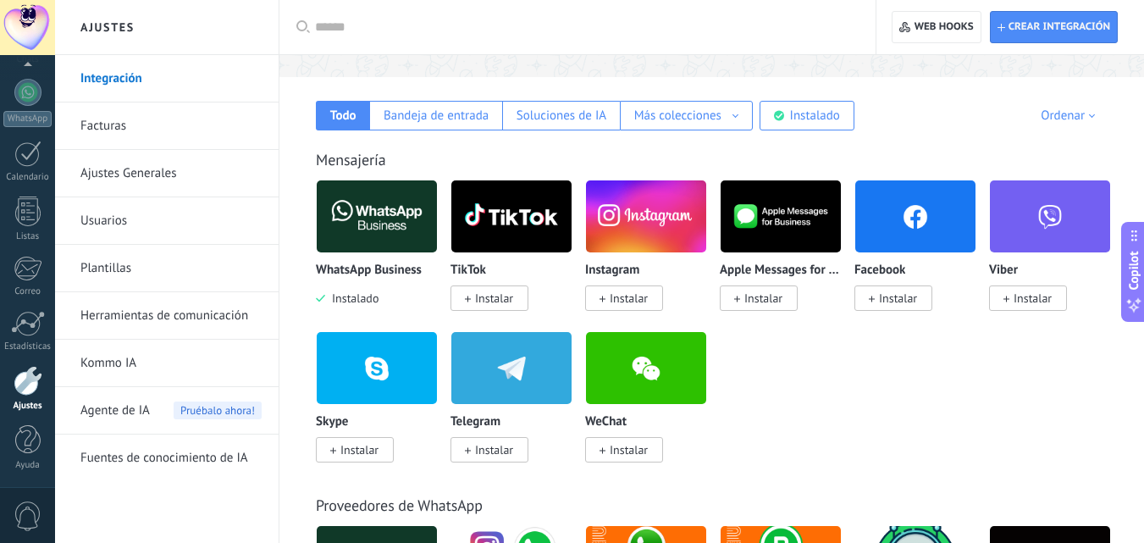
click at [632, 302] on span "Instalar" at bounding box center [629, 297] width 38 height 15
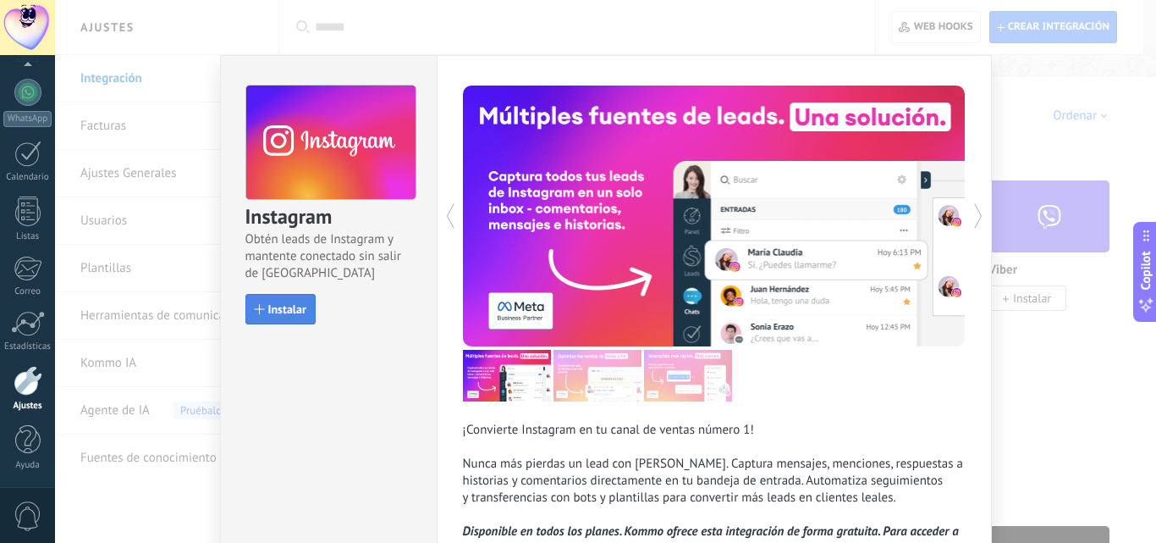
click at [273, 312] on span "Instalar" at bounding box center [287, 309] width 38 height 12
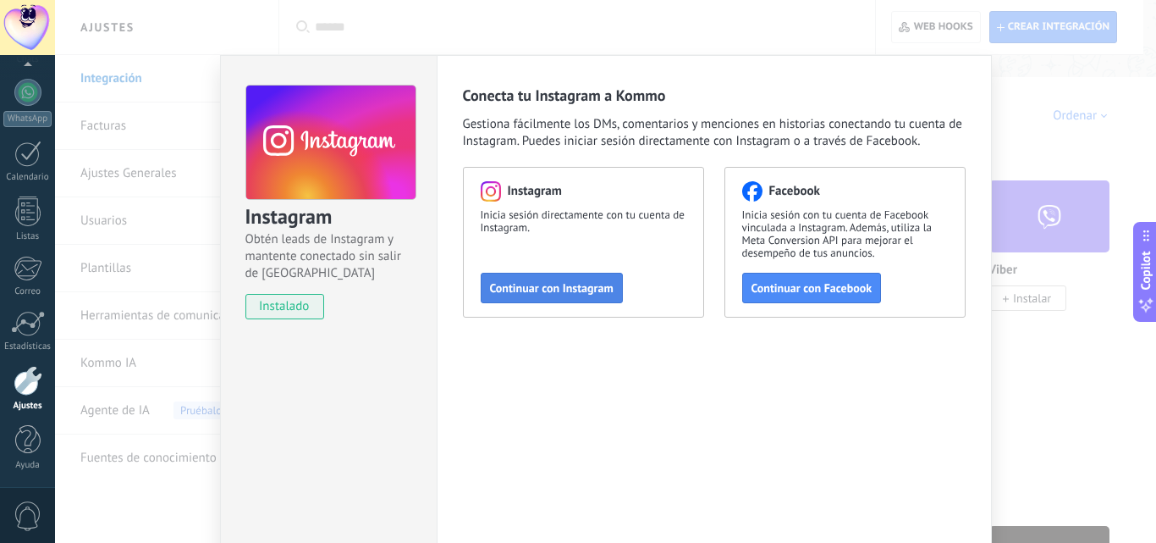
click at [526, 284] on span "Continuar con Instagram" at bounding box center [552, 288] width 124 height 12
click at [792, 293] on span "Continuar con Facebook" at bounding box center [812, 288] width 121 height 12
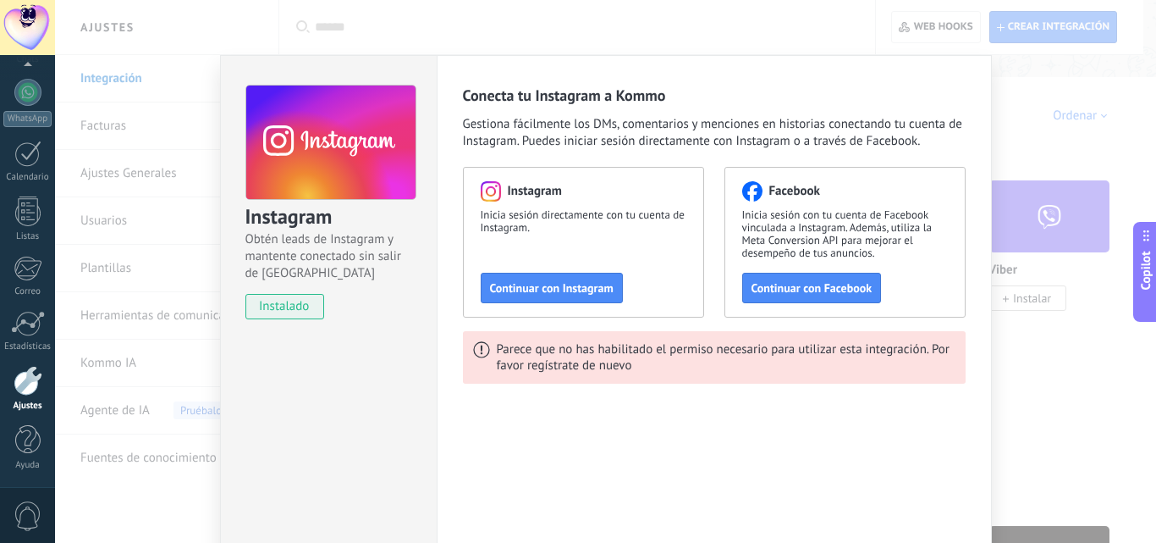
click at [1043, 100] on div "Instagram Obtén leads de Instagram y mantente conectado sin salir de Kommo inst…" at bounding box center [605, 271] width 1101 height 543
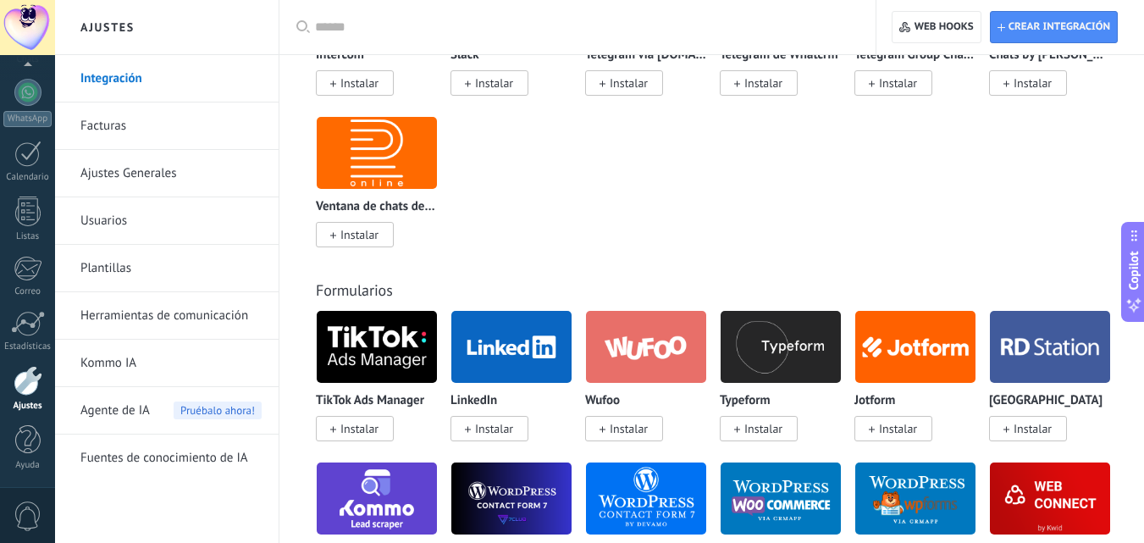
scroll to position [1185, 0]
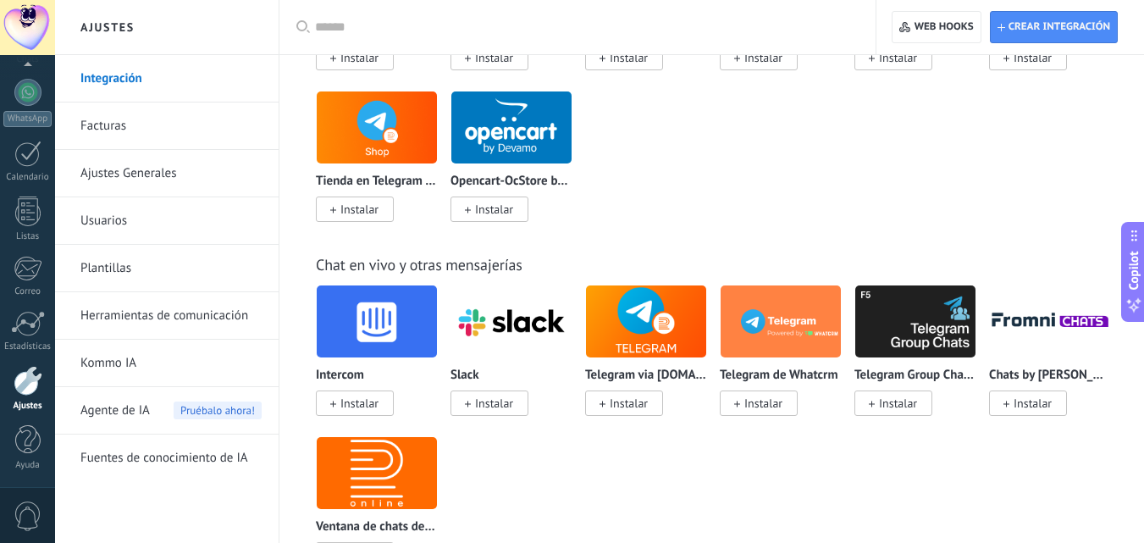
click at [93, 130] on link "Facturas" at bounding box center [170, 125] width 181 height 47
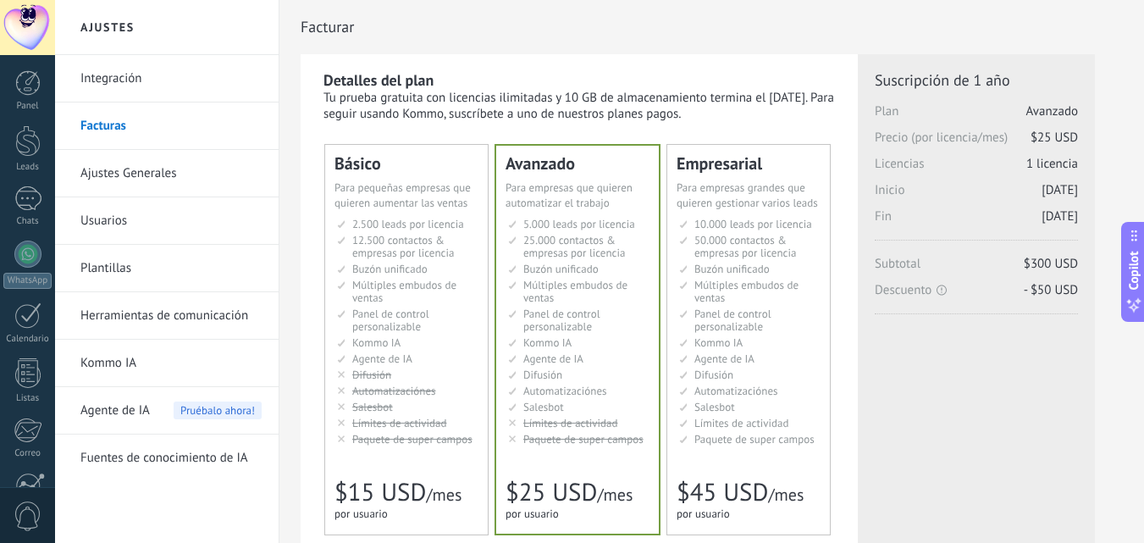
click at [362, 207] on span "Para pequeñas empresas que quieren aumentar las ventas" at bounding box center [402, 195] width 136 height 30
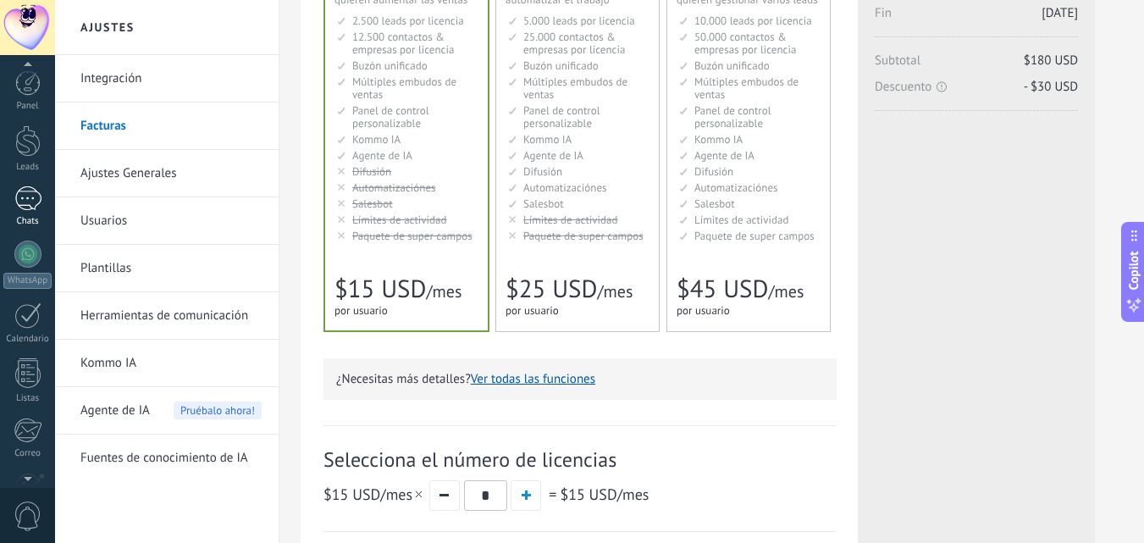
click at [24, 204] on div at bounding box center [27, 198] width 27 height 25
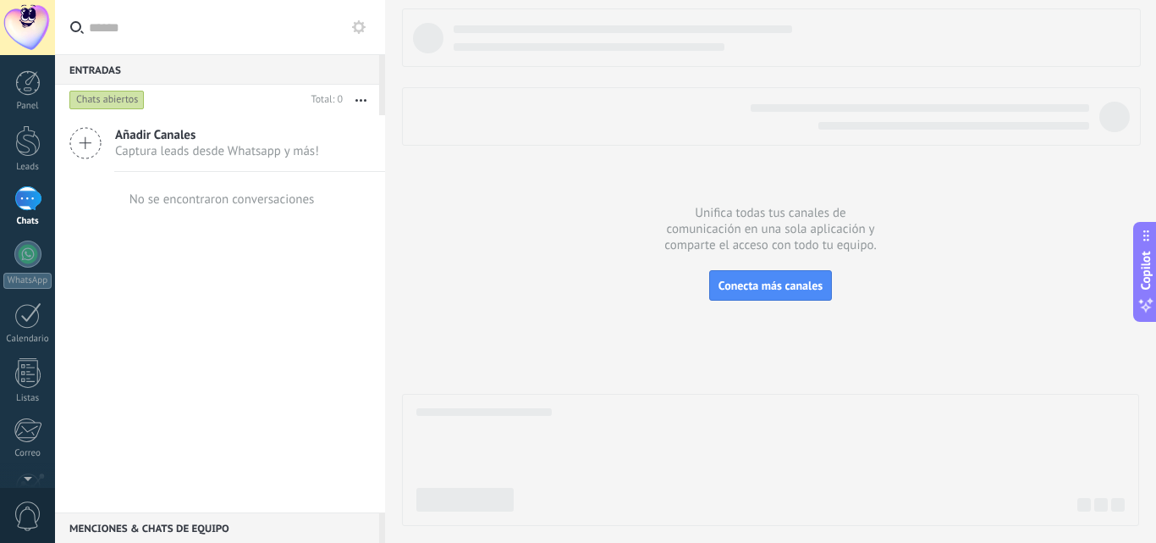
click at [16, 191] on div at bounding box center [27, 198] width 27 height 25
click at [39, 82] on div at bounding box center [27, 82] width 25 height 25
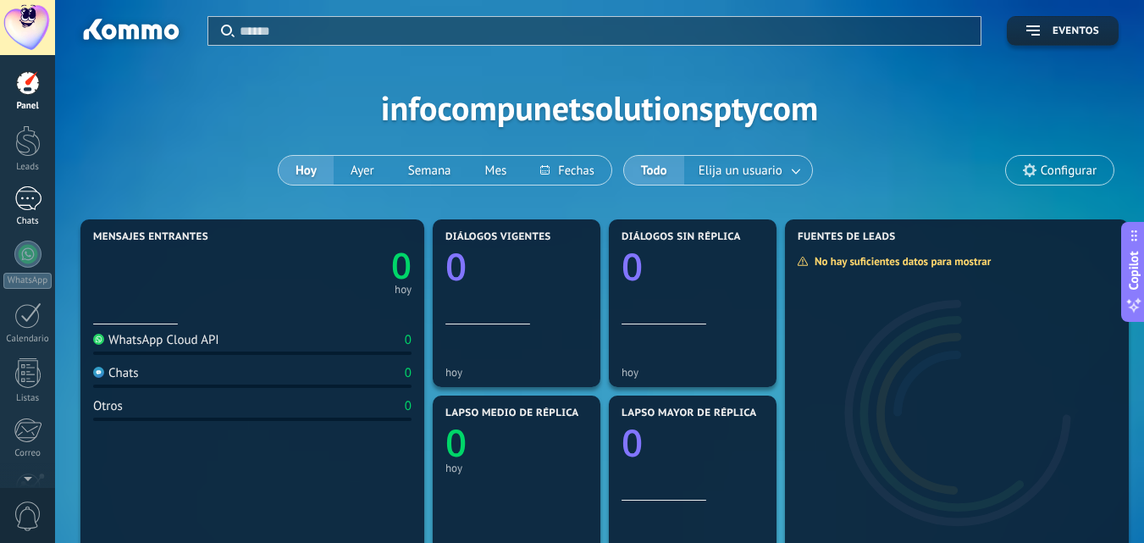
click at [34, 201] on div at bounding box center [27, 198] width 27 height 25
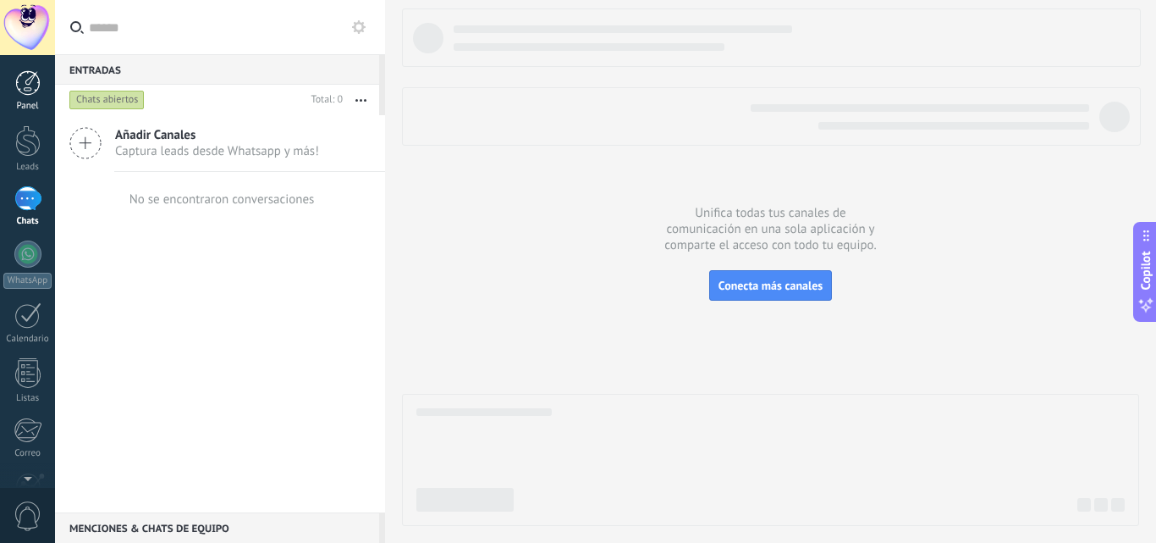
click at [30, 77] on div at bounding box center [27, 82] width 25 height 25
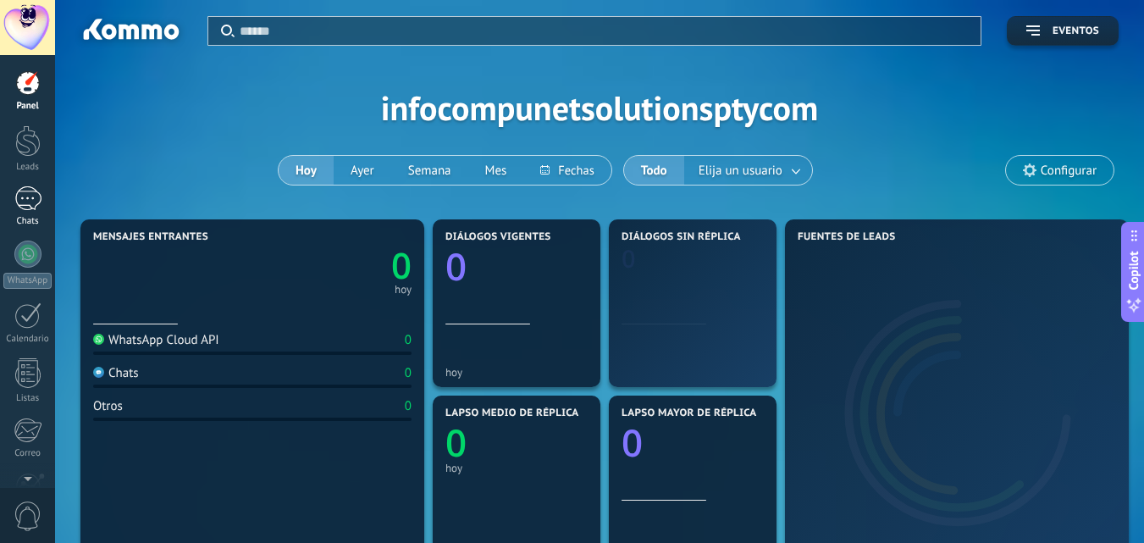
click at [23, 202] on div at bounding box center [27, 198] width 27 height 25
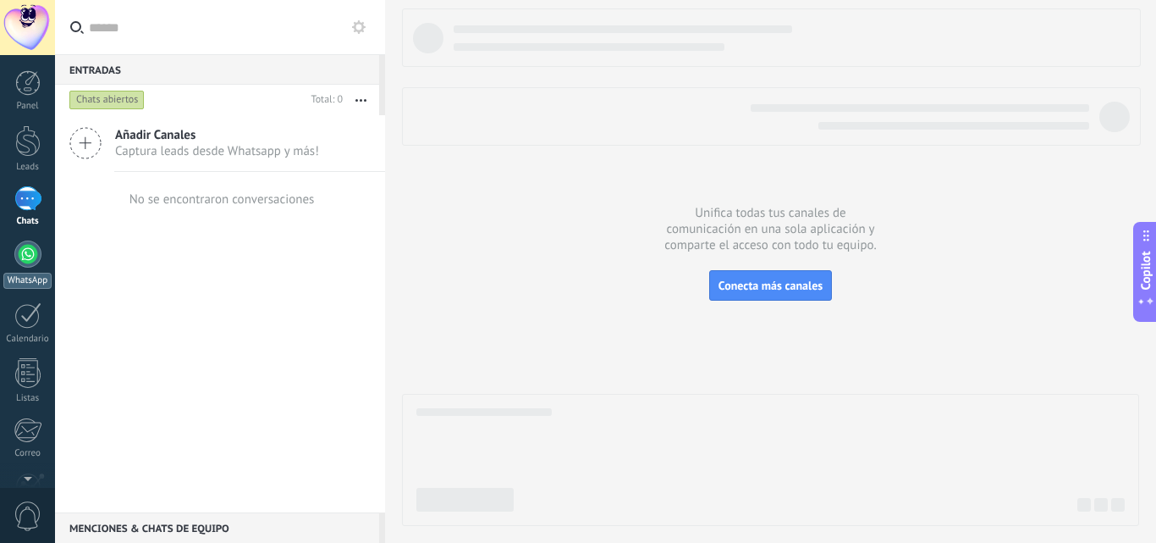
click at [19, 254] on div at bounding box center [27, 253] width 27 height 27
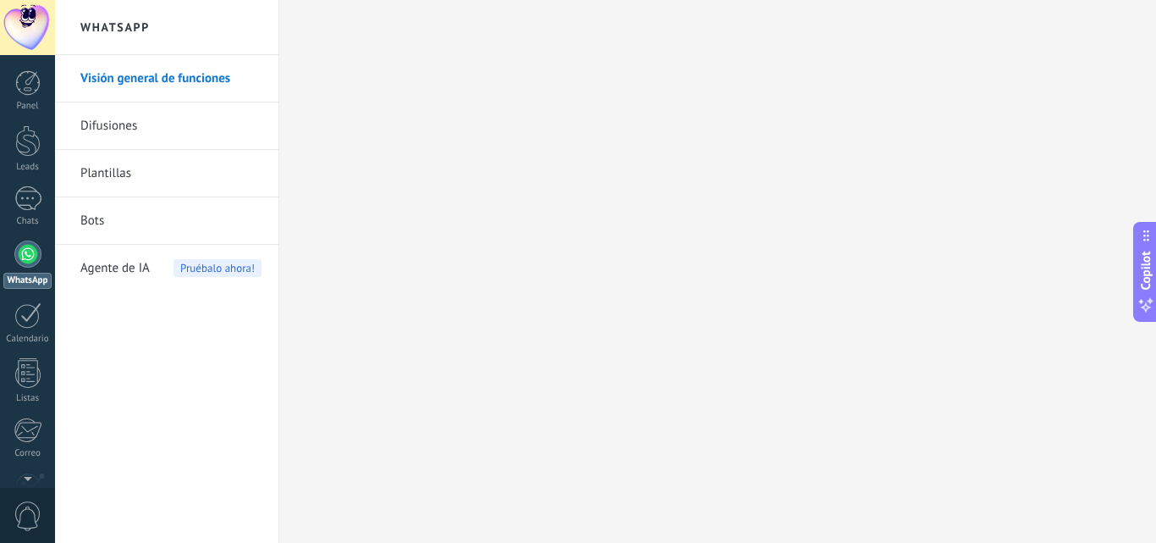
click at [100, 218] on link "Bots" at bounding box center [170, 220] width 181 height 47
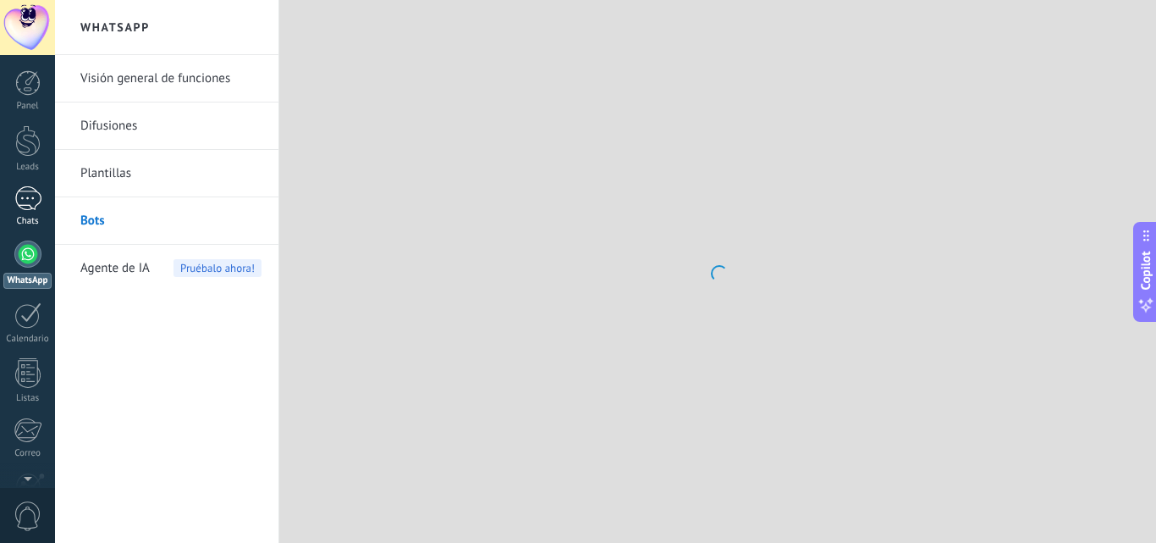
click at [6, 188] on link "Chats" at bounding box center [27, 206] width 55 height 41
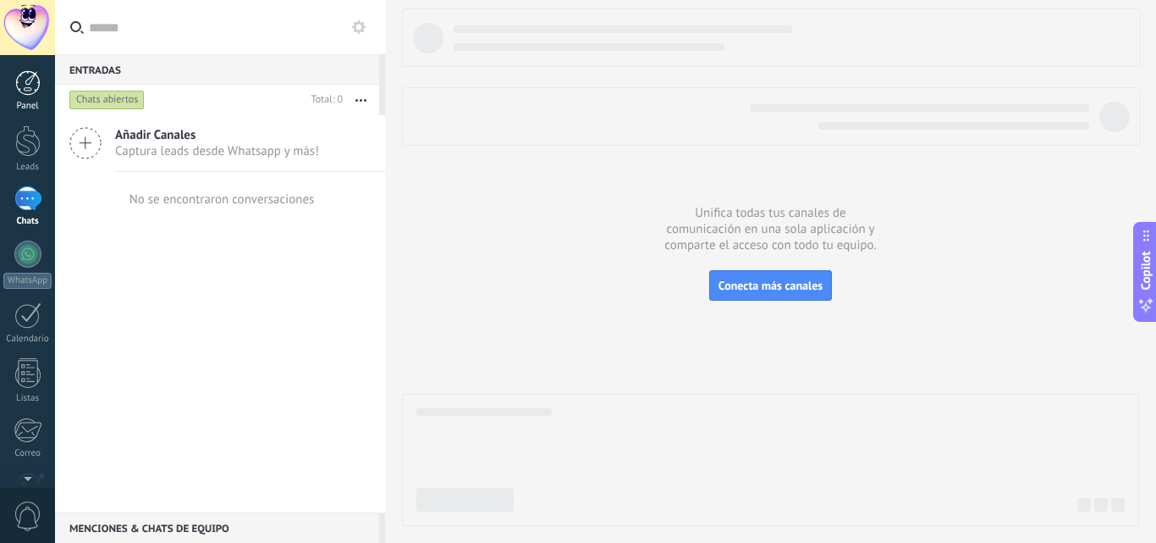
click at [31, 82] on div at bounding box center [27, 82] width 25 height 25
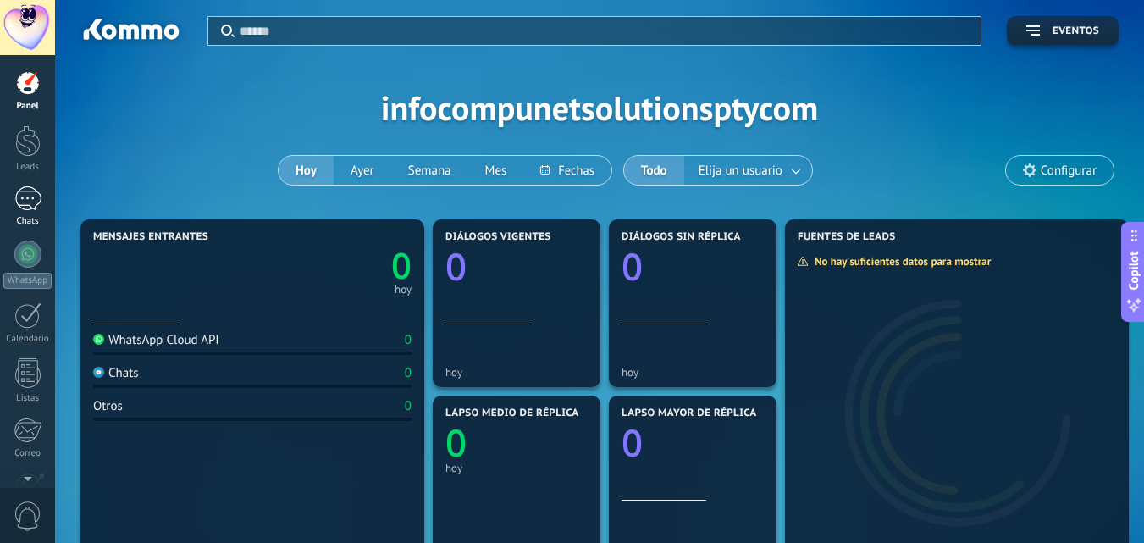
click at [29, 197] on div at bounding box center [27, 198] width 27 height 25
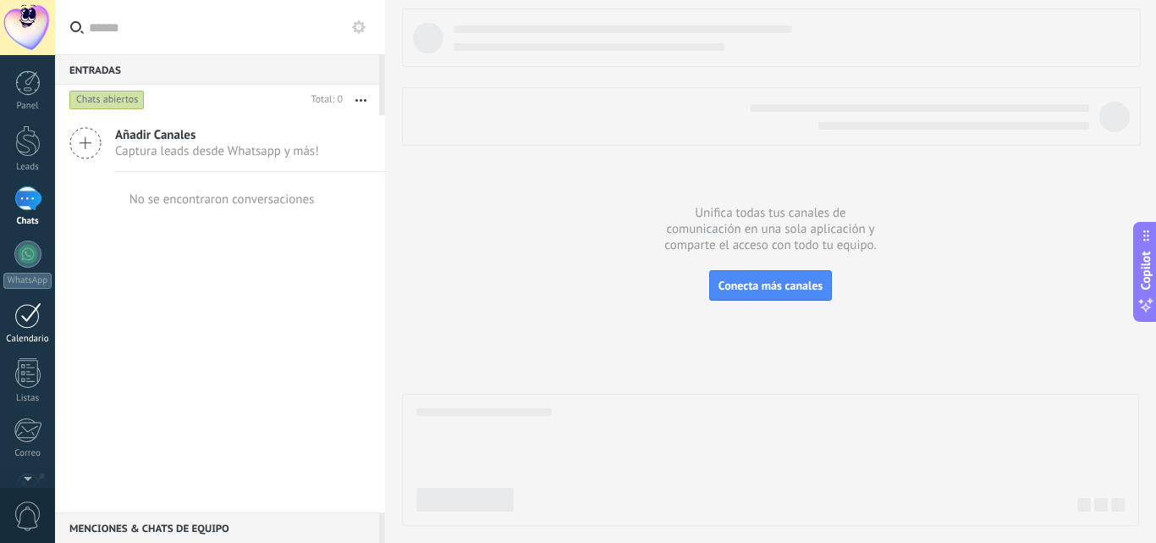
click at [19, 334] on div "Calendario" at bounding box center [27, 339] width 49 height 11
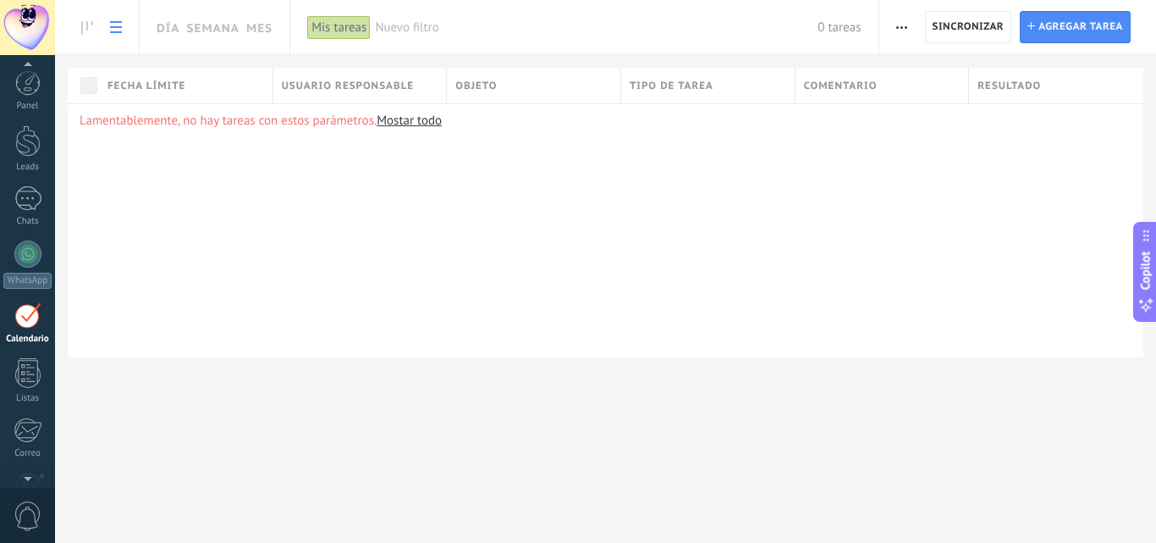
scroll to position [49, 0]
click at [88, 31] on icon at bounding box center [87, 28] width 12 height 14
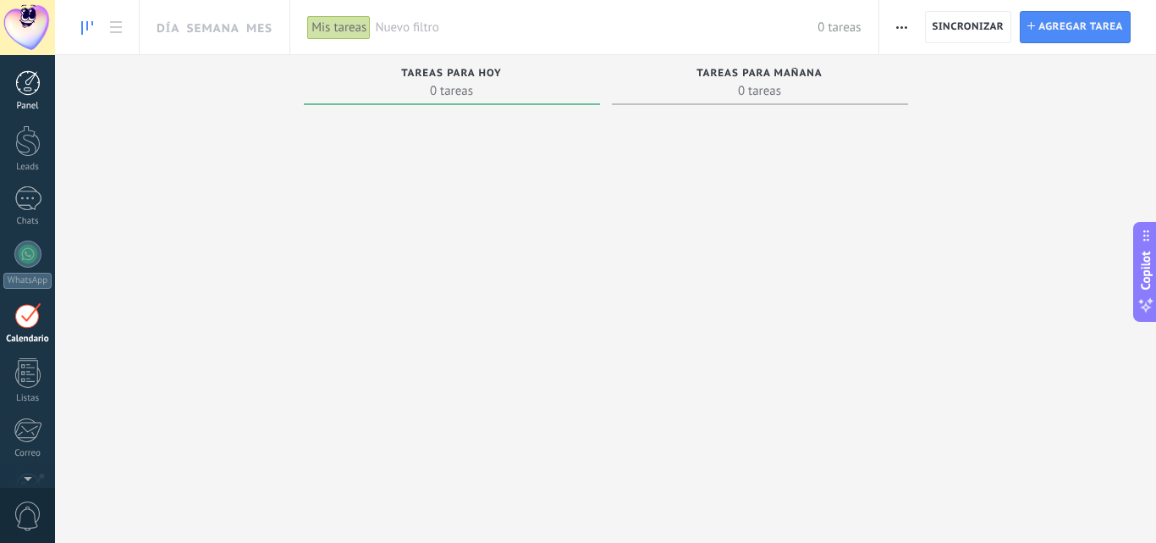
click at [31, 85] on div at bounding box center [27, 82] width 25 height 25
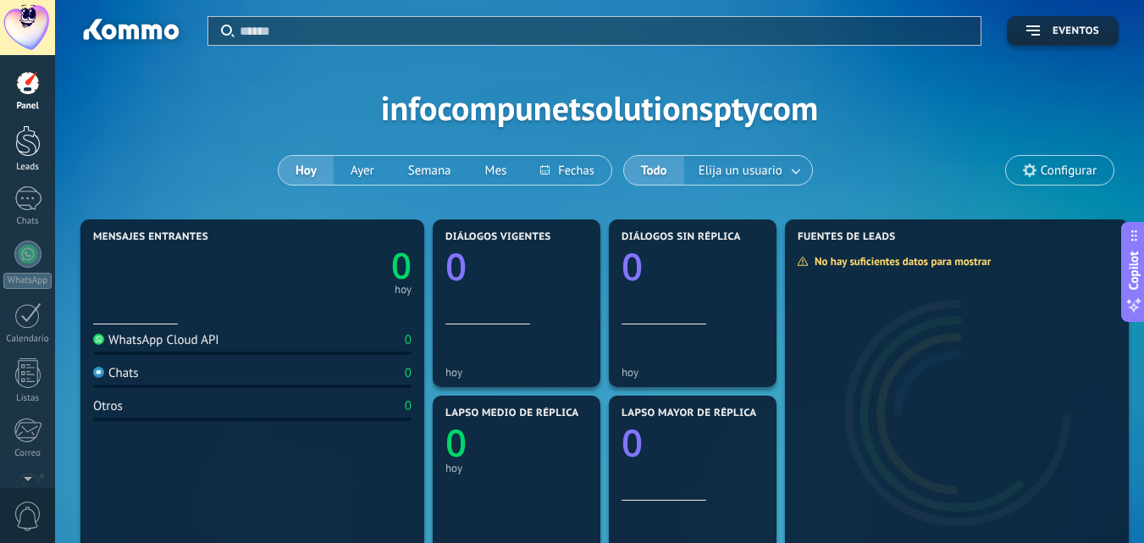
click at [22, 157] on link "Leads" at bounding box center [27, 148] width 55 height 47
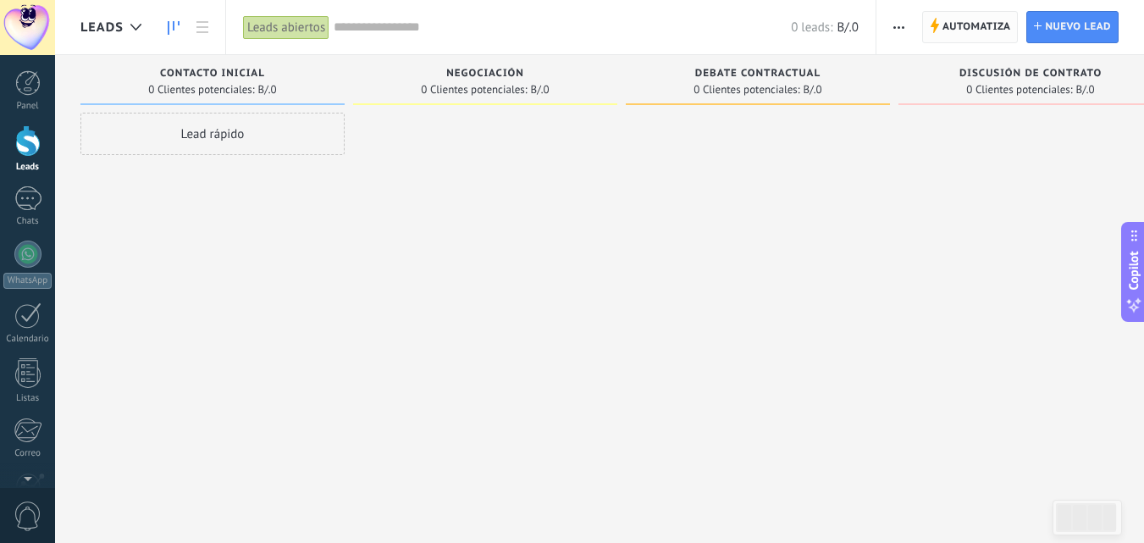
click at [972, 27] on span "Automatiza" at bounding box center [976, 27] width 69 height 30
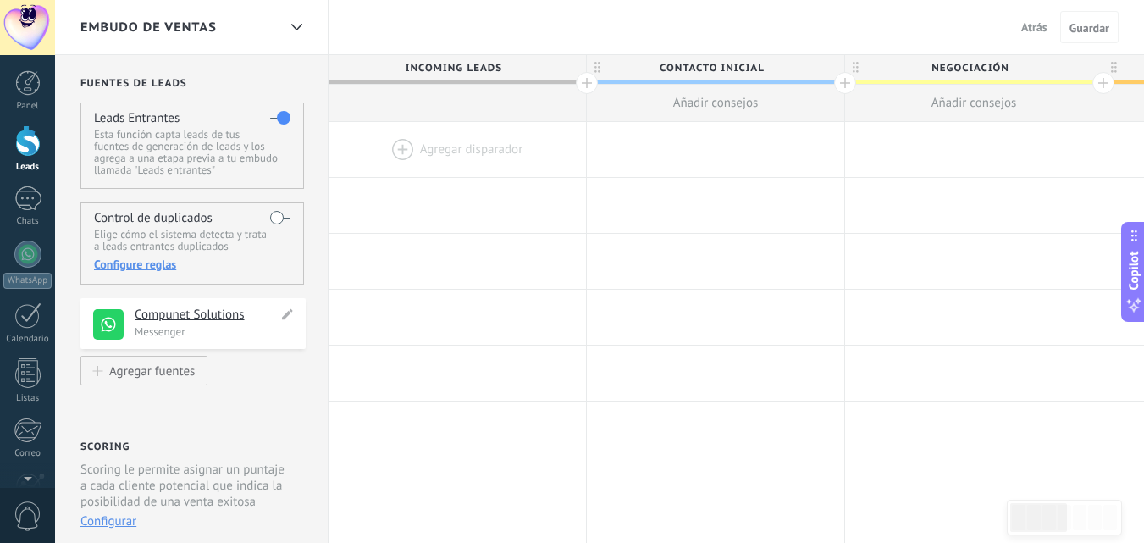
click at [180, 320] on h4 "Compunet Solutions" at bounding box center [206, 314] width 143 height 17
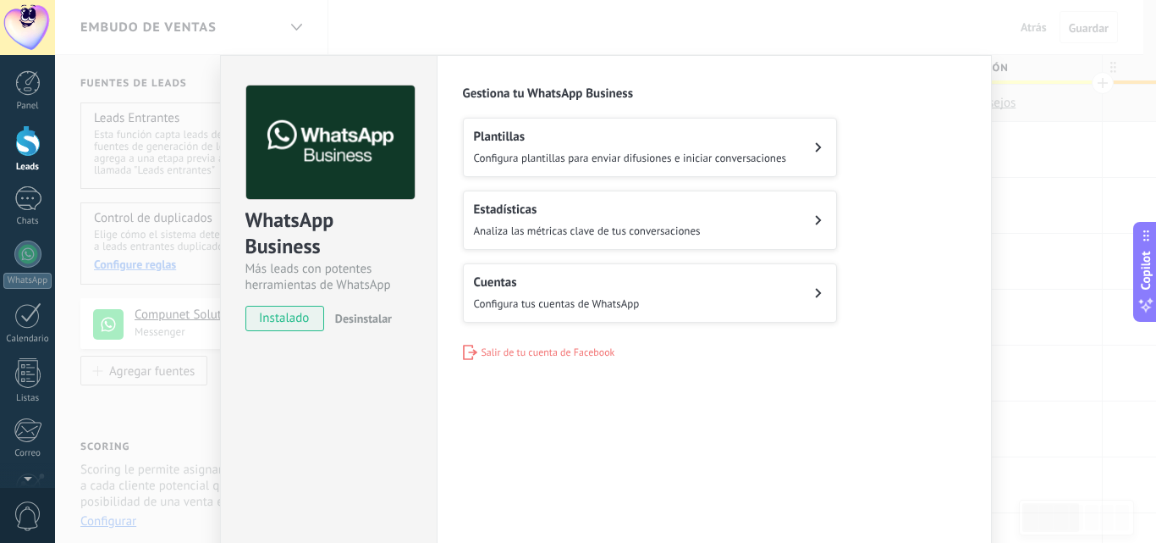
click at [638, 212] on h2 "Estadísticas" at bounding box center [587, 209] width 227 height 16
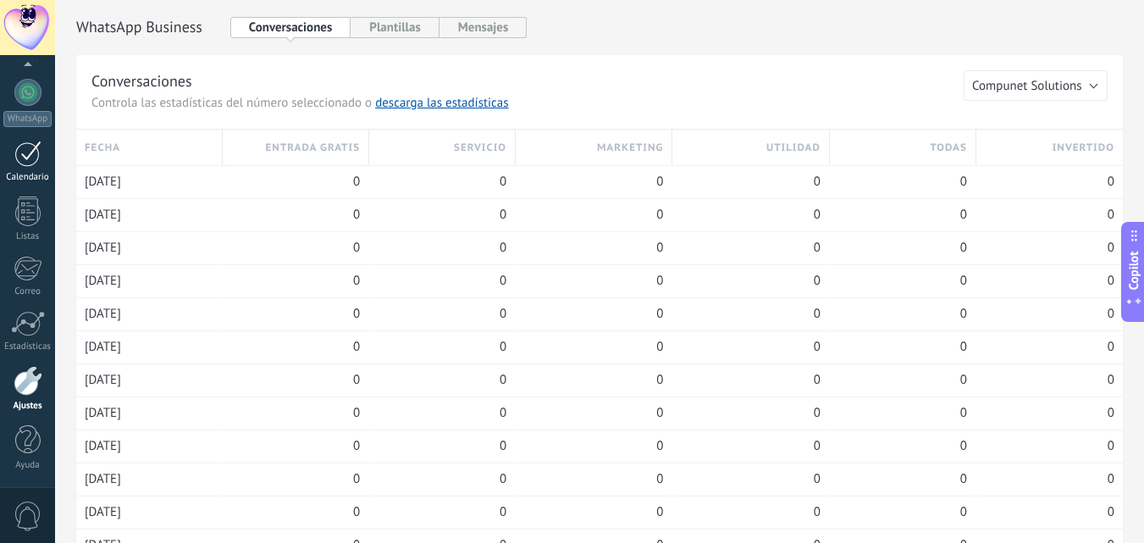
click at [12, 156] on link "Calendario" at bounding box center [27, 162] width 55 height 42
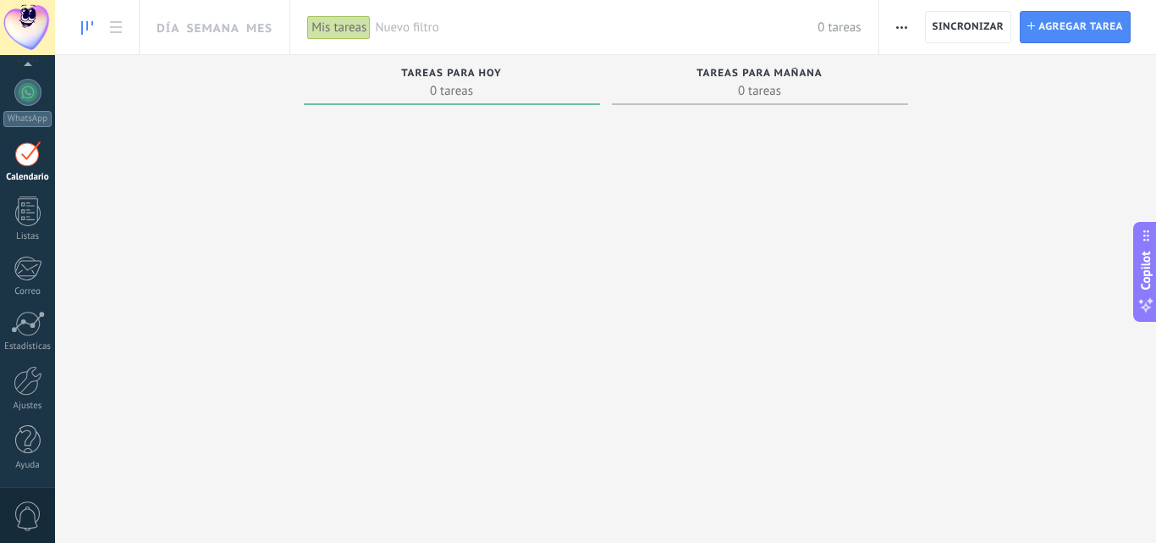
scroll to position [49, 0]
click at [30, 287] on div "Calendario" at bounding box center [27, 289] width 49 height 11
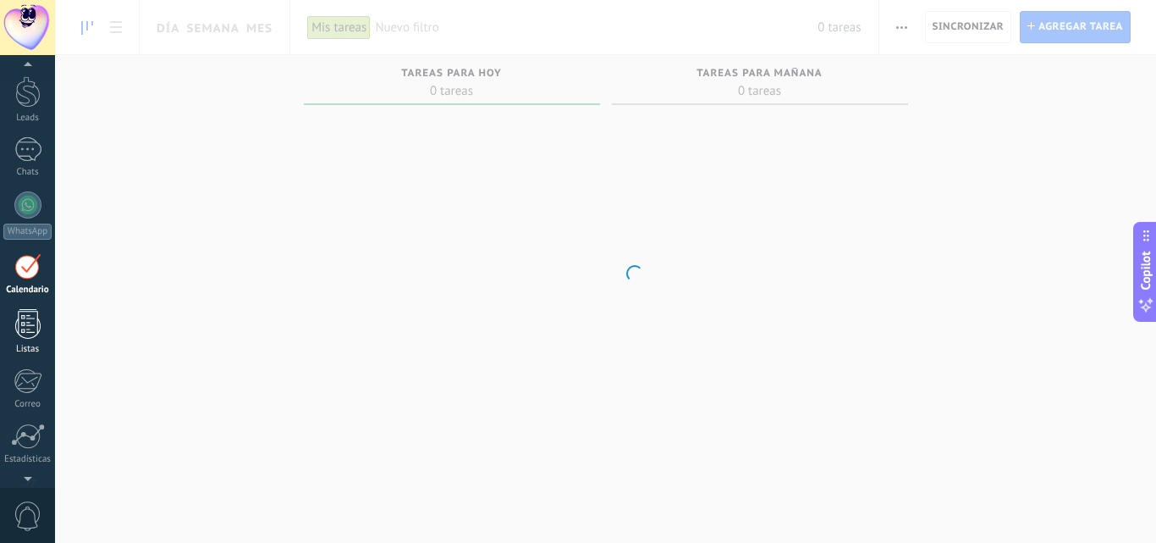
click at [30, 316] on div at bounding box center [27, 324] width 25 height 30
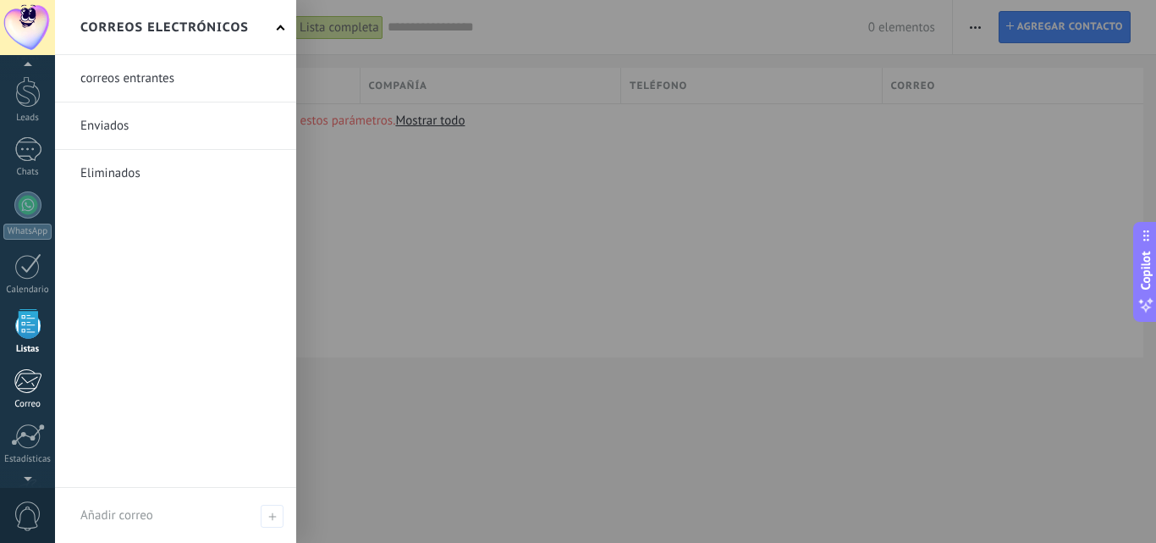
click at [27, 389] on div at bounding box center [28, 380] width 28 height 25
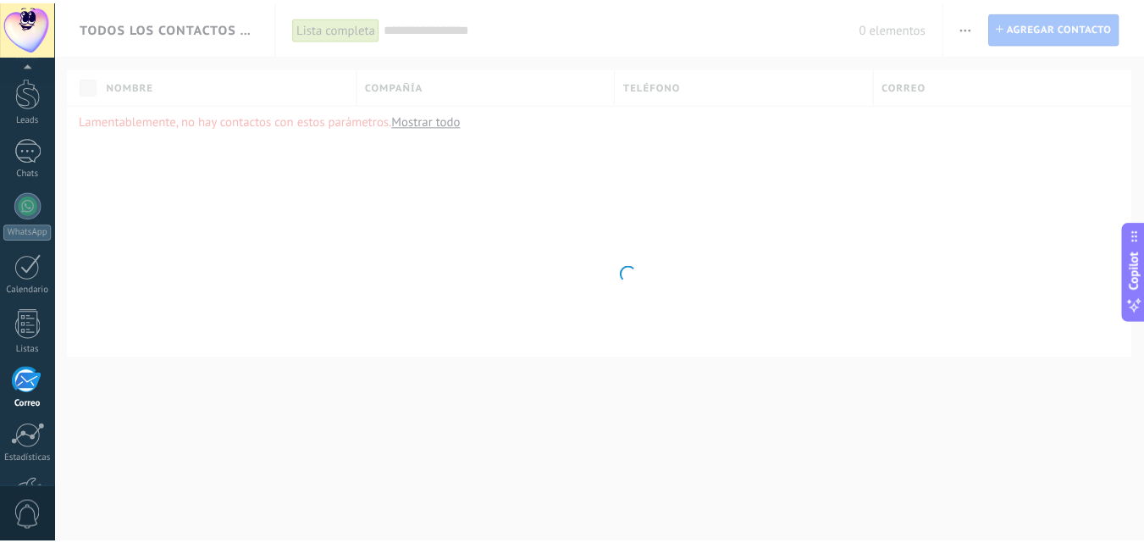
scroll to position [162, 0]
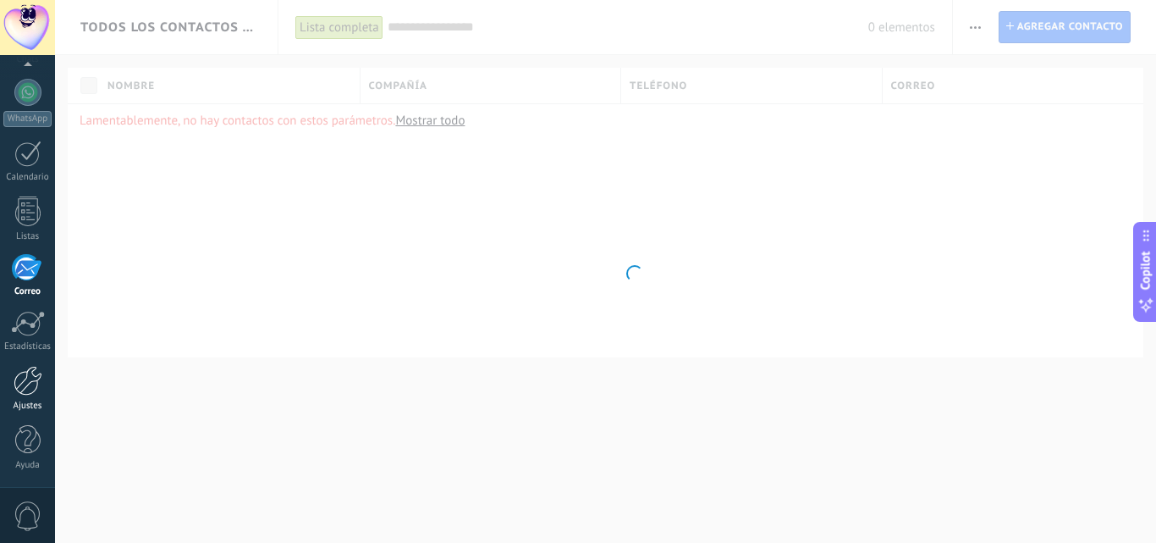
click at [44, 394] on link "Ajustes" at bounding box center [27, 389] width 55 height 46
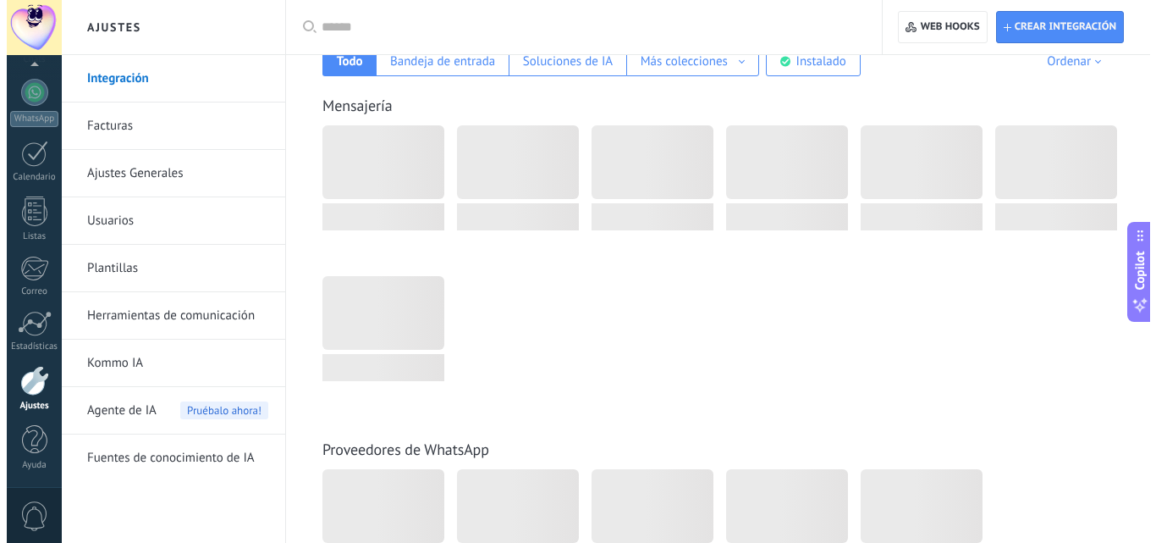
scroll to position [339, 0]
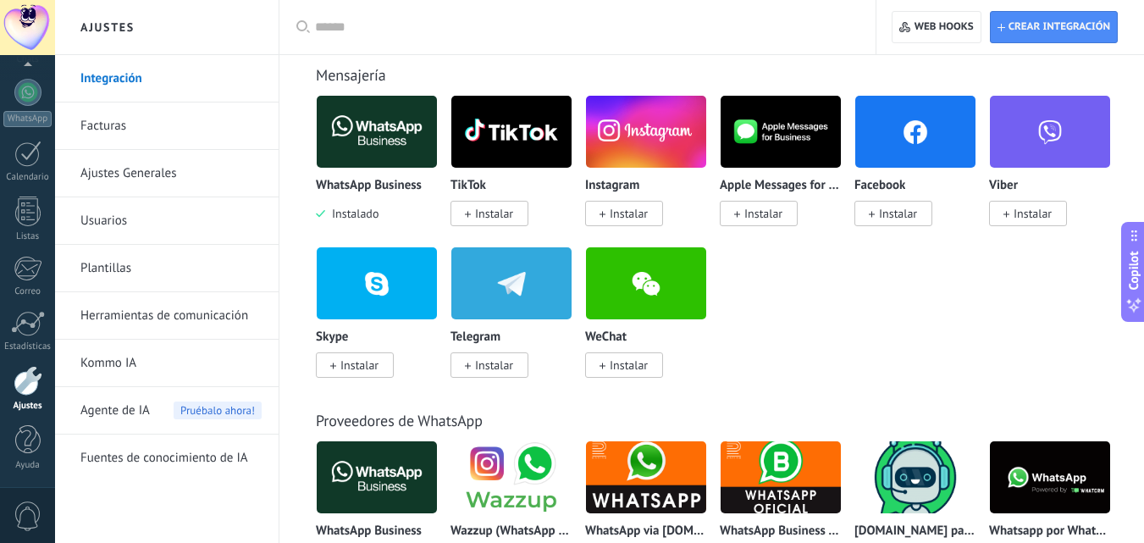
click at [879, 216] on span "Instalar" at bounding box center [898, 213] width 38 height 15
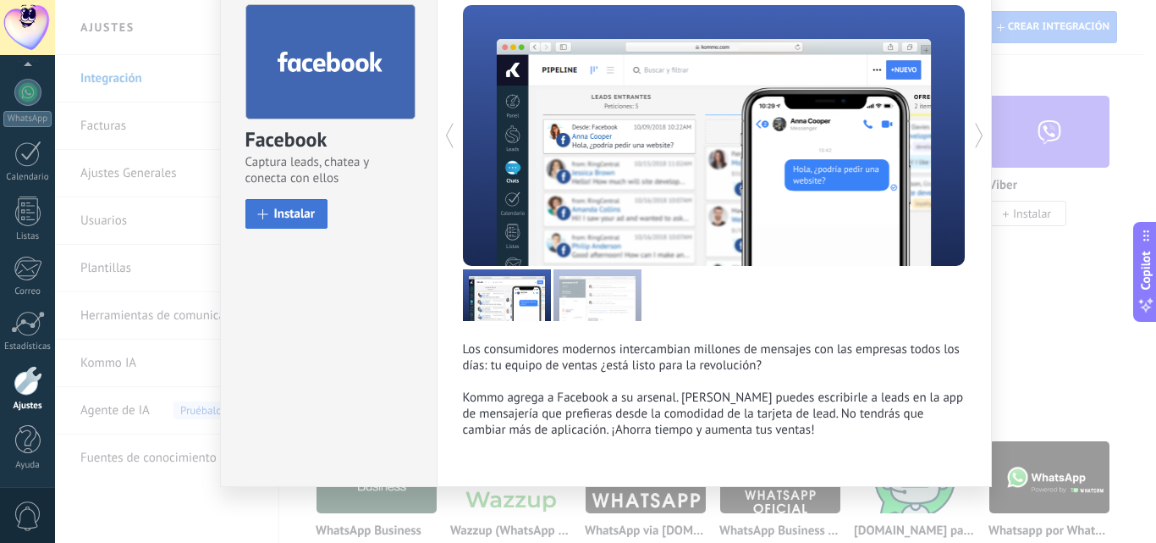
scroll to position [88, 0]
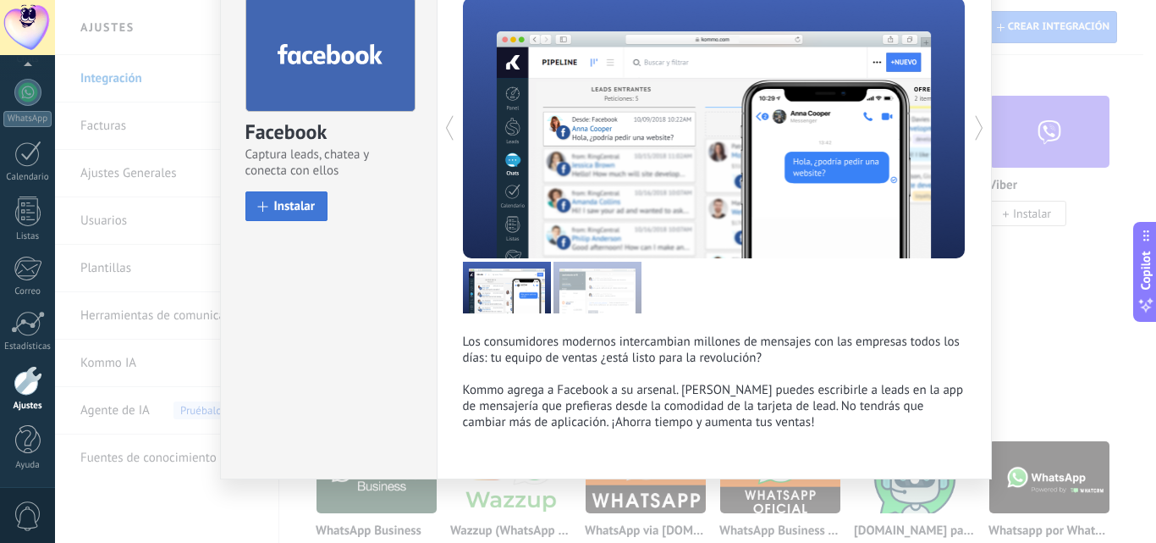
click at [270, 211] on button "Instalar" at bounding box center [287, 206] width 83 height 30
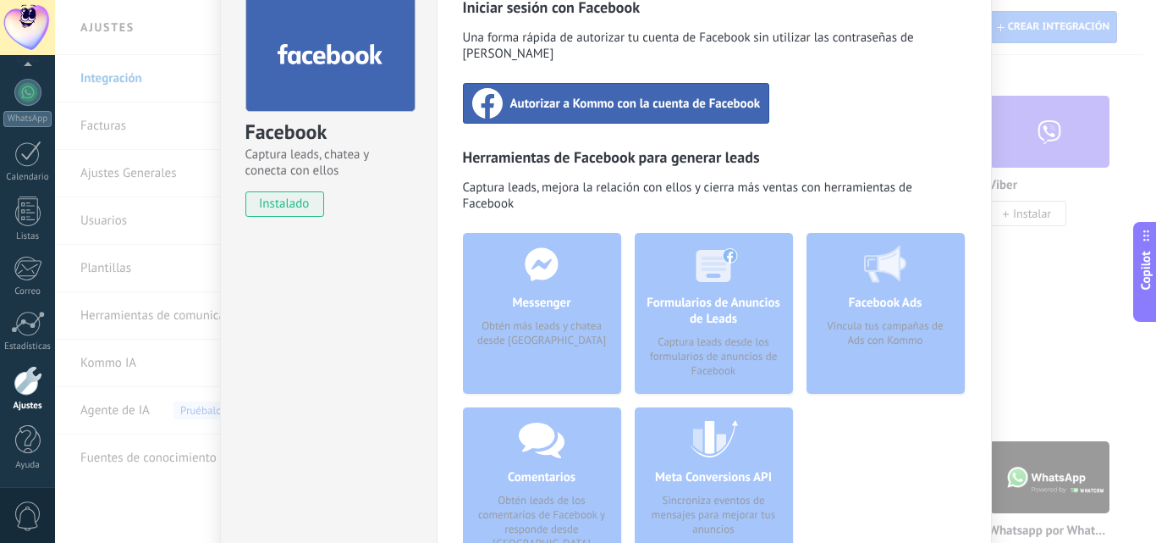
click at [546, 95] on span "Autorizar a Kommo con la cuenta de Facebook" at bounding box center [636, 103] width 251 height 17
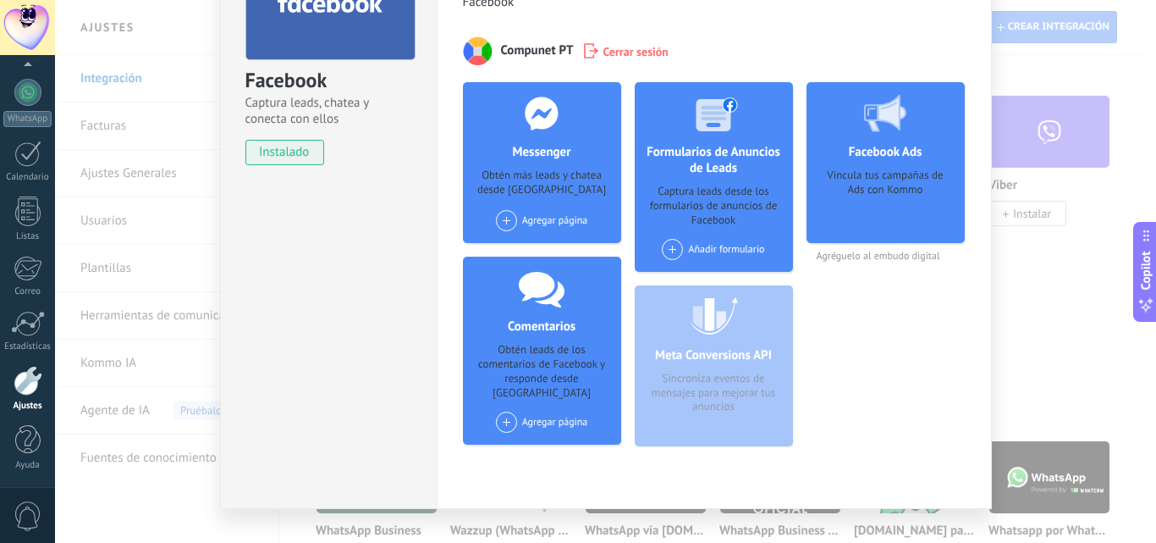
scroll to position [169, 0]
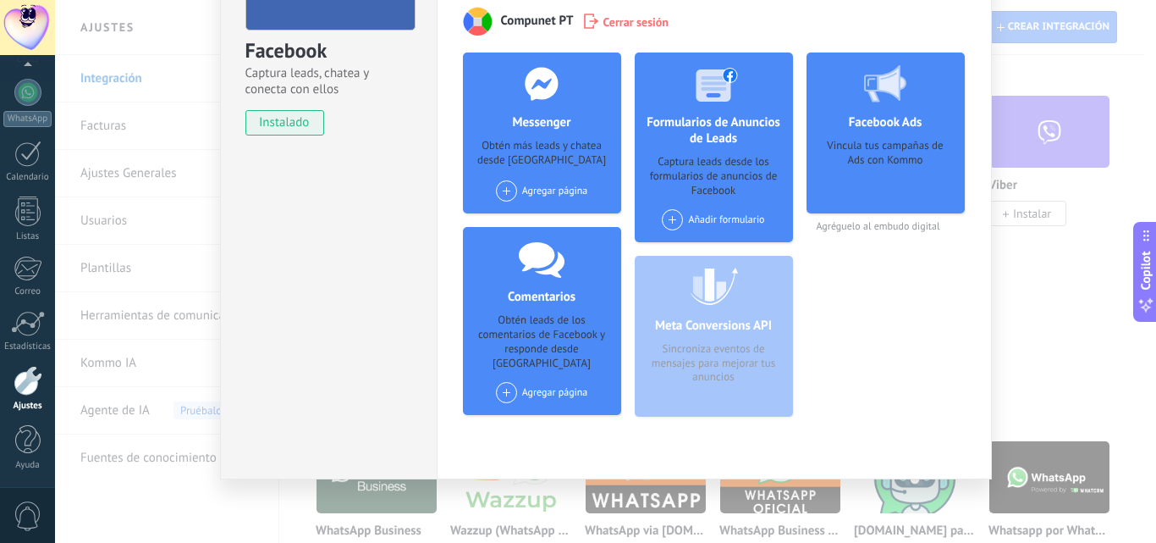
click at [654, 126] on h4 "Formularios de Anuncios de Leads" at bounding box center [714, 130] width 158 height 32
click at [737, 313] on div "Meta Conversions API Sincroniza eventos de mensajes para mejorar tus anuncios" at bounding box center [714, 336] width 158 height 161
click at [499, 382] on span at bounding box center [506, 392] width 21 height 21
click at [505, 182] on span at bounding box center [506, 190] width 21 height 21
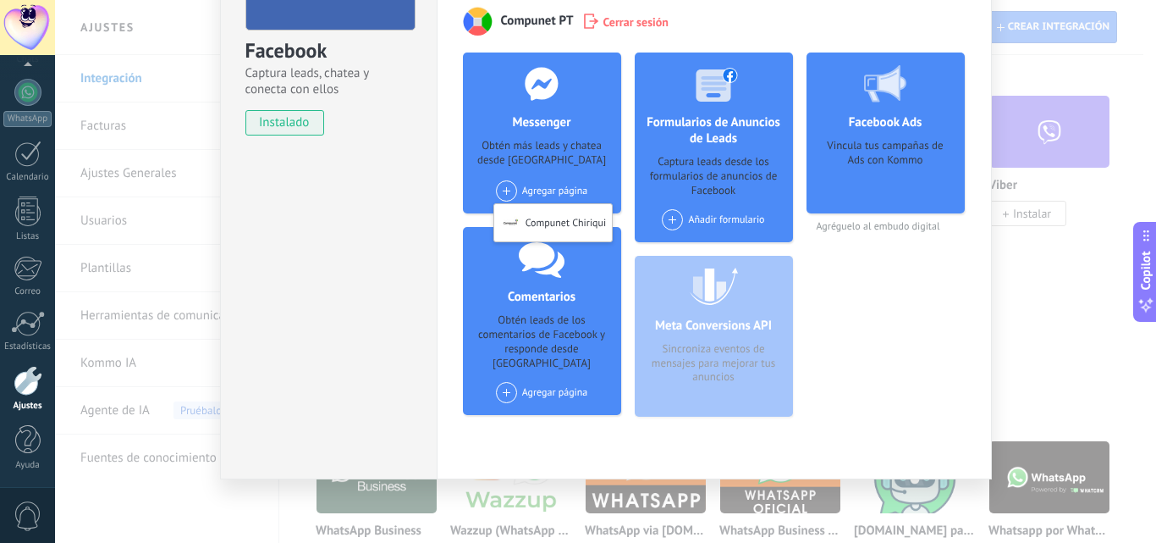
click at [500, 182] on span at bounding box center [506, 190] width 21 height 21
click at [556, 96] on icon at bounding box center [542, 84] width 44 height 34
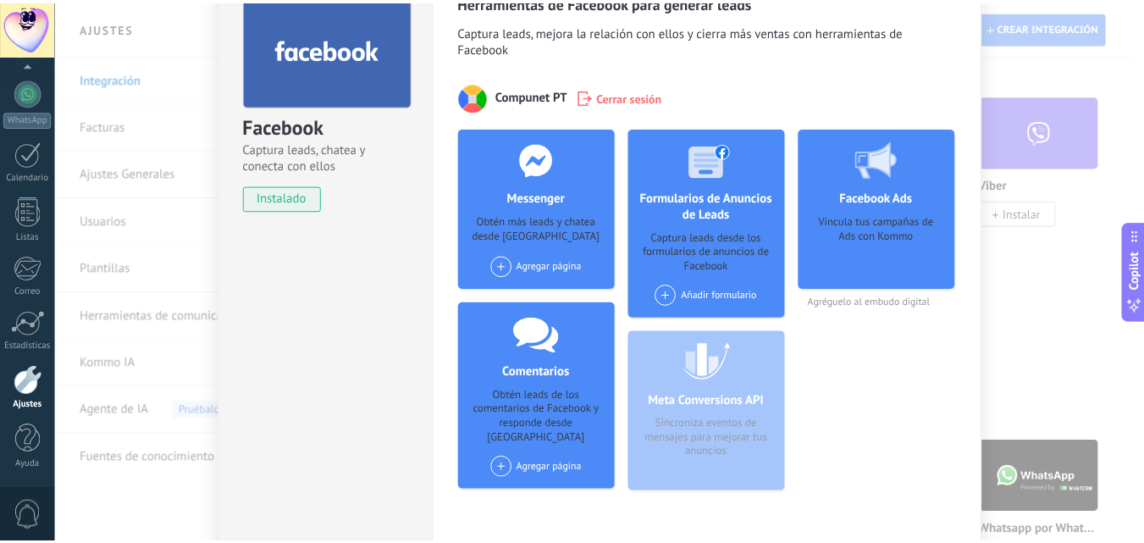
scroll to position [0, 0]
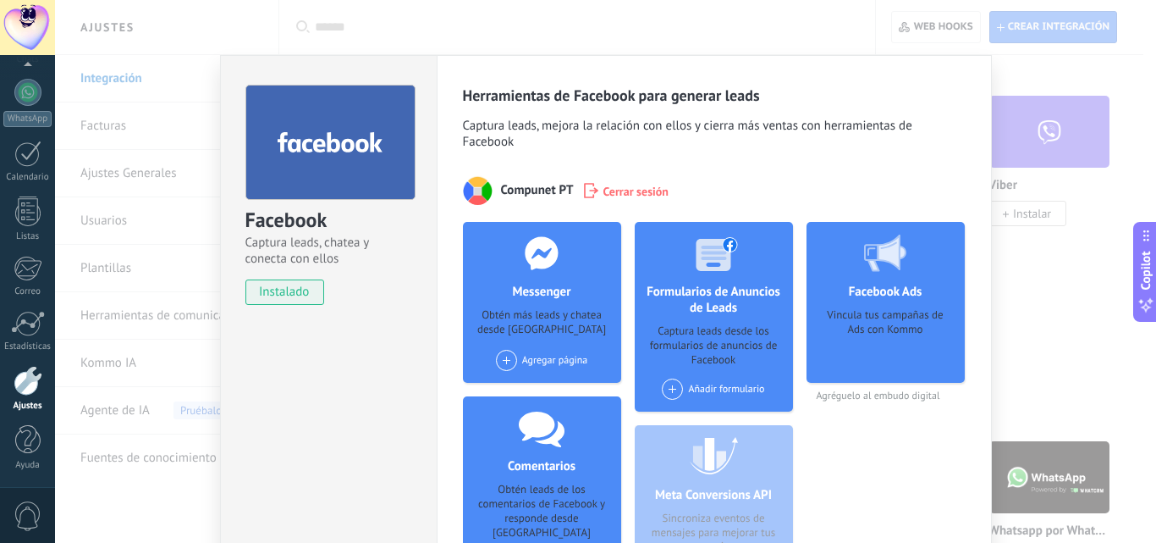
click at [1057, 102] on div "Facebook Captura leads, chatea y conecta con ellos instalado Desinstalar Herram…" at bounding box center [605, 271] width 1101 height 543
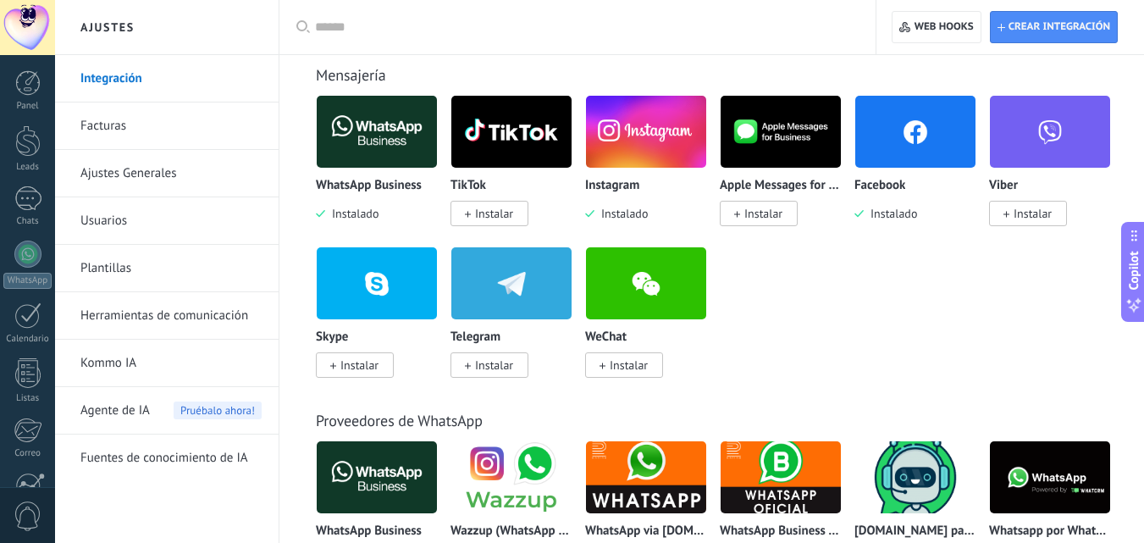
click at [664, 135] on img at bounding box center [646, 132] width 120 height 82
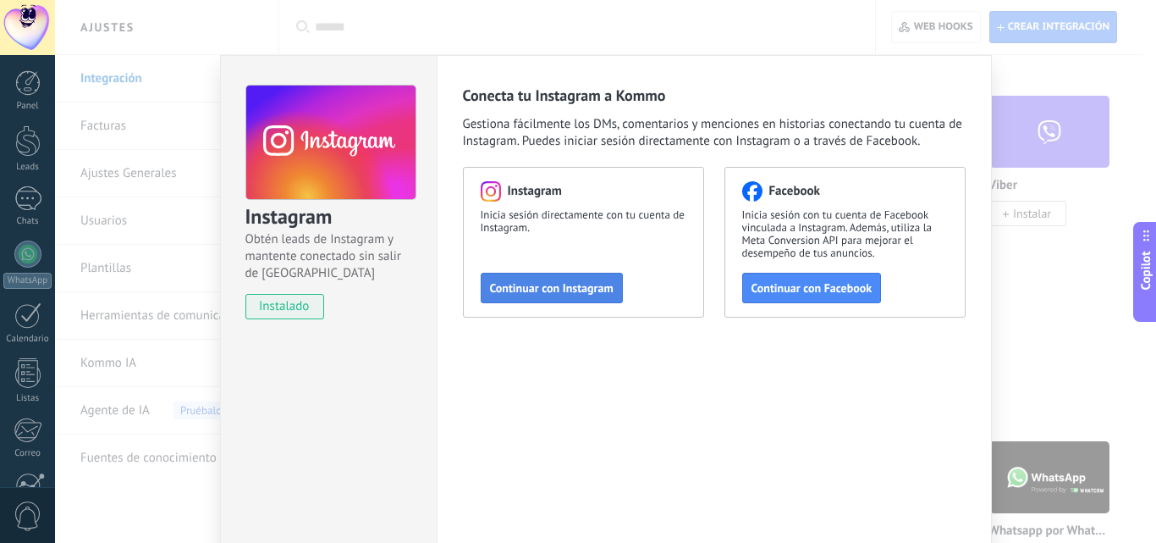
click at [548, 284] on span "Continuar con Instagram" at bounding box center [552, 288] width 124 height 12
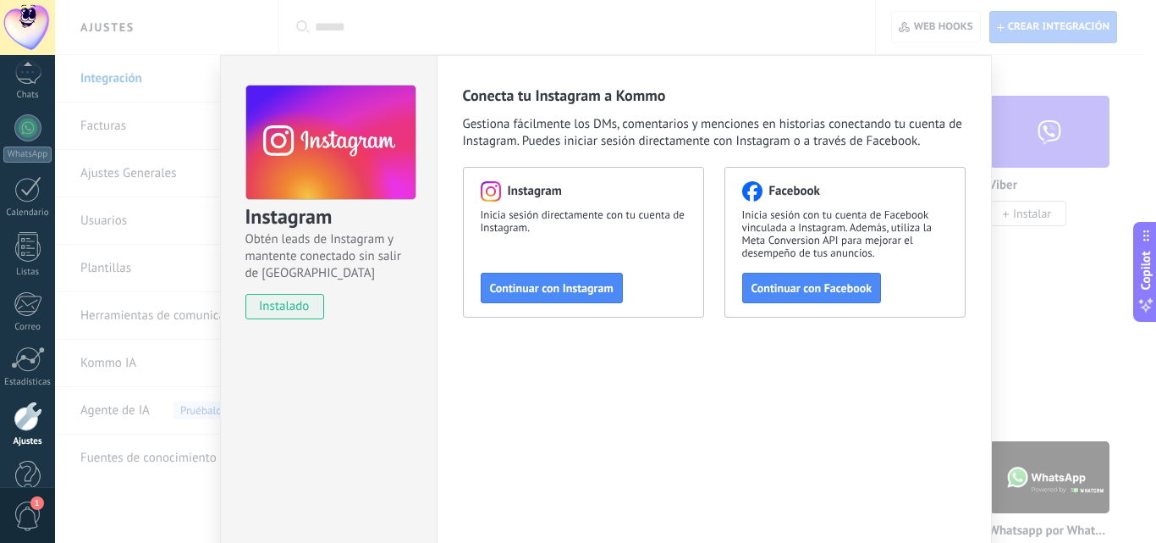
scroll to position [162, 0]
